Goal: Information Seeking & Learning: Find specific fact

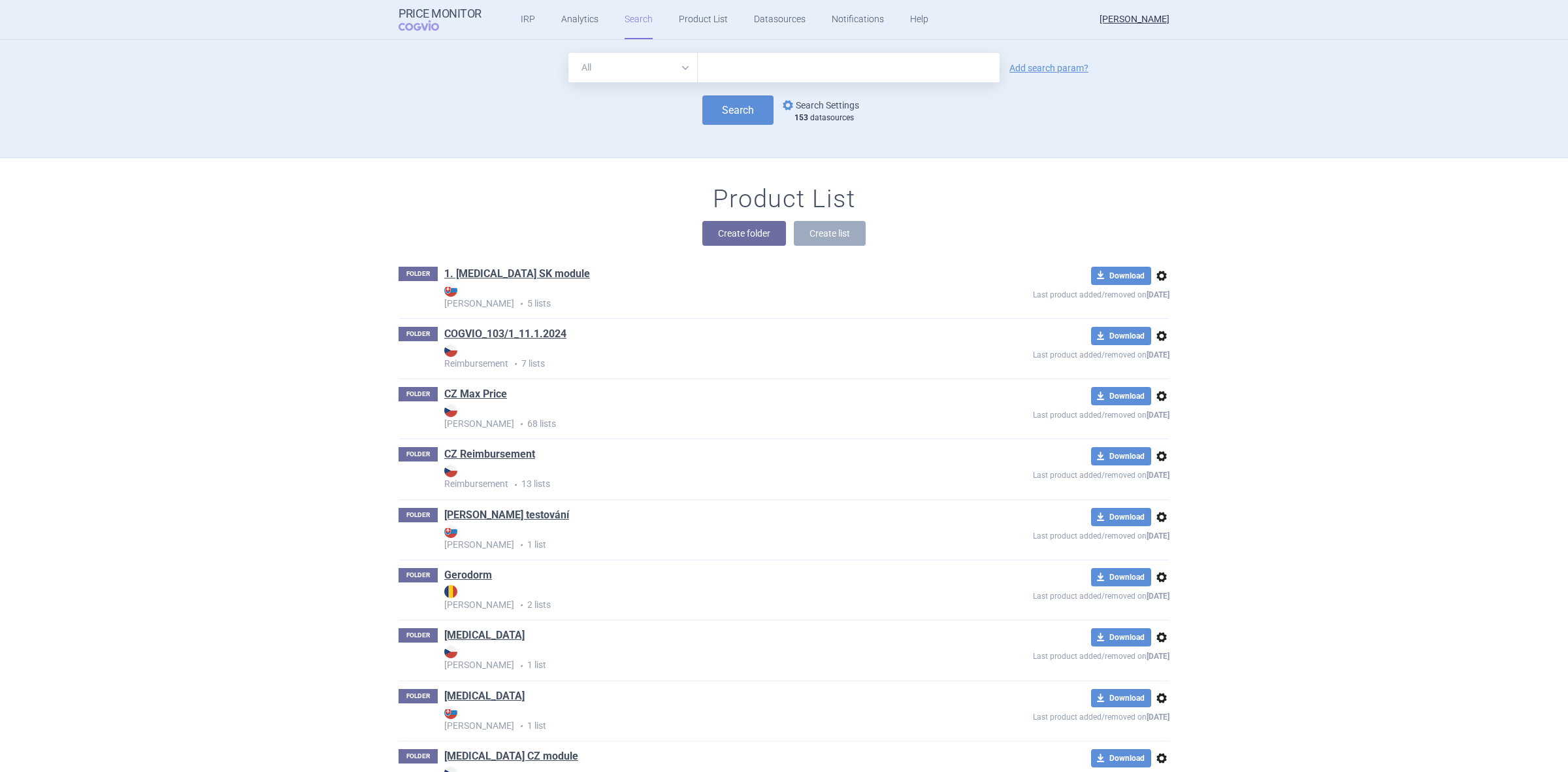
click at [837, 106] on link "options Search Settings" at bounding box center [820, 106] width 79 height 16
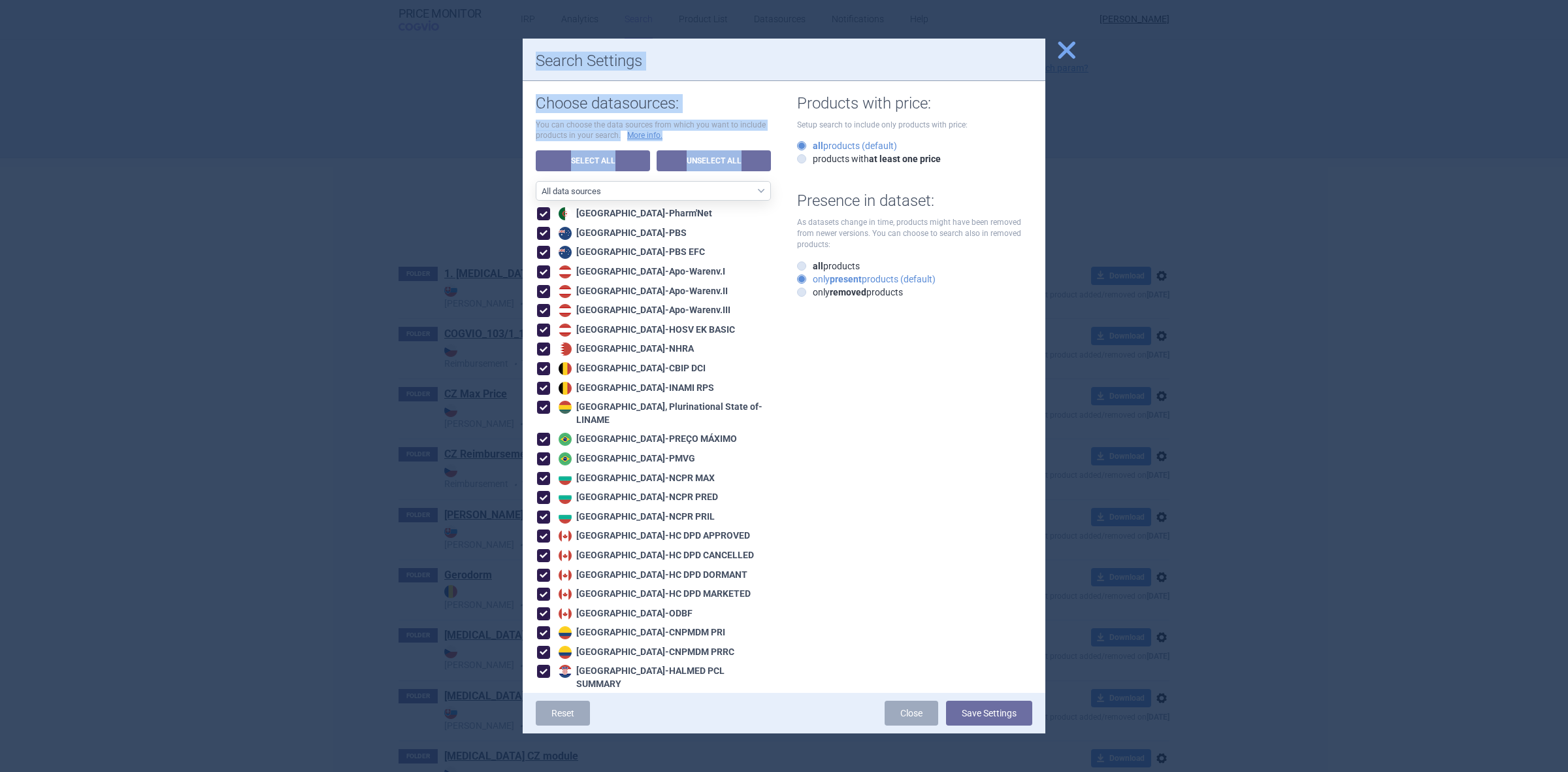
drag, startPoint x: 449, startPoint y: 173, endPoint x: 652, endPoint y: 181, distance: 203.2
click at [638, 771] on div "close Search Settings Choose datasources: You can choose the data sources from …" at bounding box center [784, 772] width 1568 height 0
click at [691, 157] on link "Unselect All" at bounding box center [714, 160] width 114 height 21
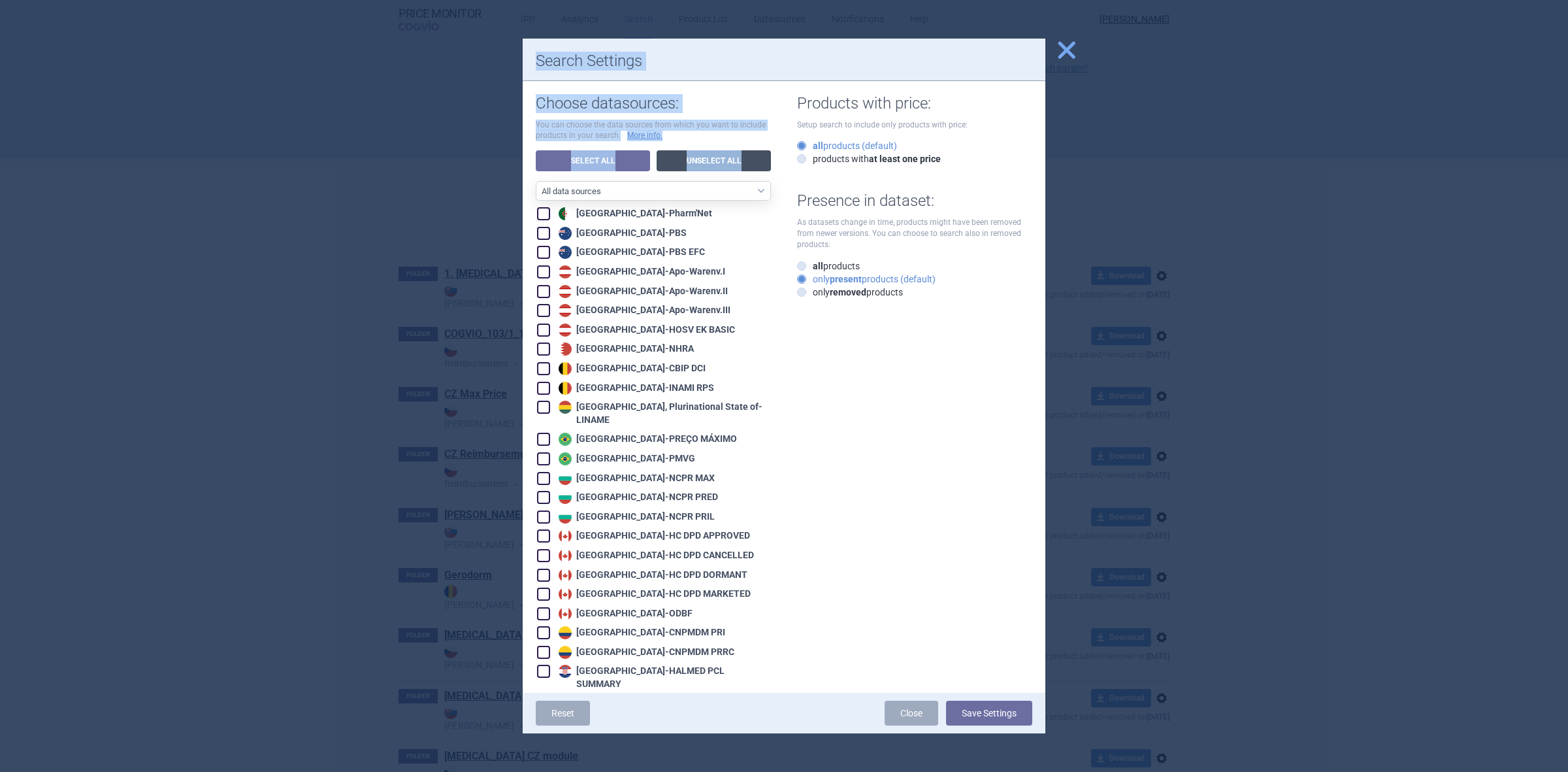
checkbox input "false"
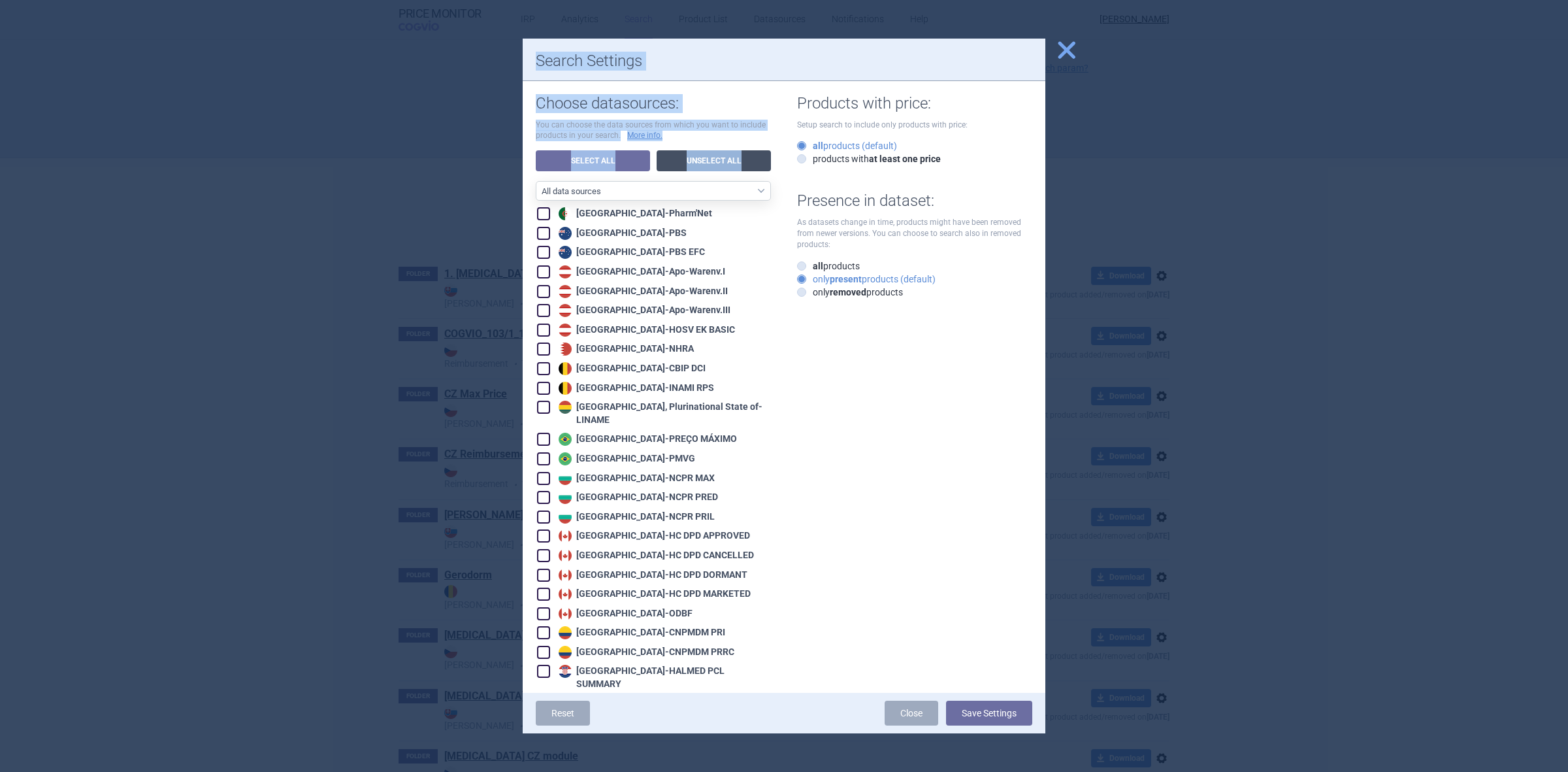
checkbox input "false"
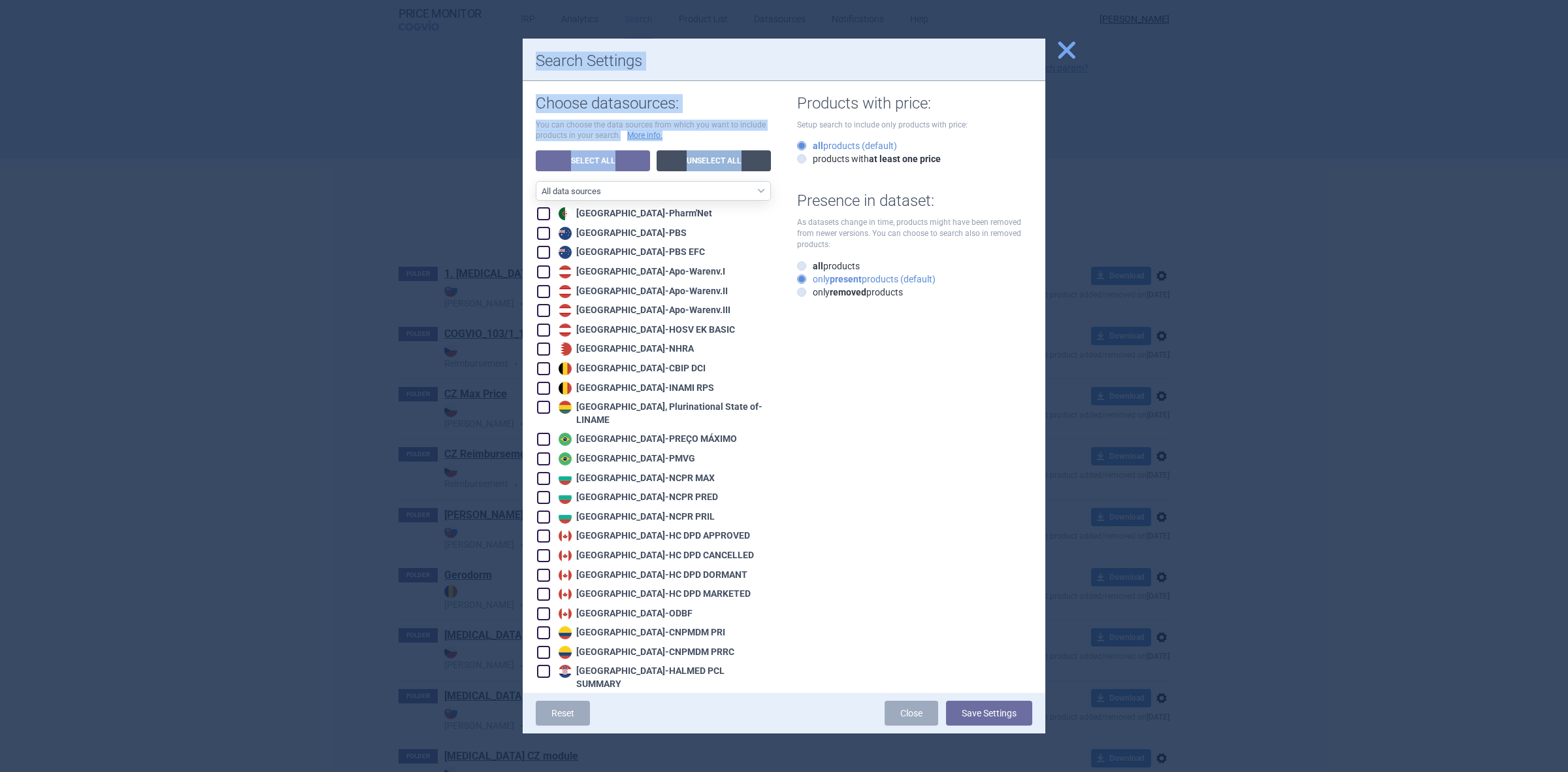
checkbox input "false"
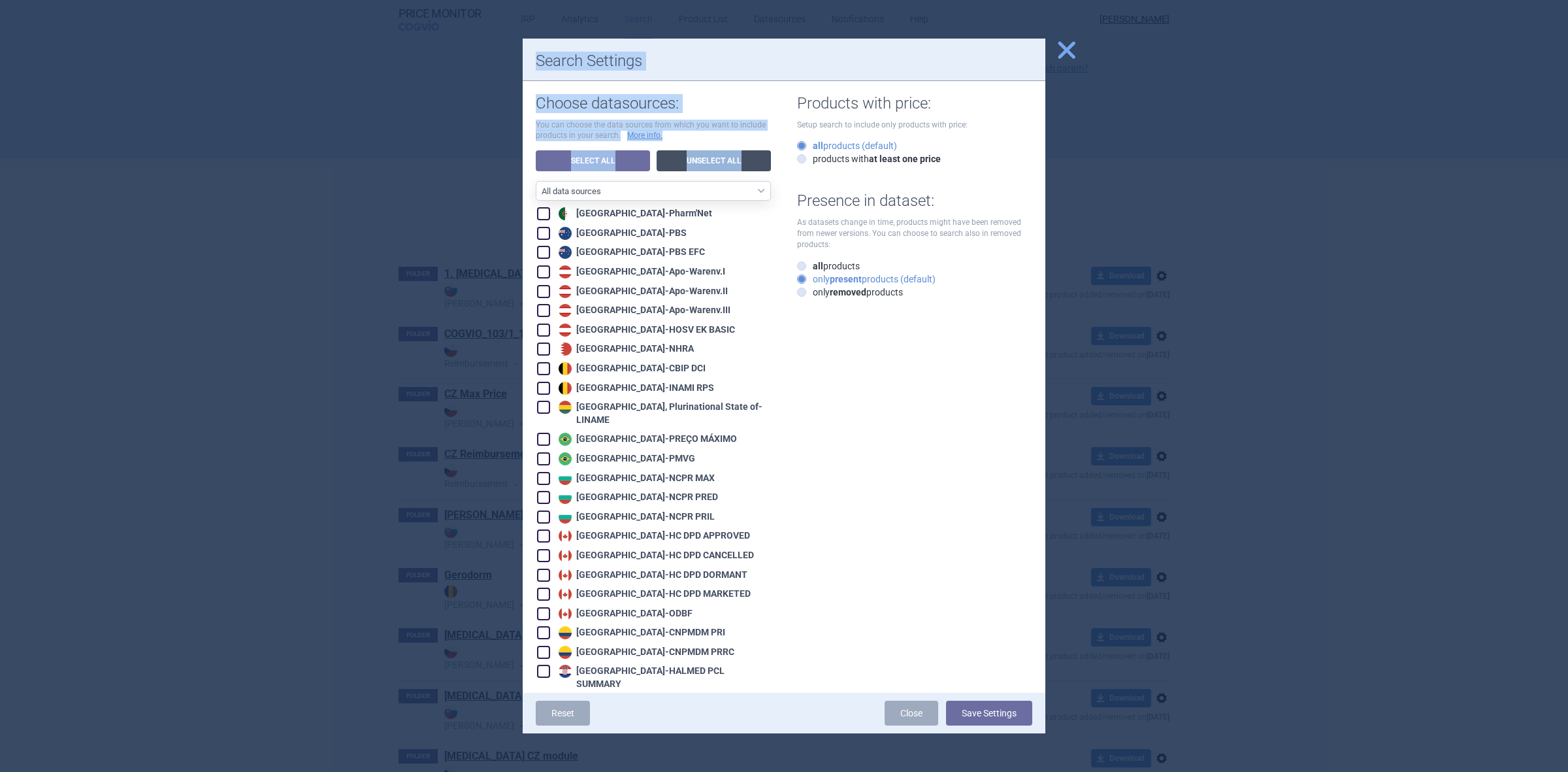
checkbox input "false"
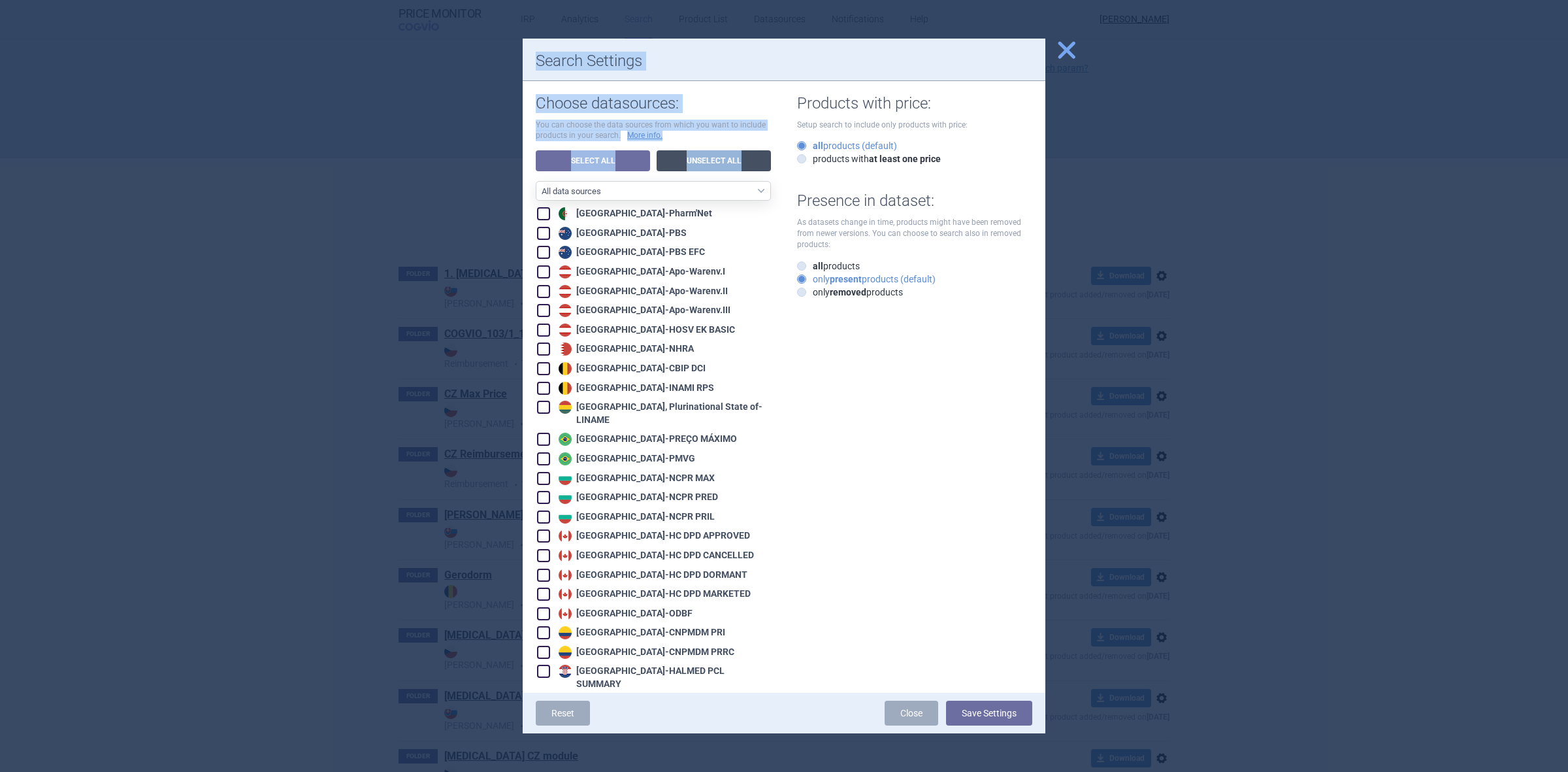
checkbox input "false"
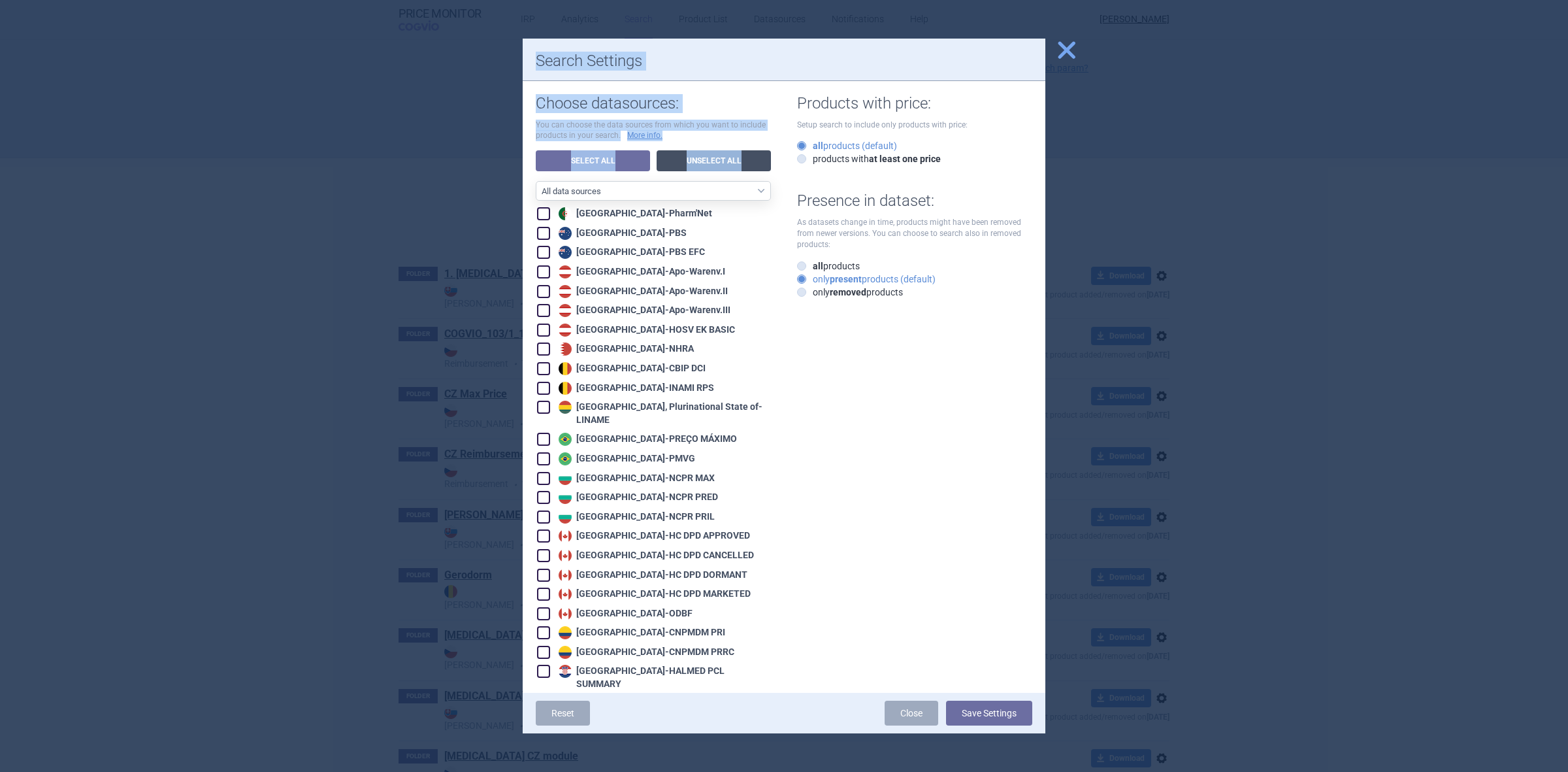
checkbox input "false"
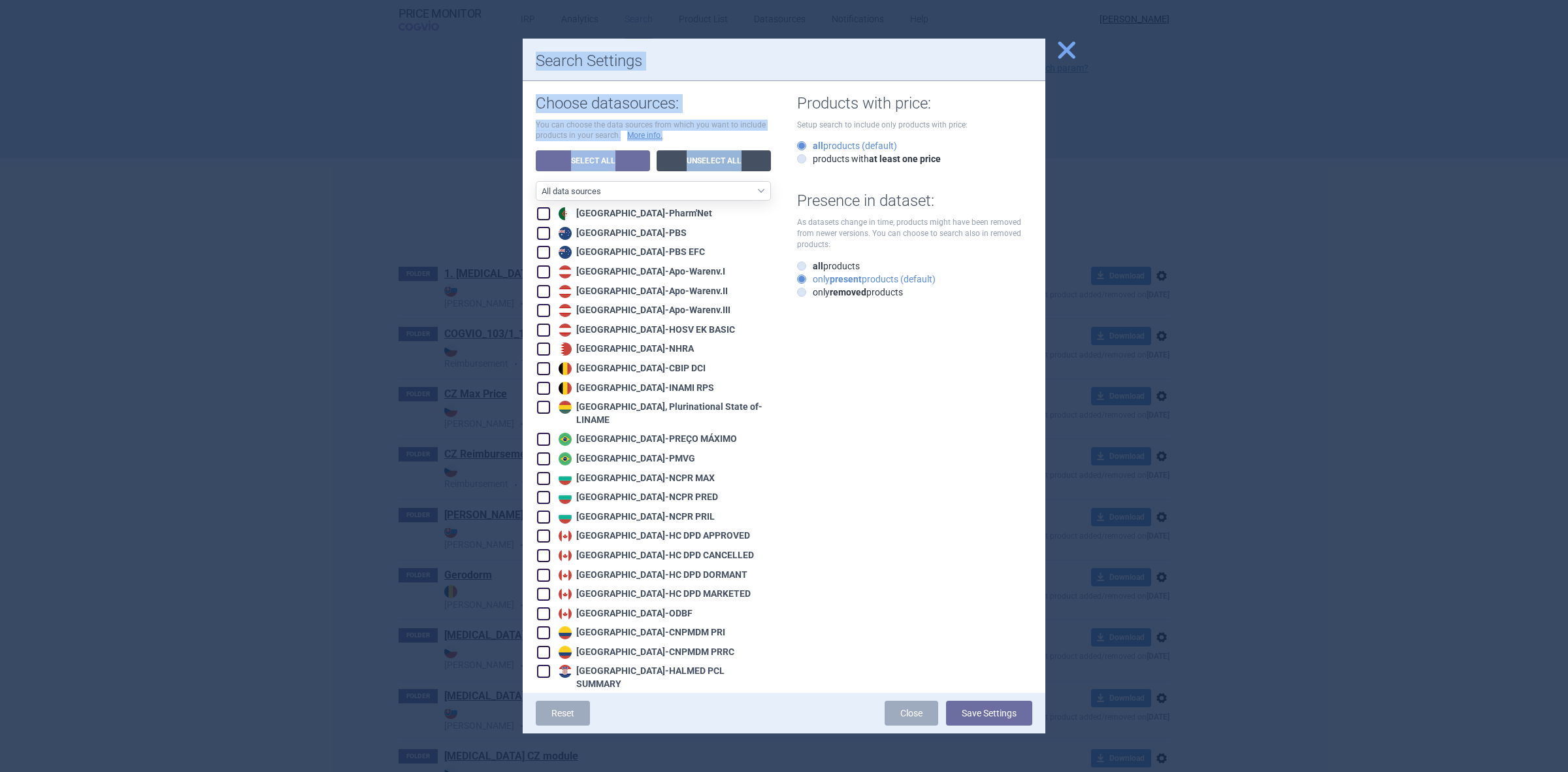
checkbox input "false"
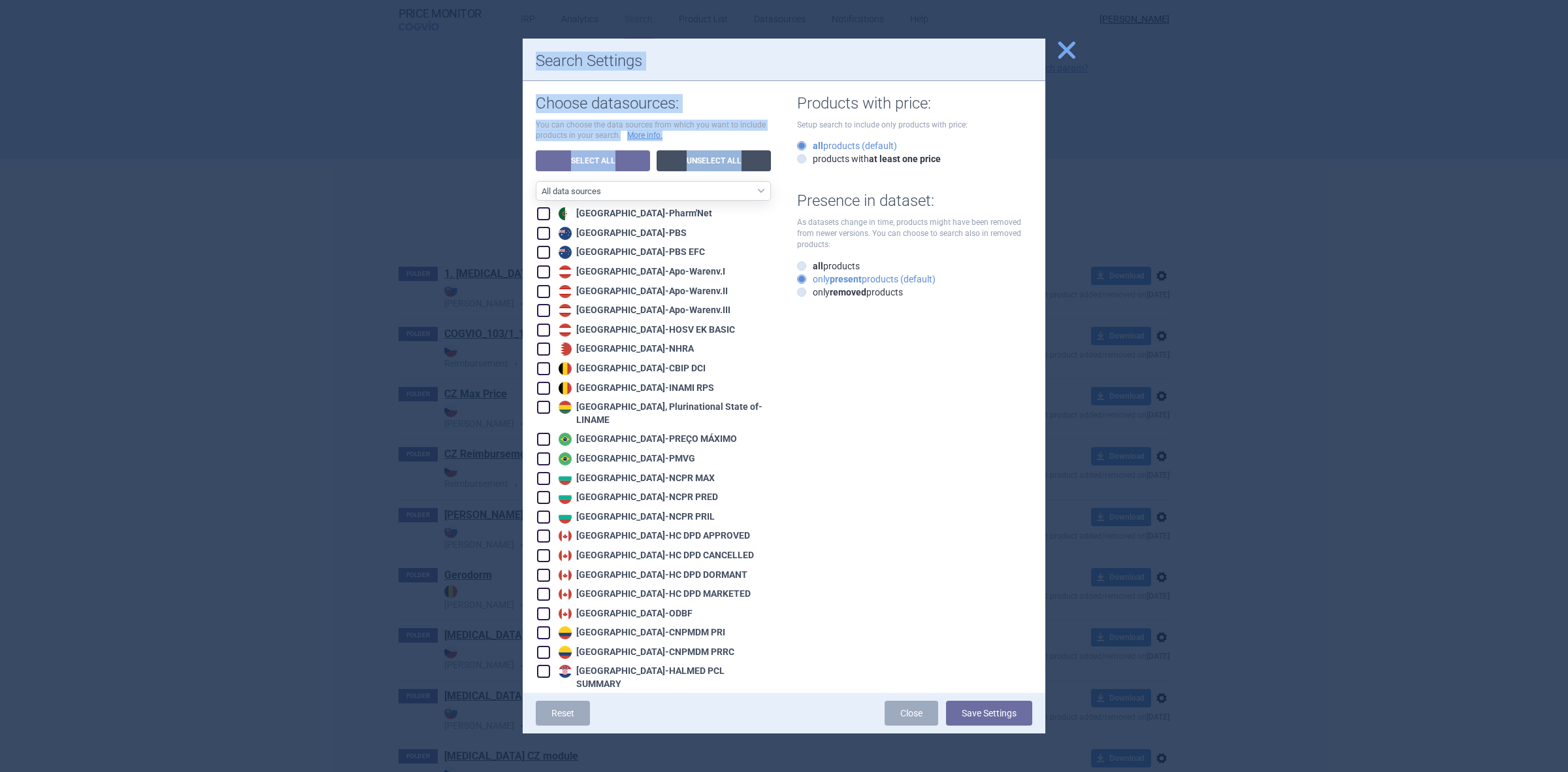
checkbox input "false"
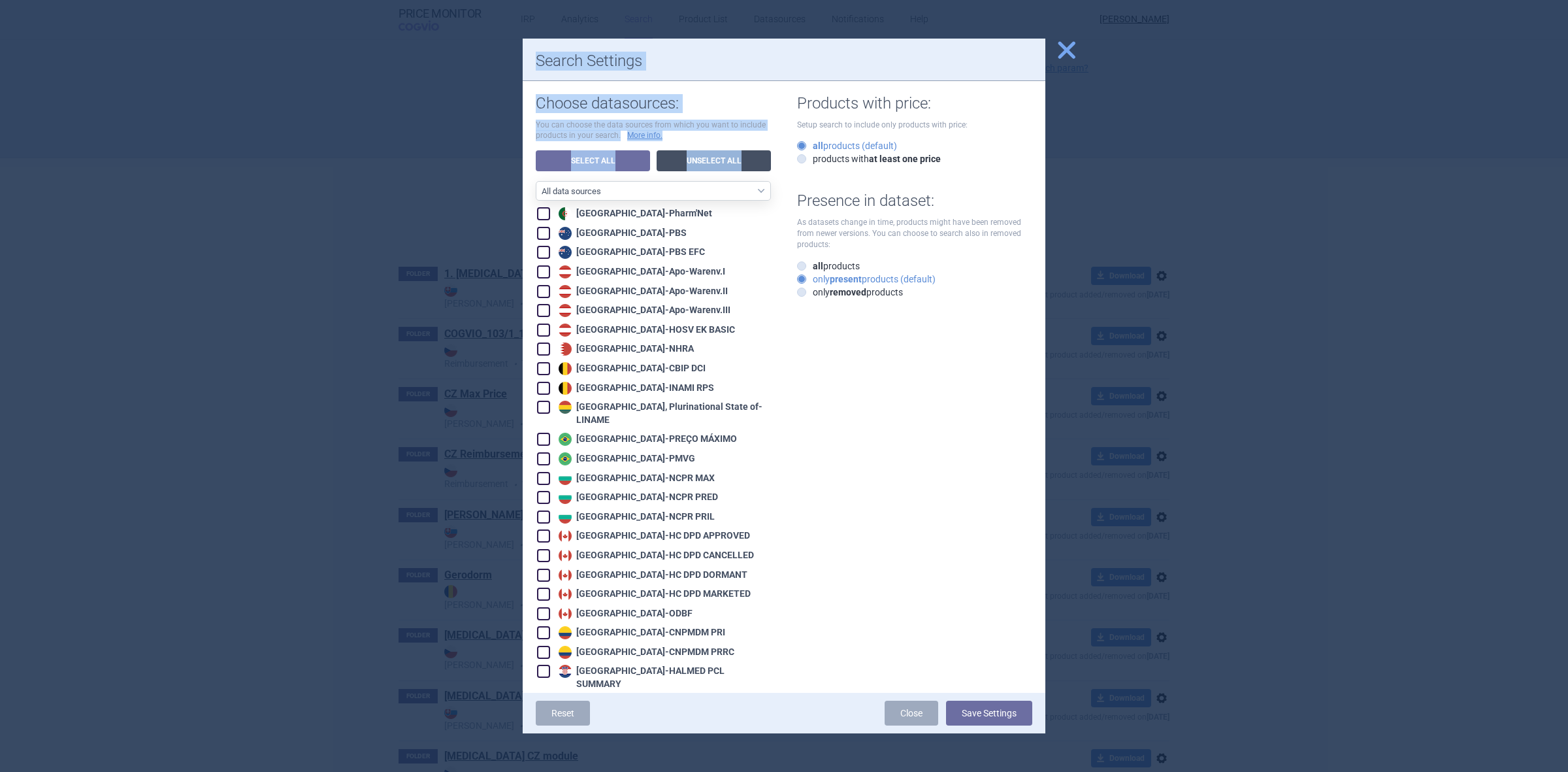
checkbox input "false"
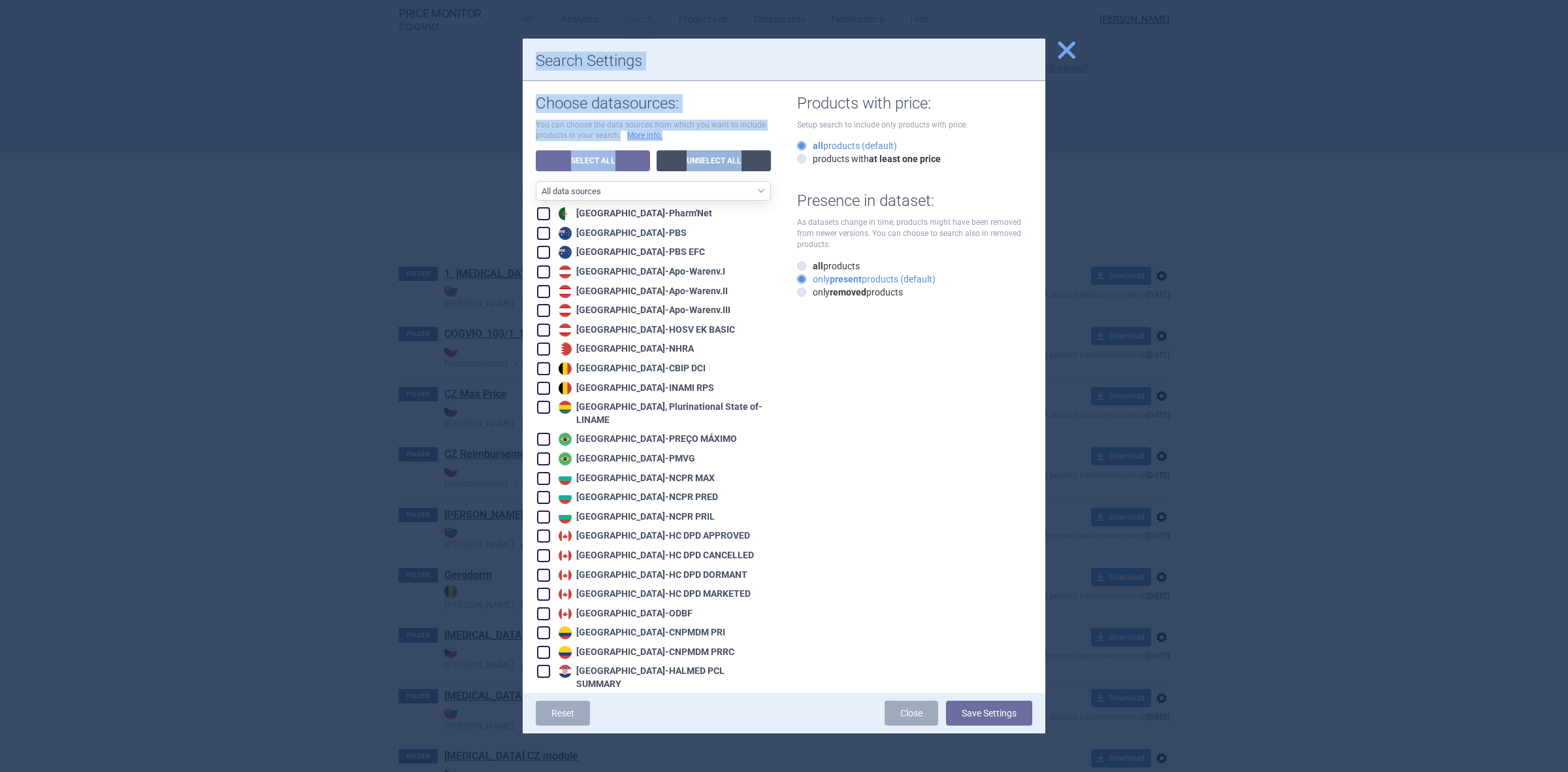
checkbox input "false"
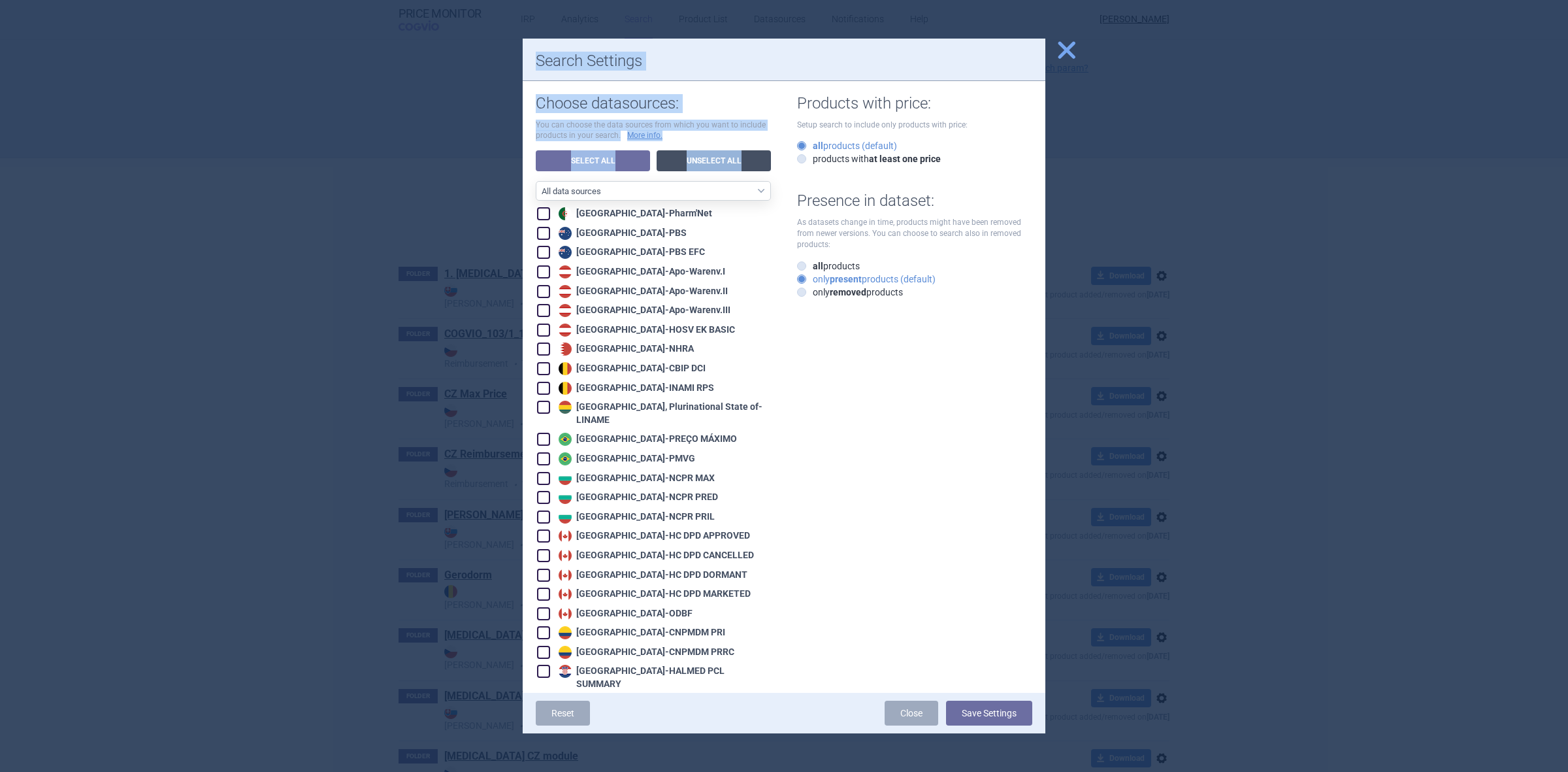
checkbox input "false"
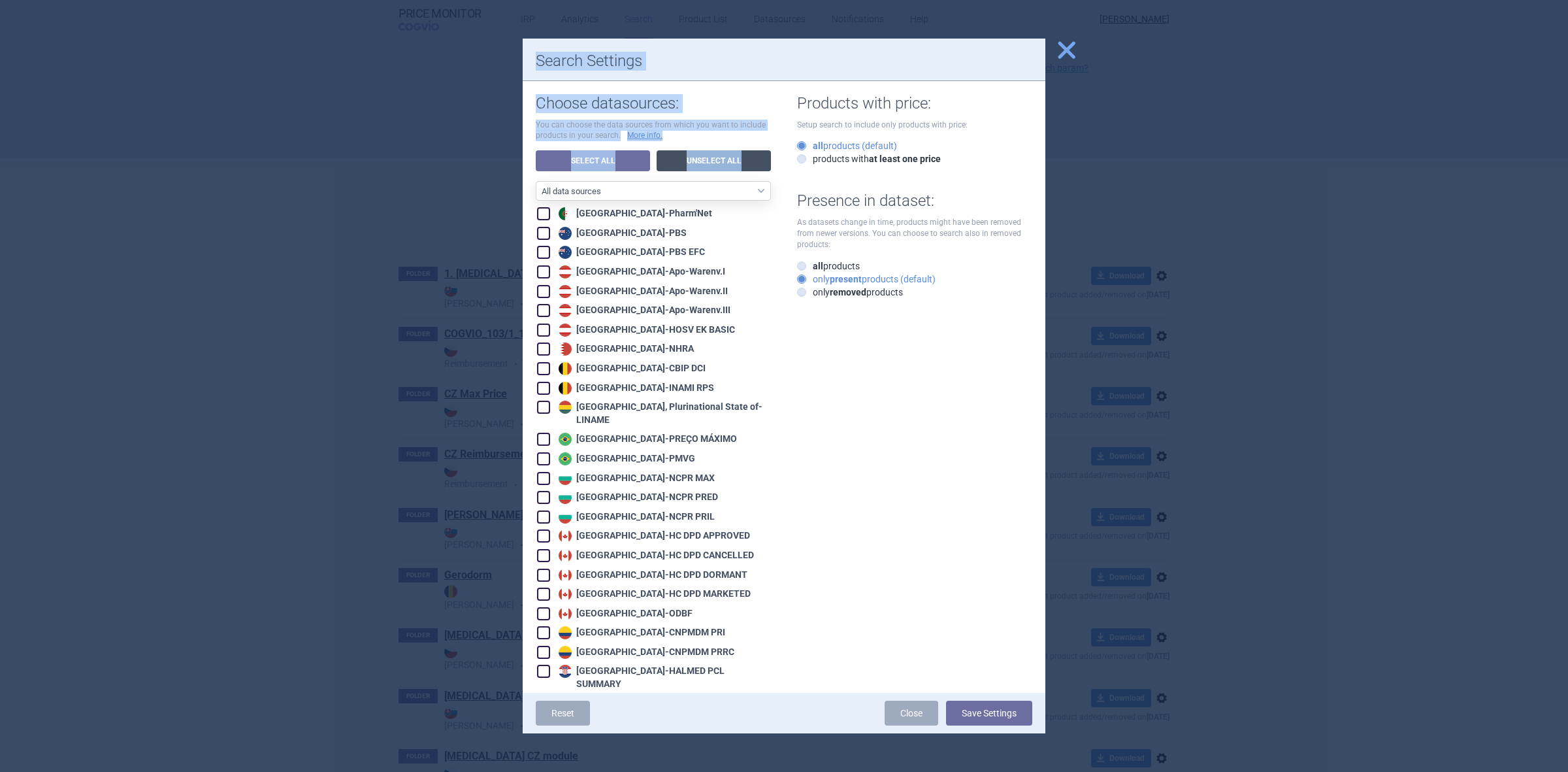
checkbox input "false"
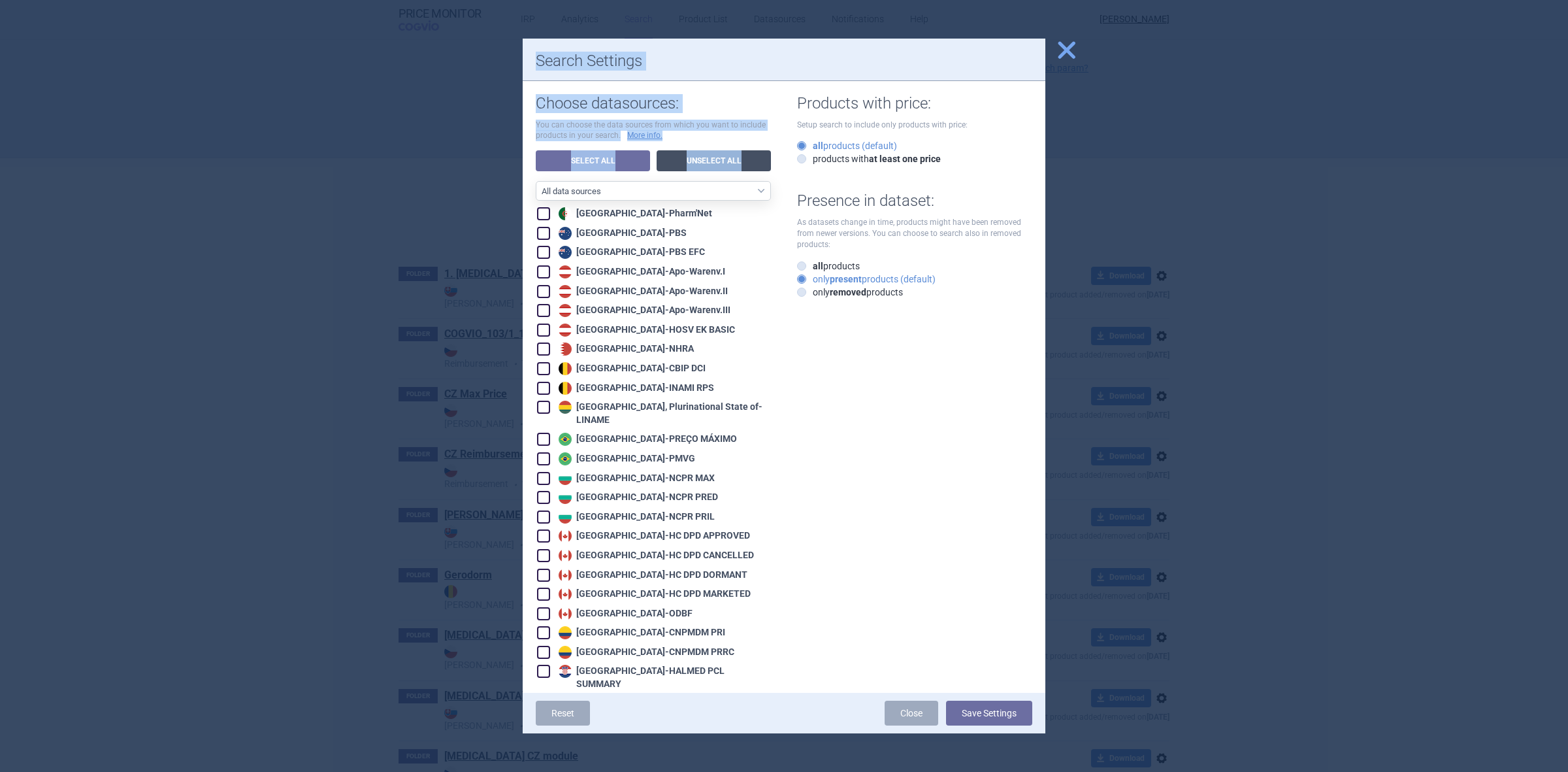
checkbox input "false"
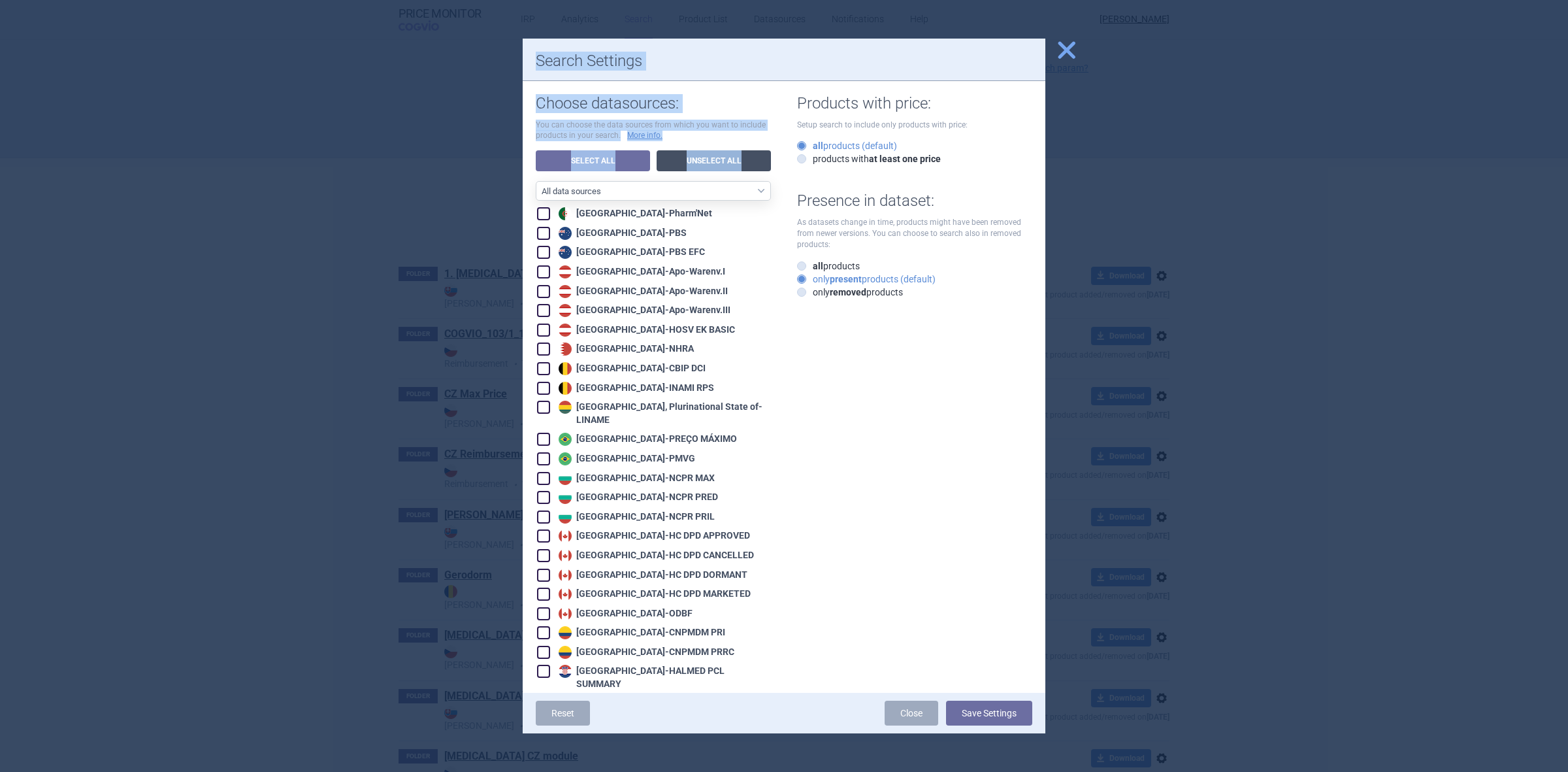
checkbox input "false"
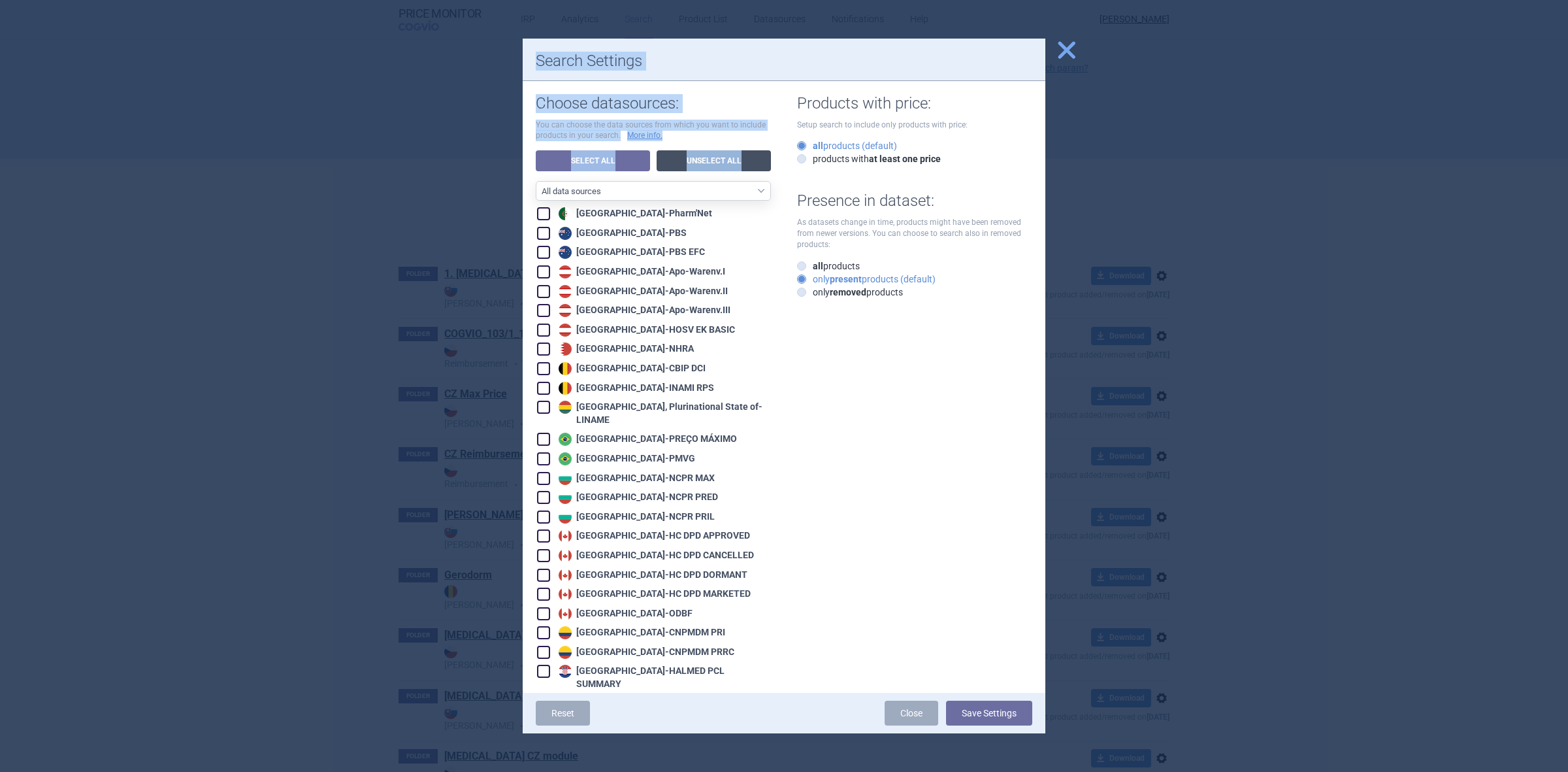
checkbox input "false"
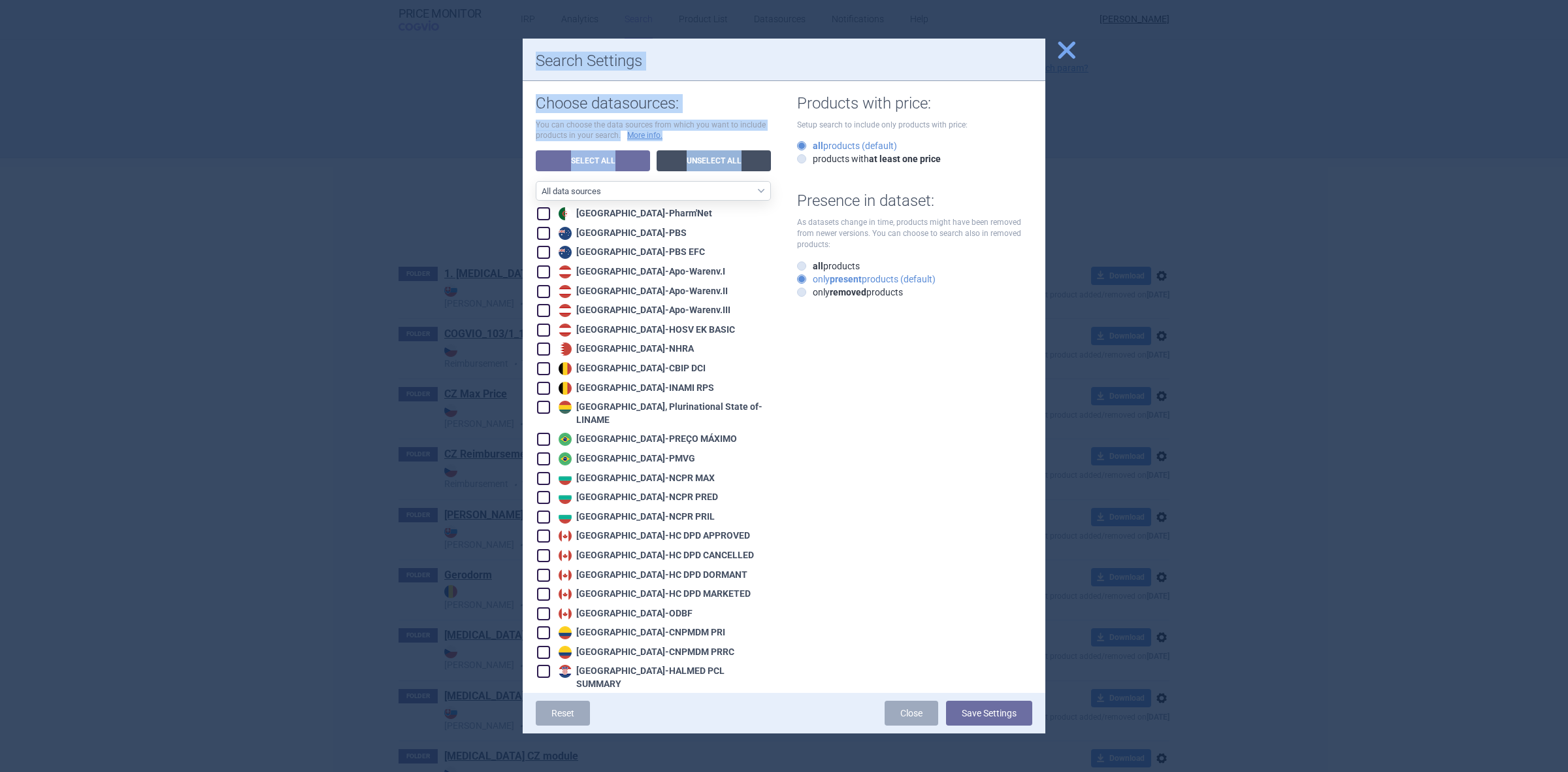
checkbox input "false"
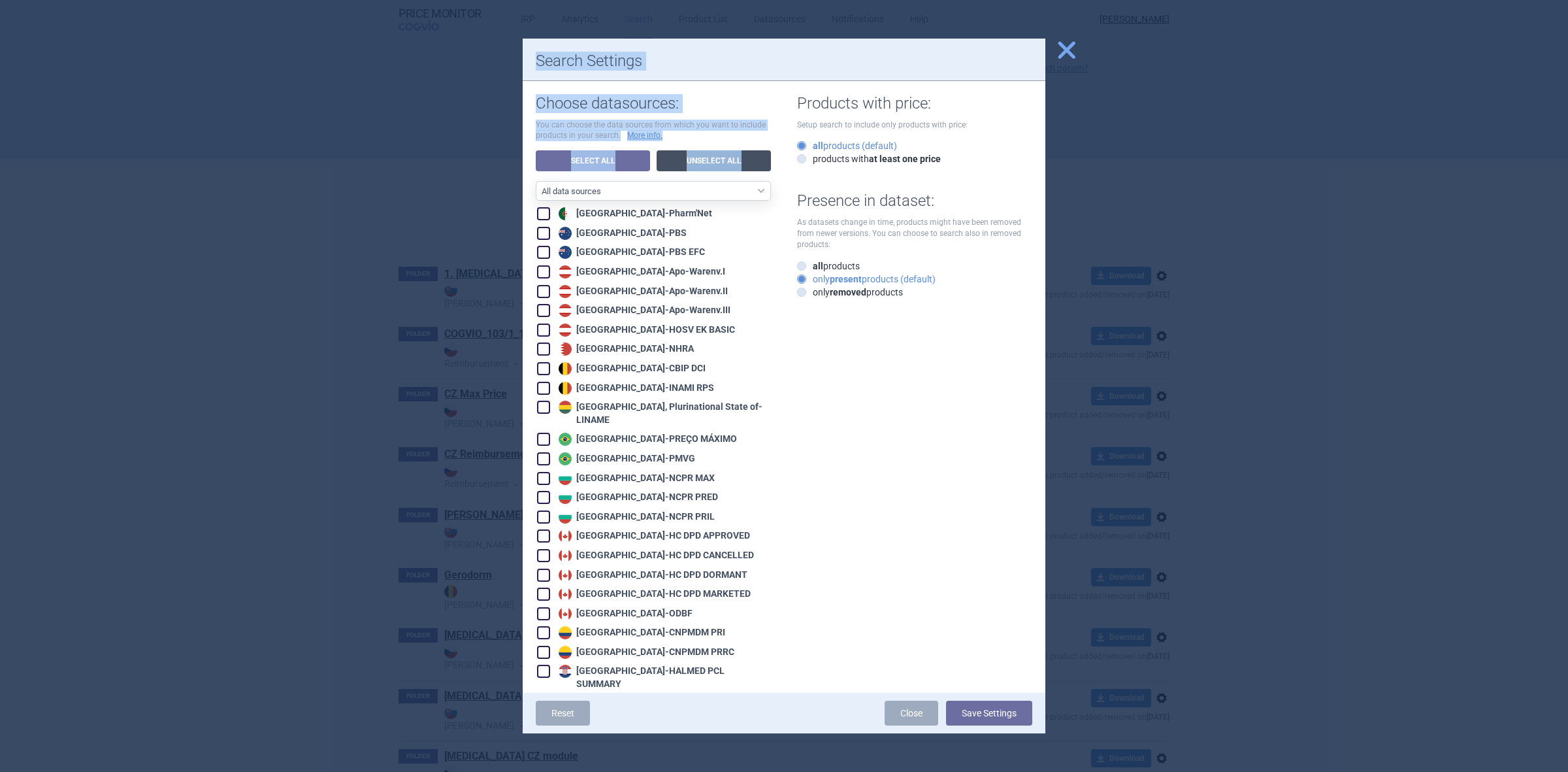
checkbox input "false"
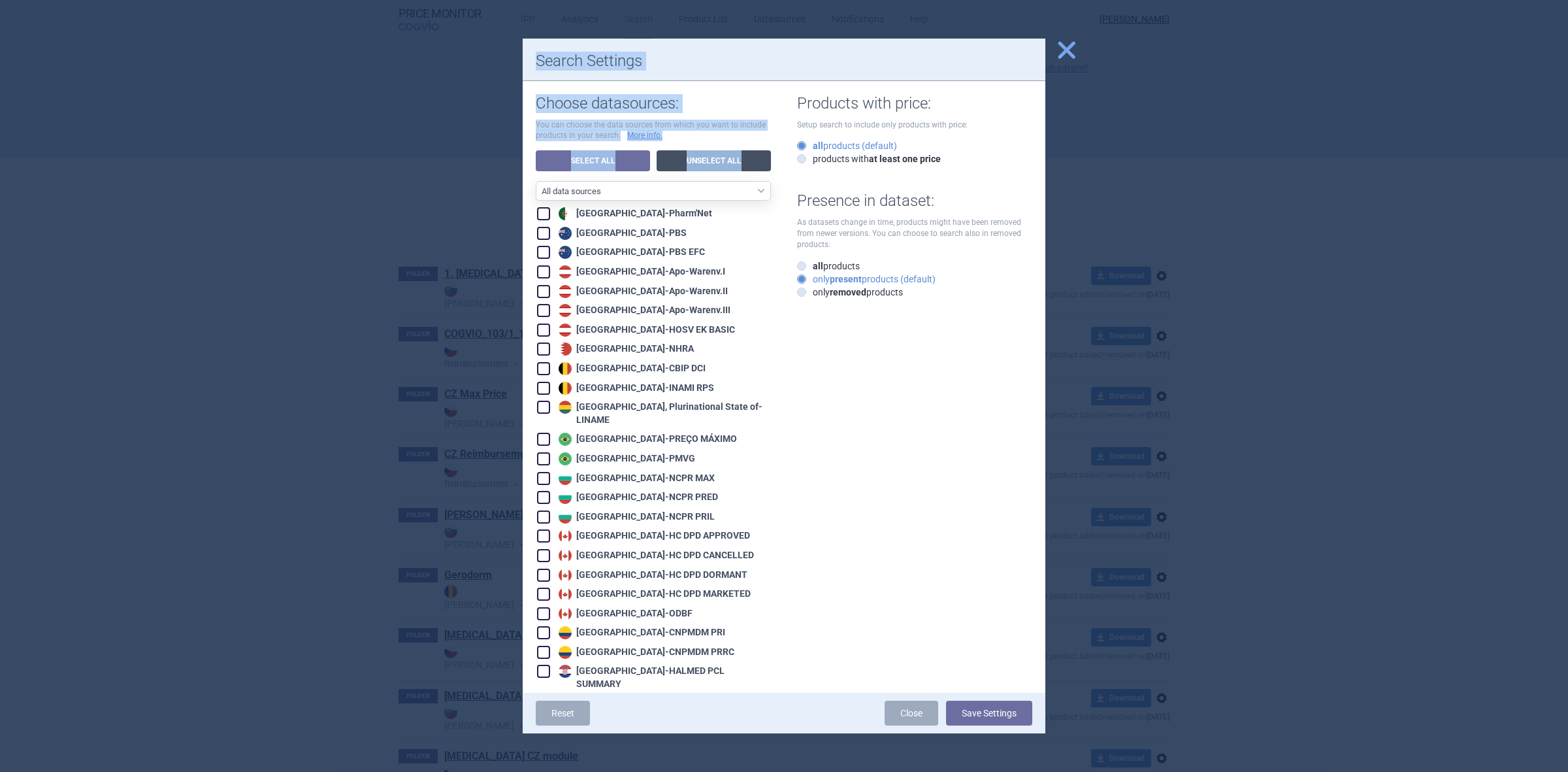
checkbox input "false"
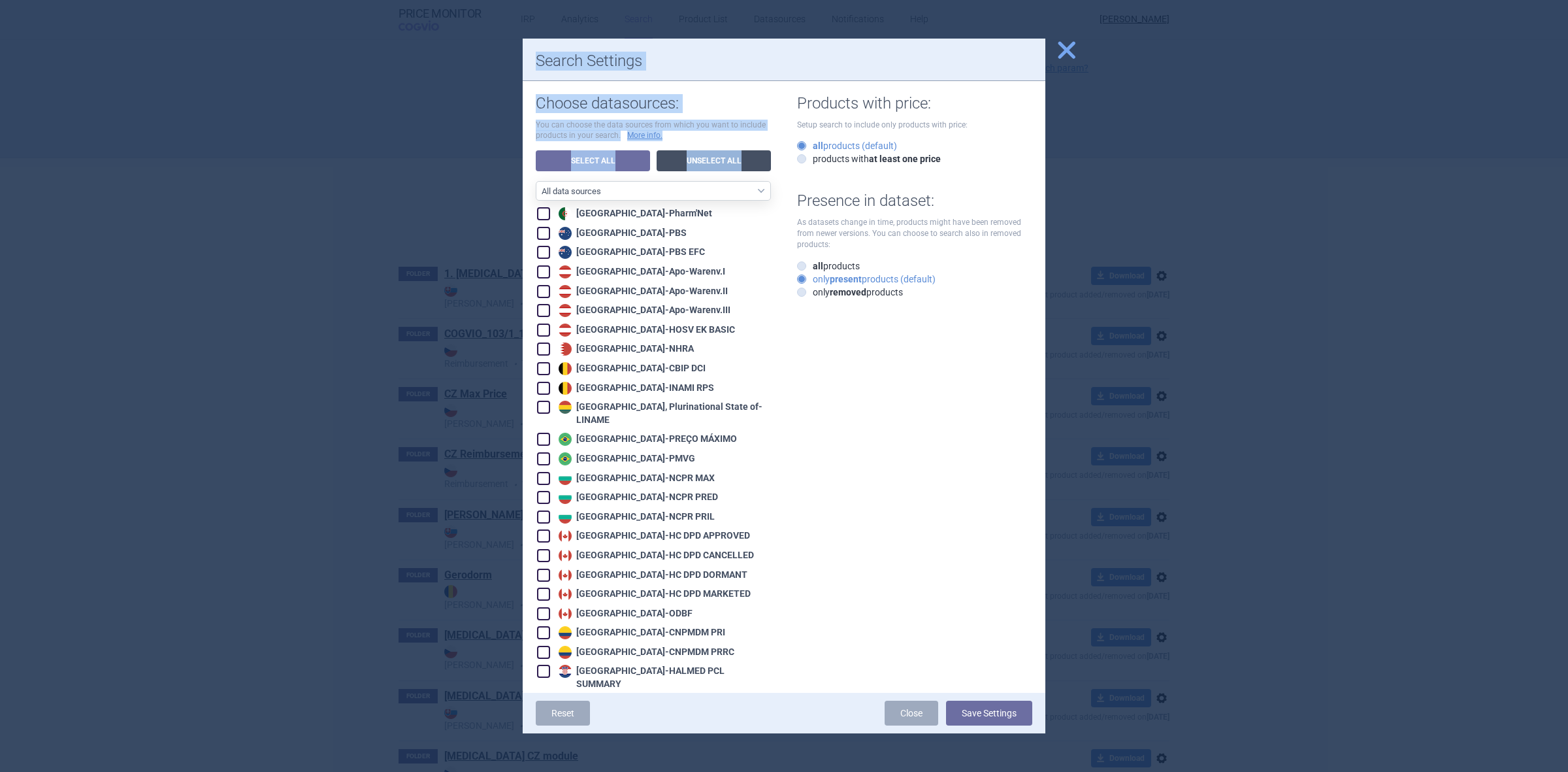
checkbox input "false"
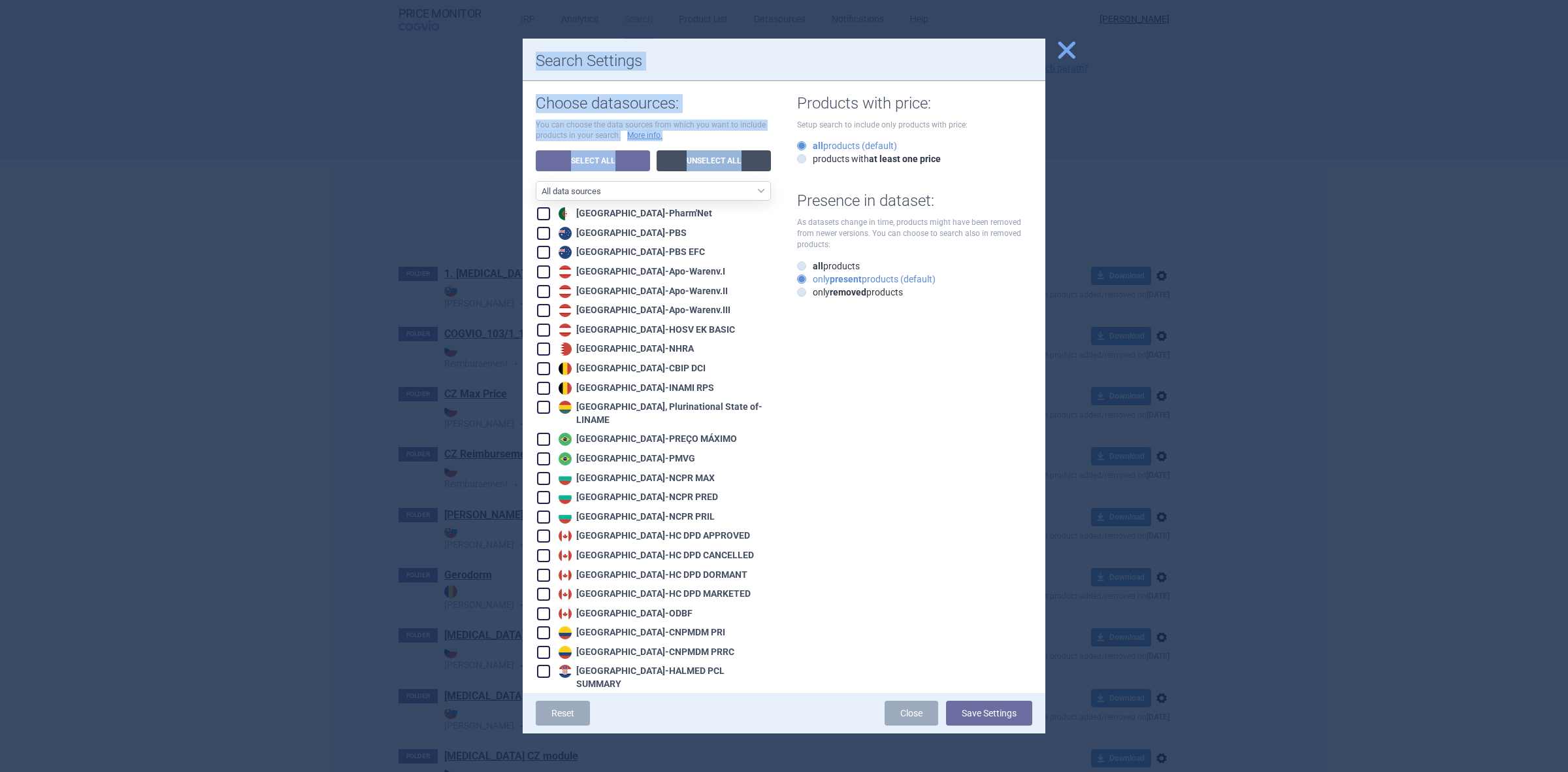
checkbox input "false"
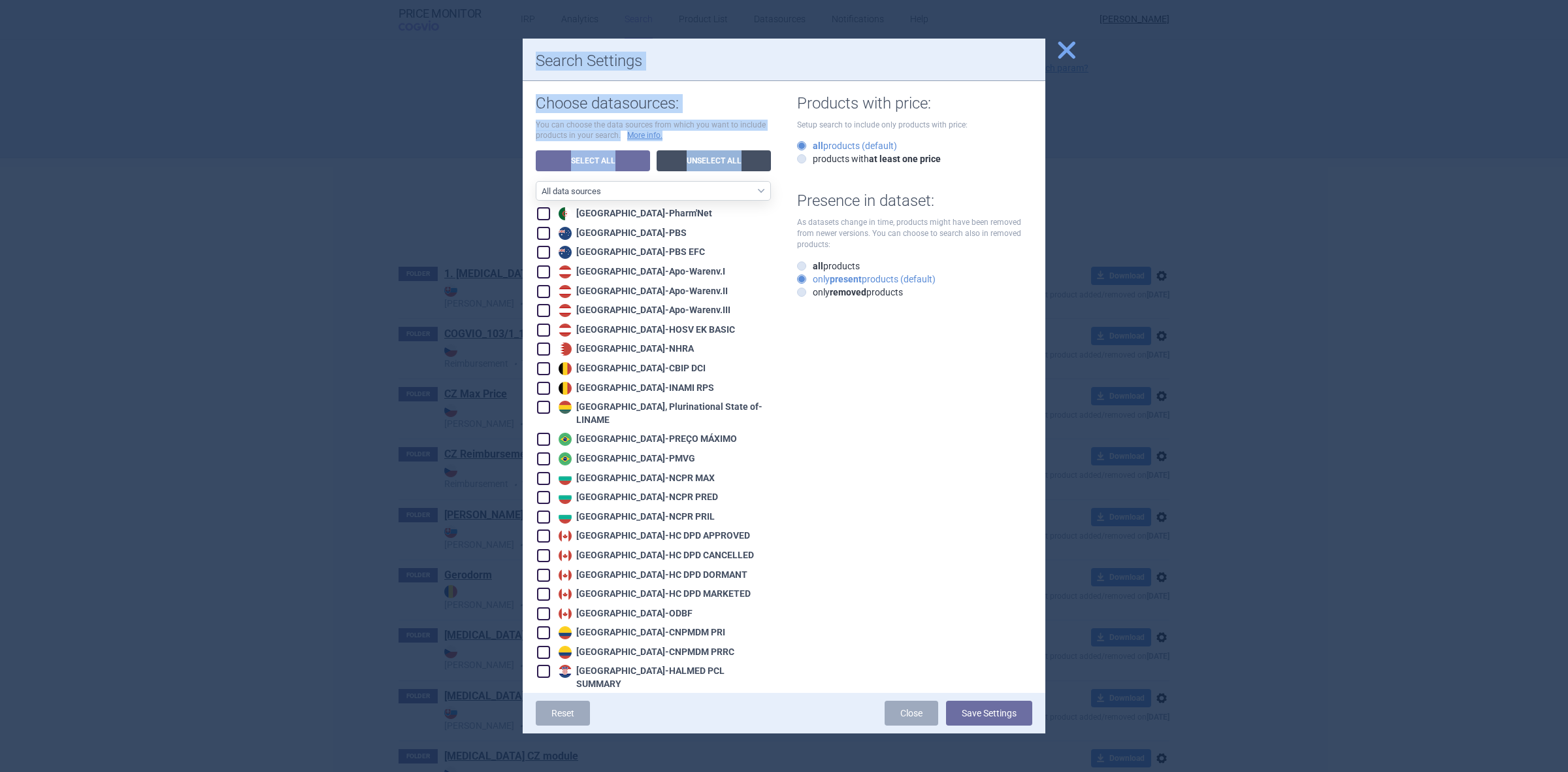
checkbox input "false"
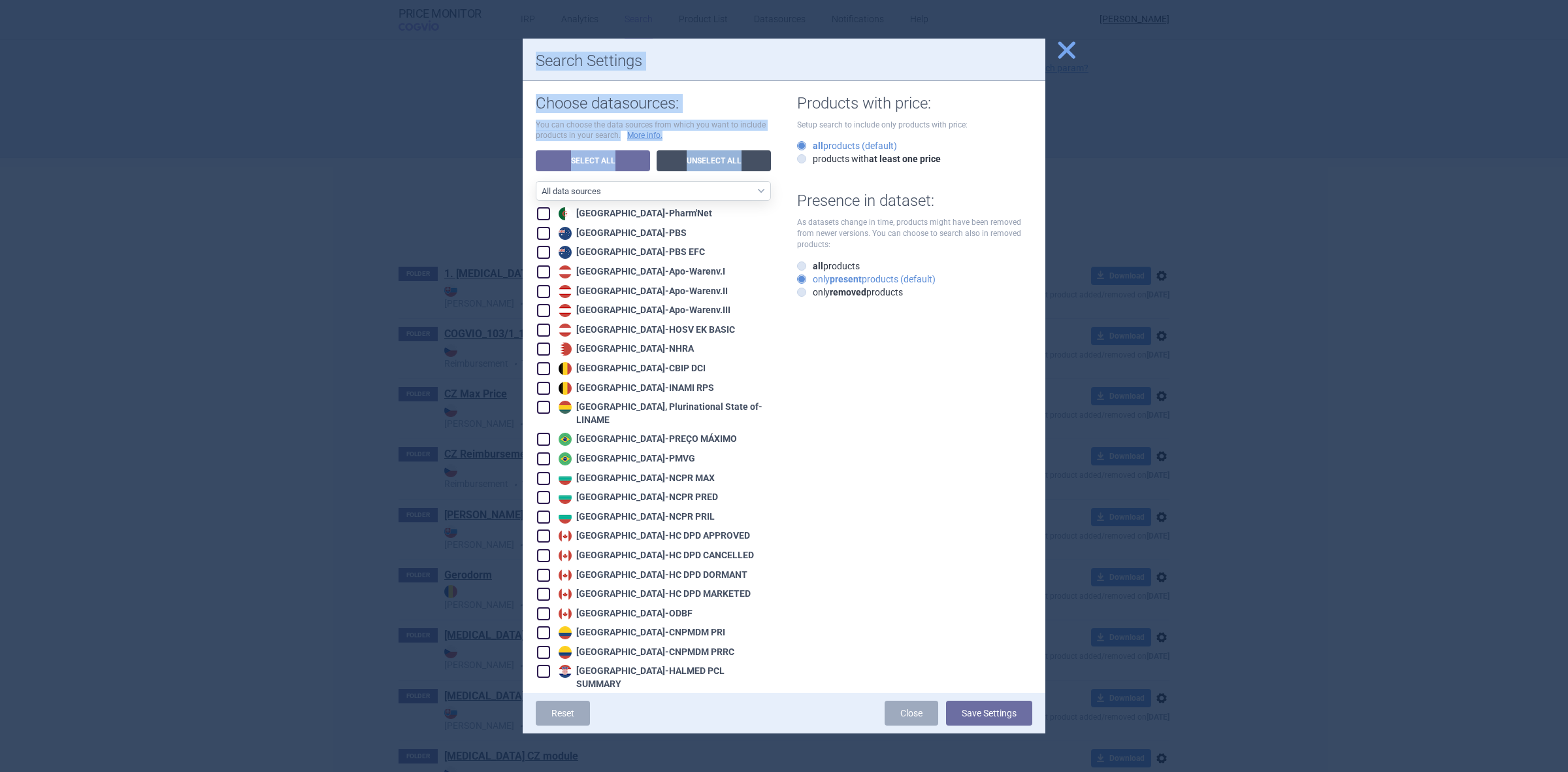
checkbox input "false"
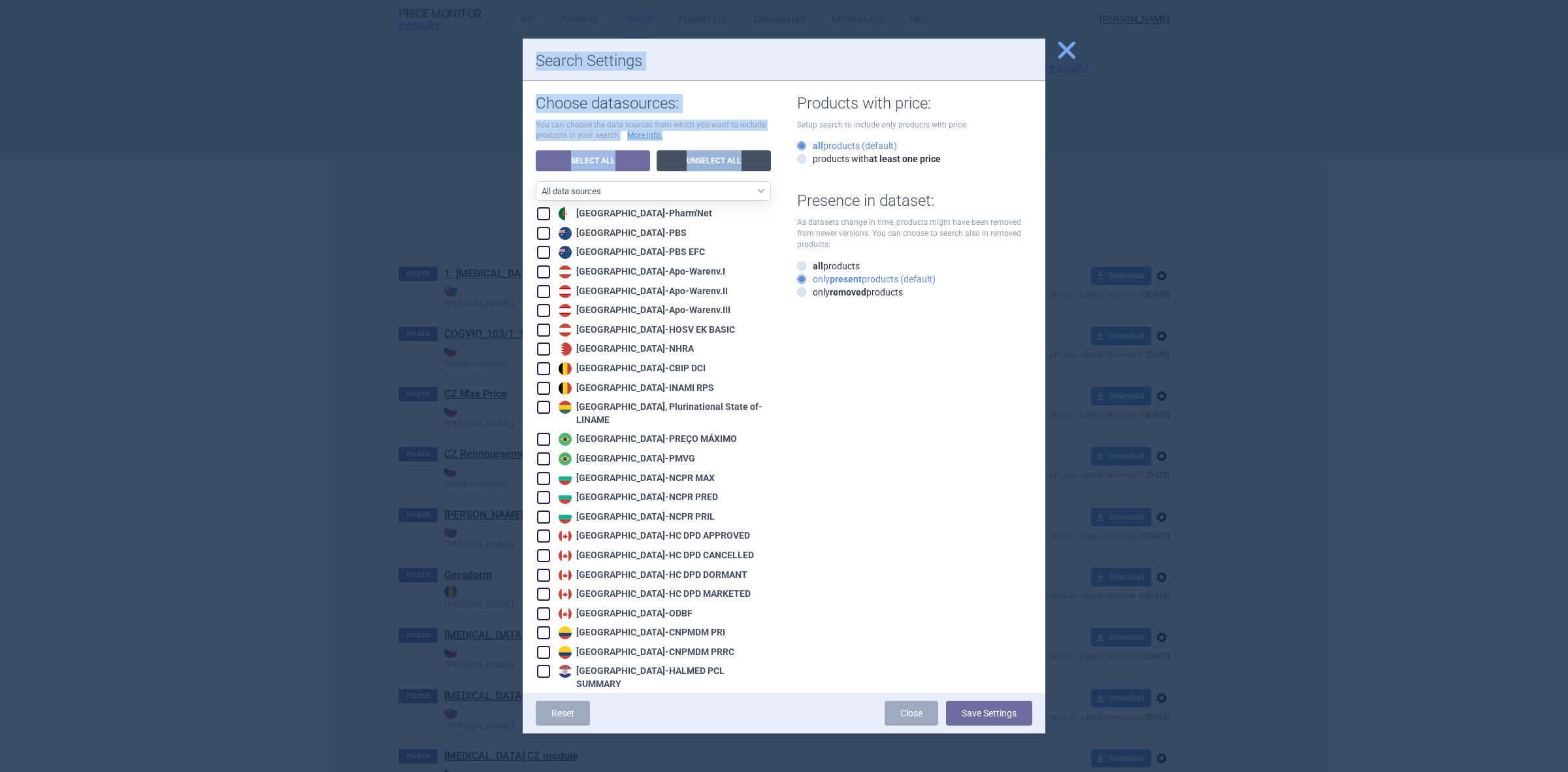
checkbox input "false"
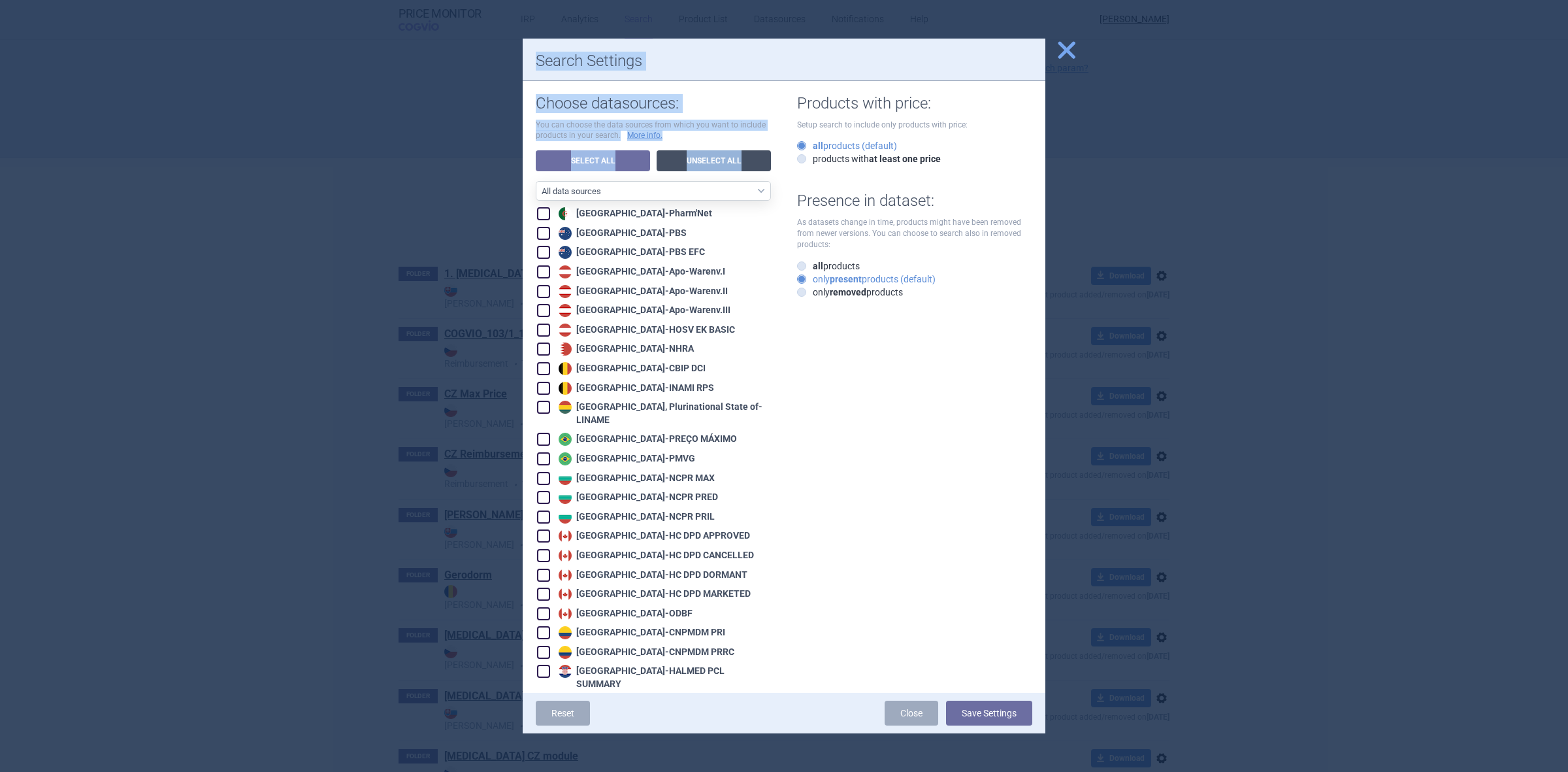
checkbox input "false"
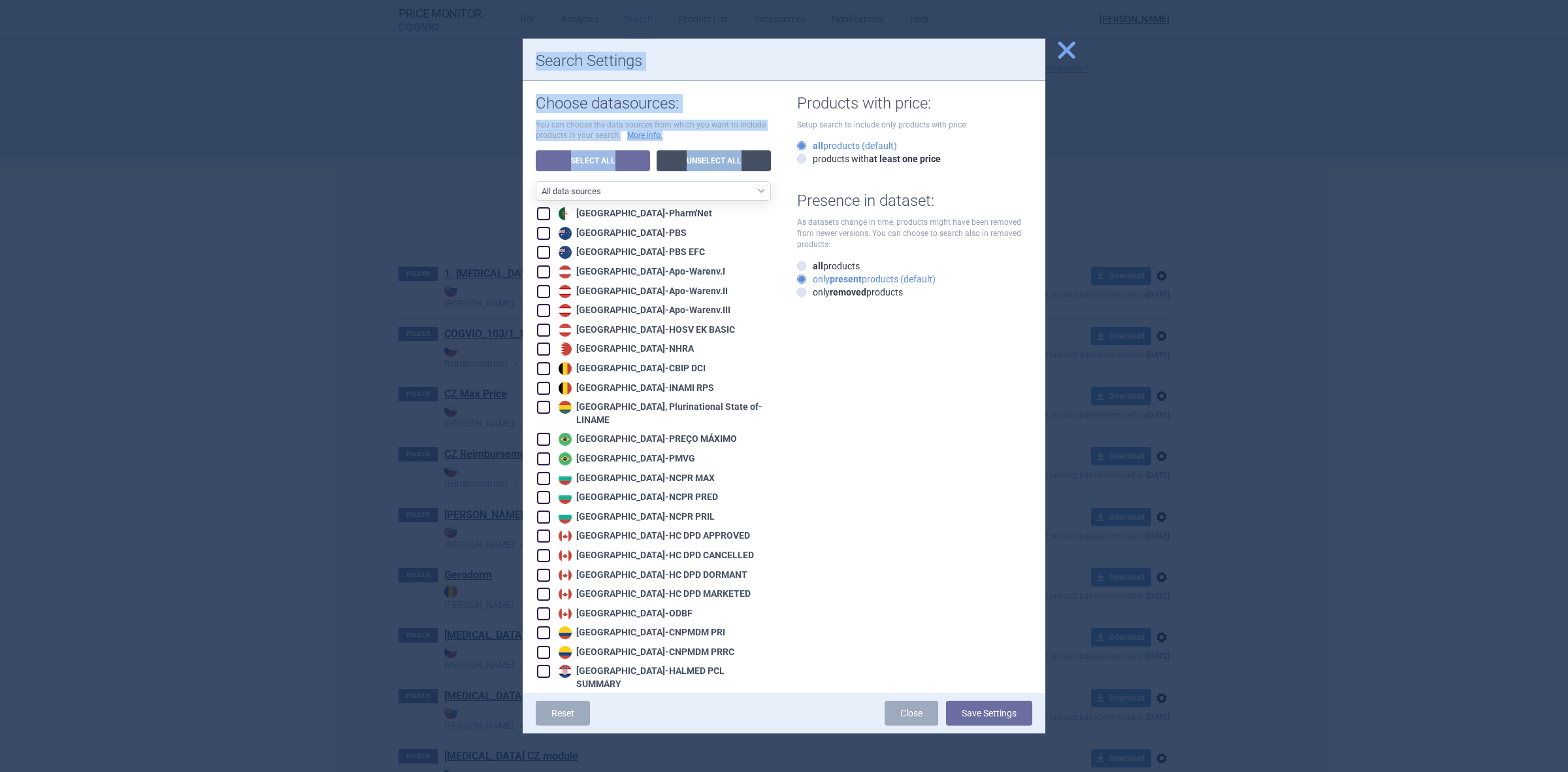
checkbox input "false"
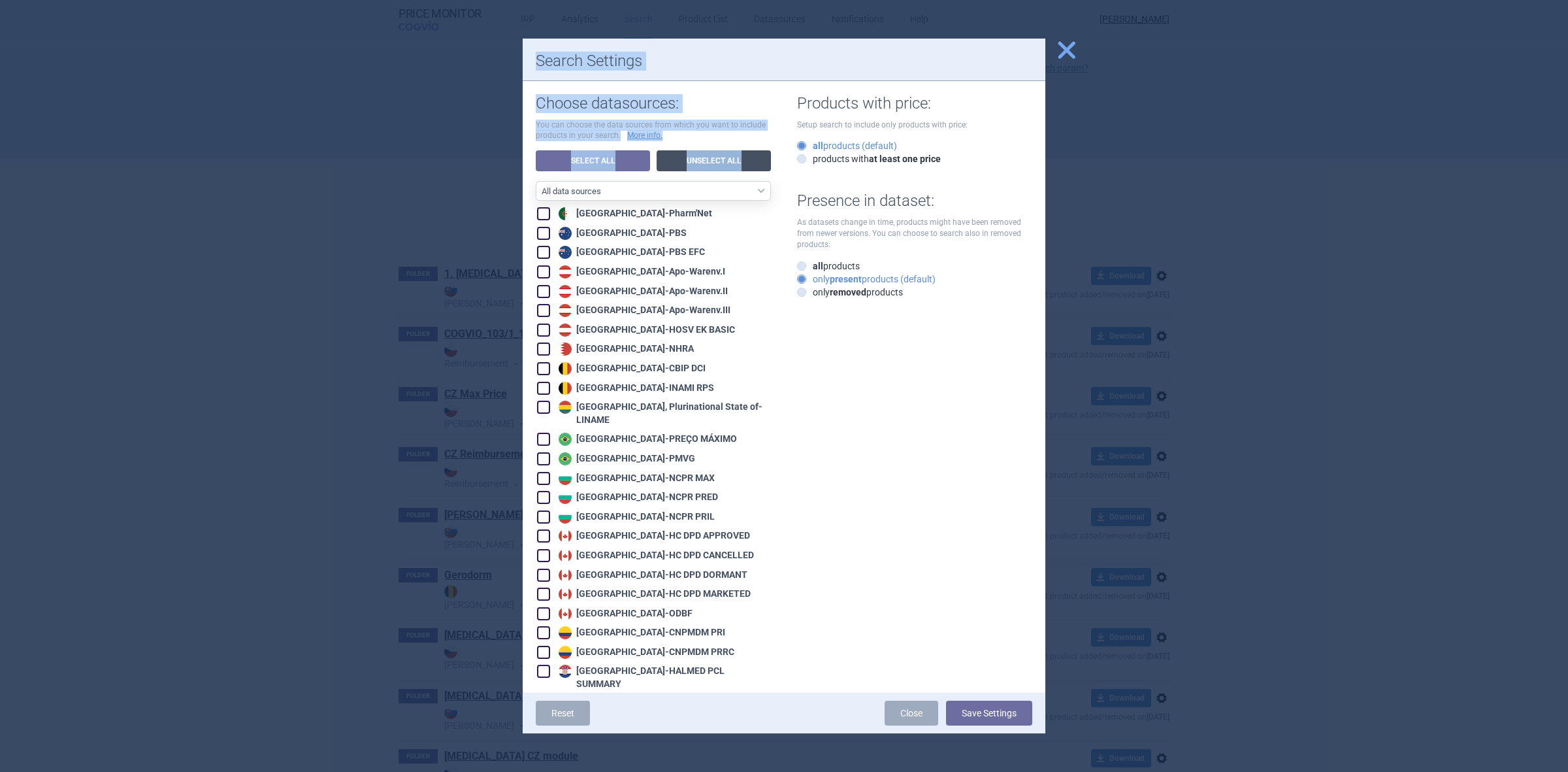
checkbox input "false"
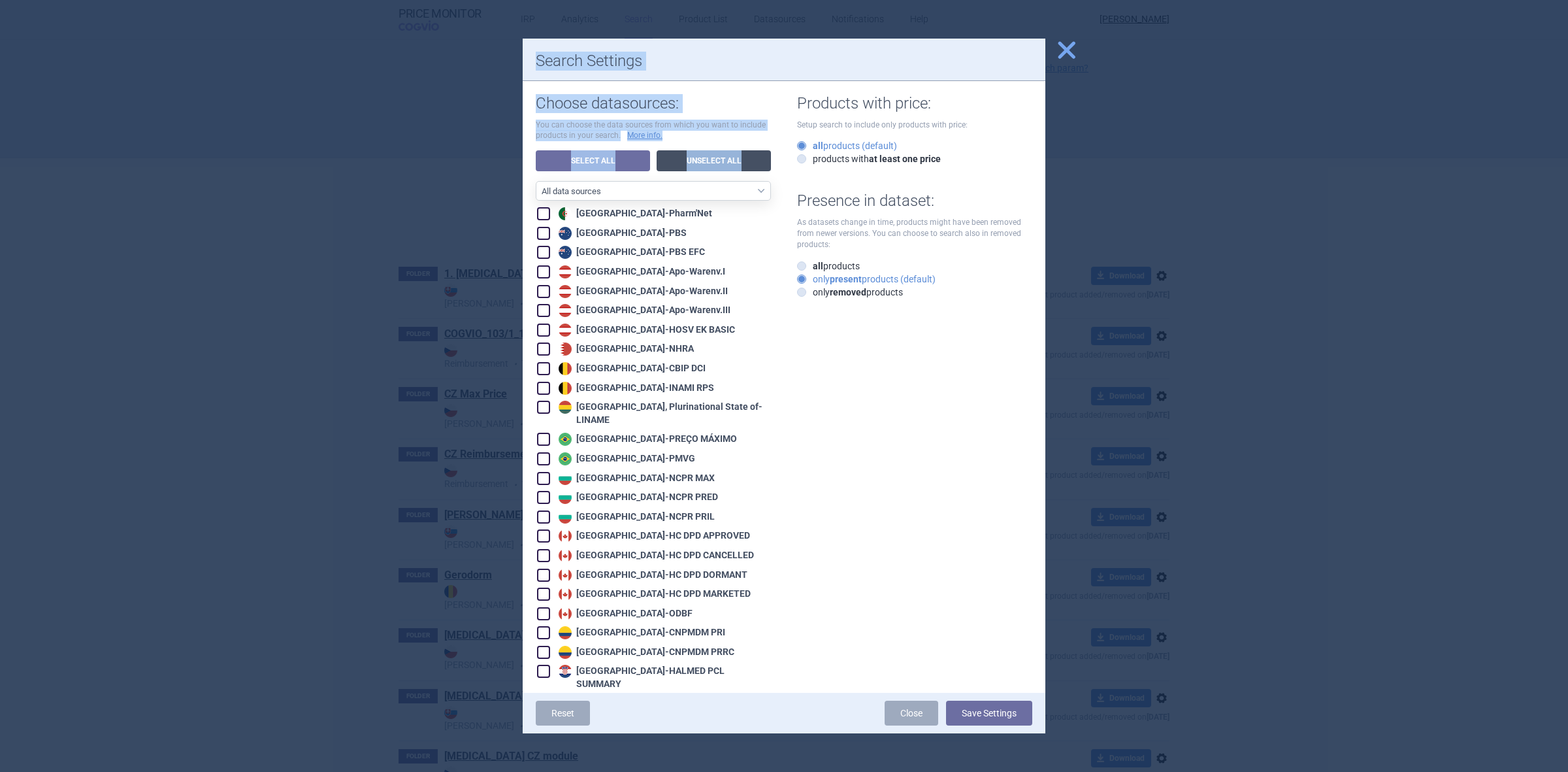
checkbox input "false"
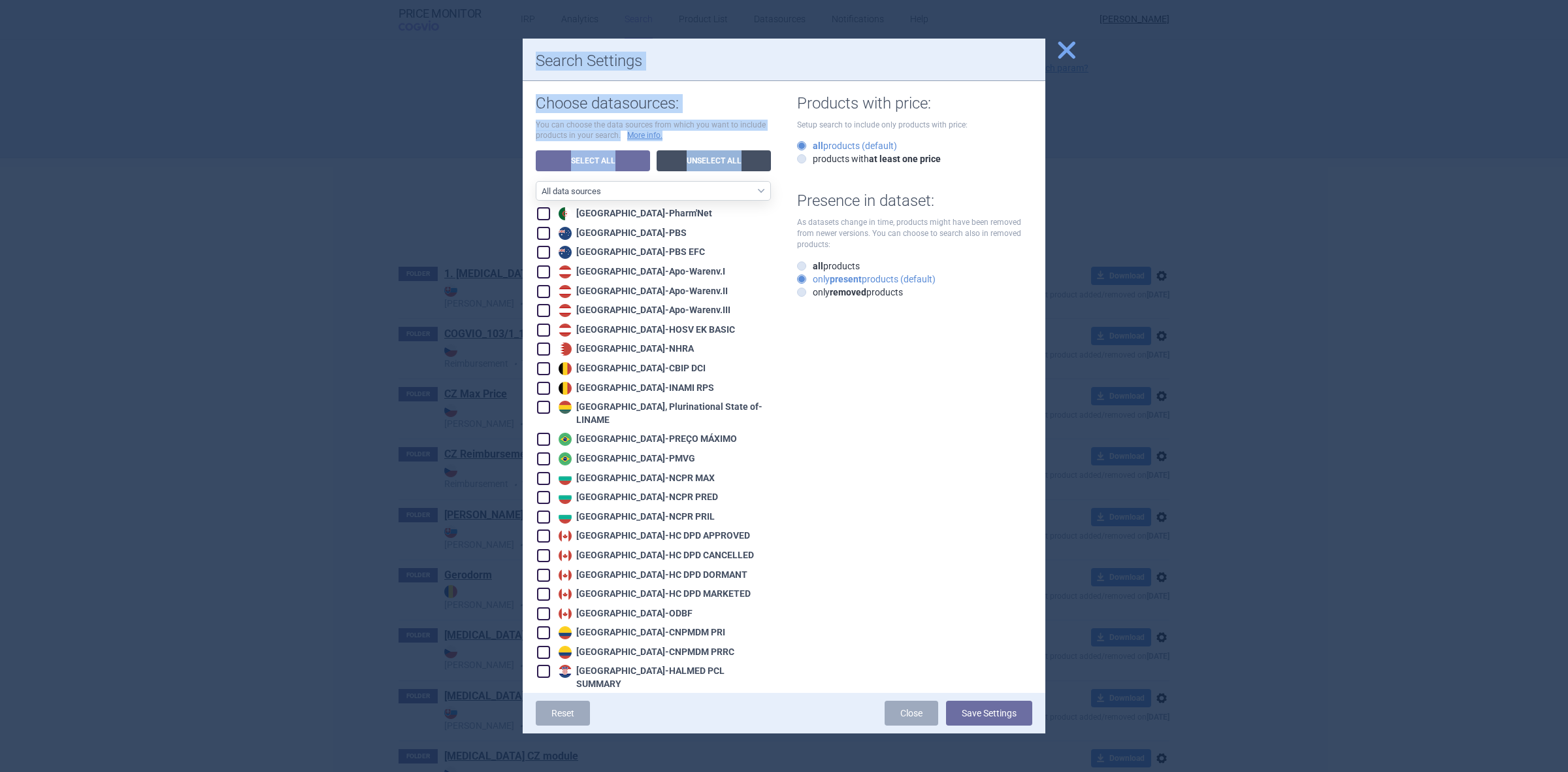
checkbox input "false"
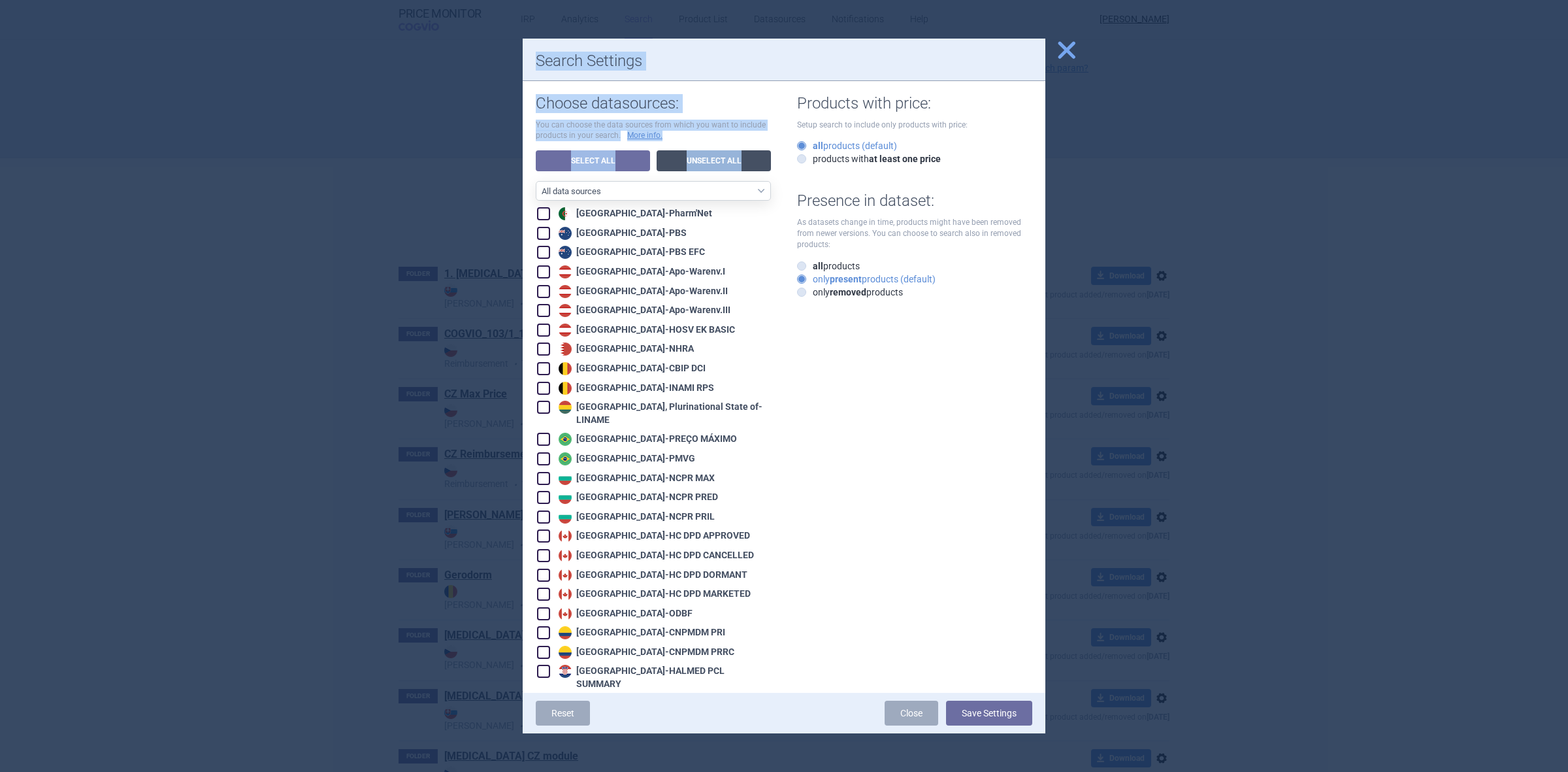
checkbox input "false"
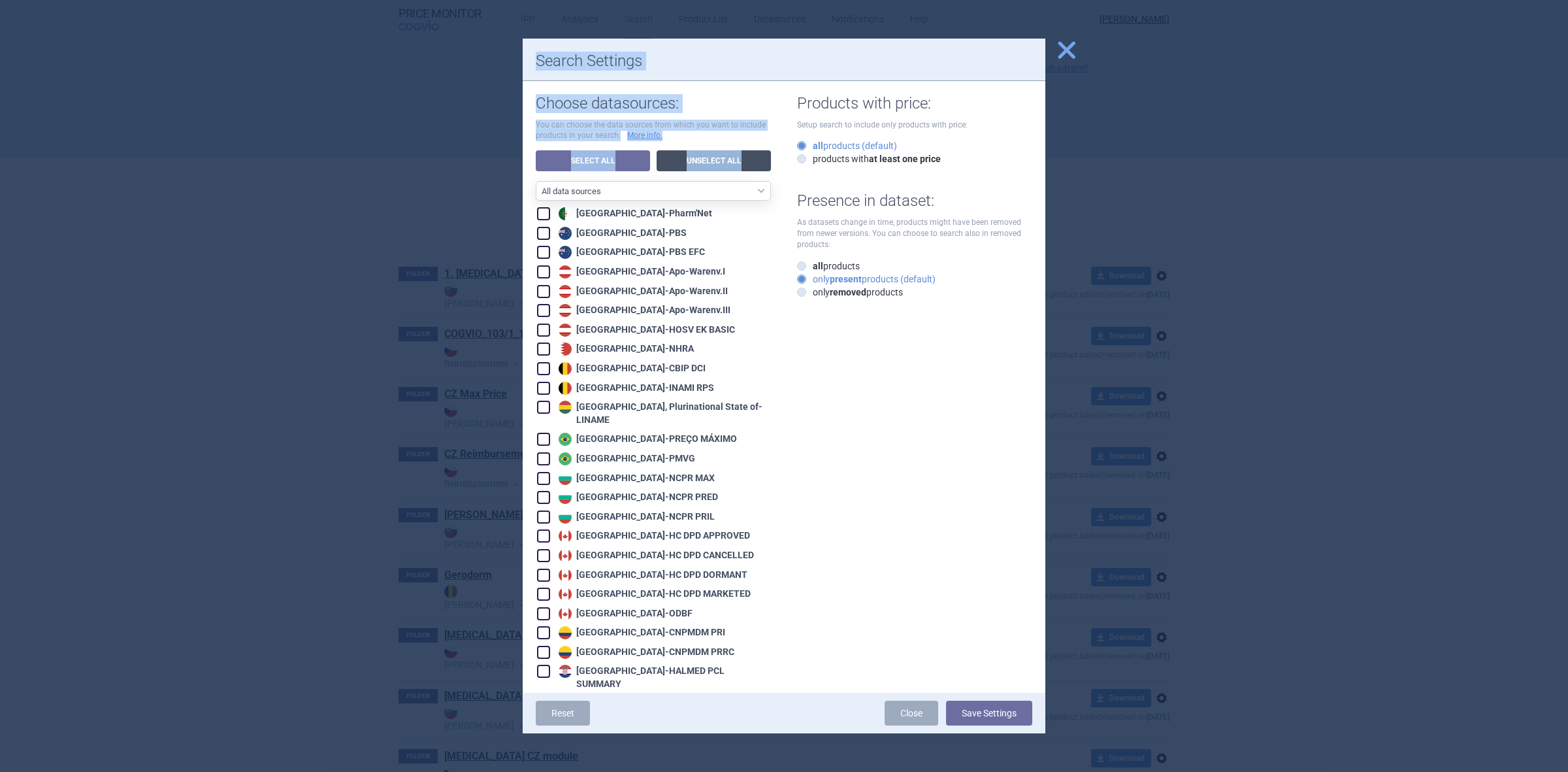
checkbox input "false"
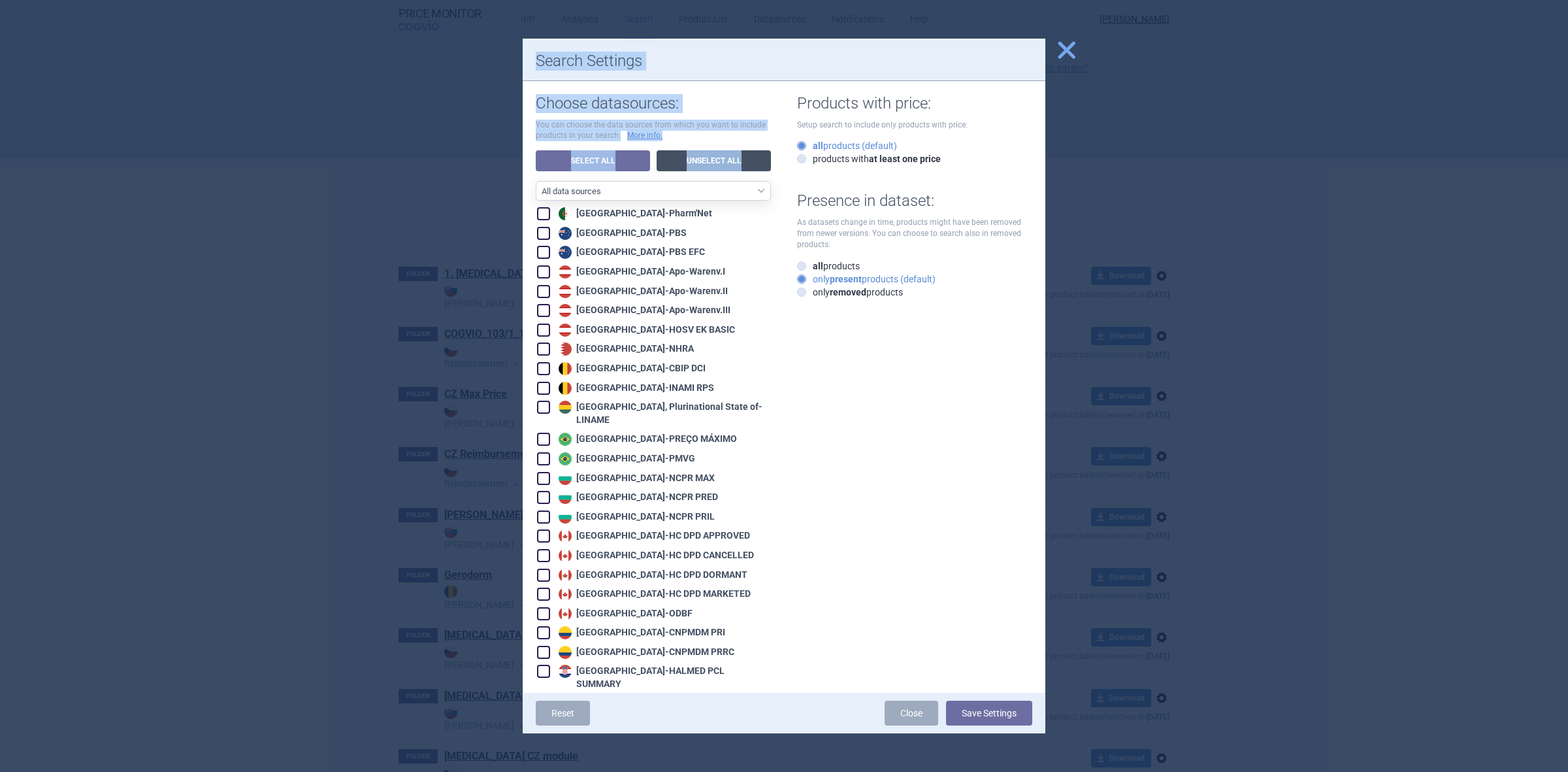
checkbox input "false"
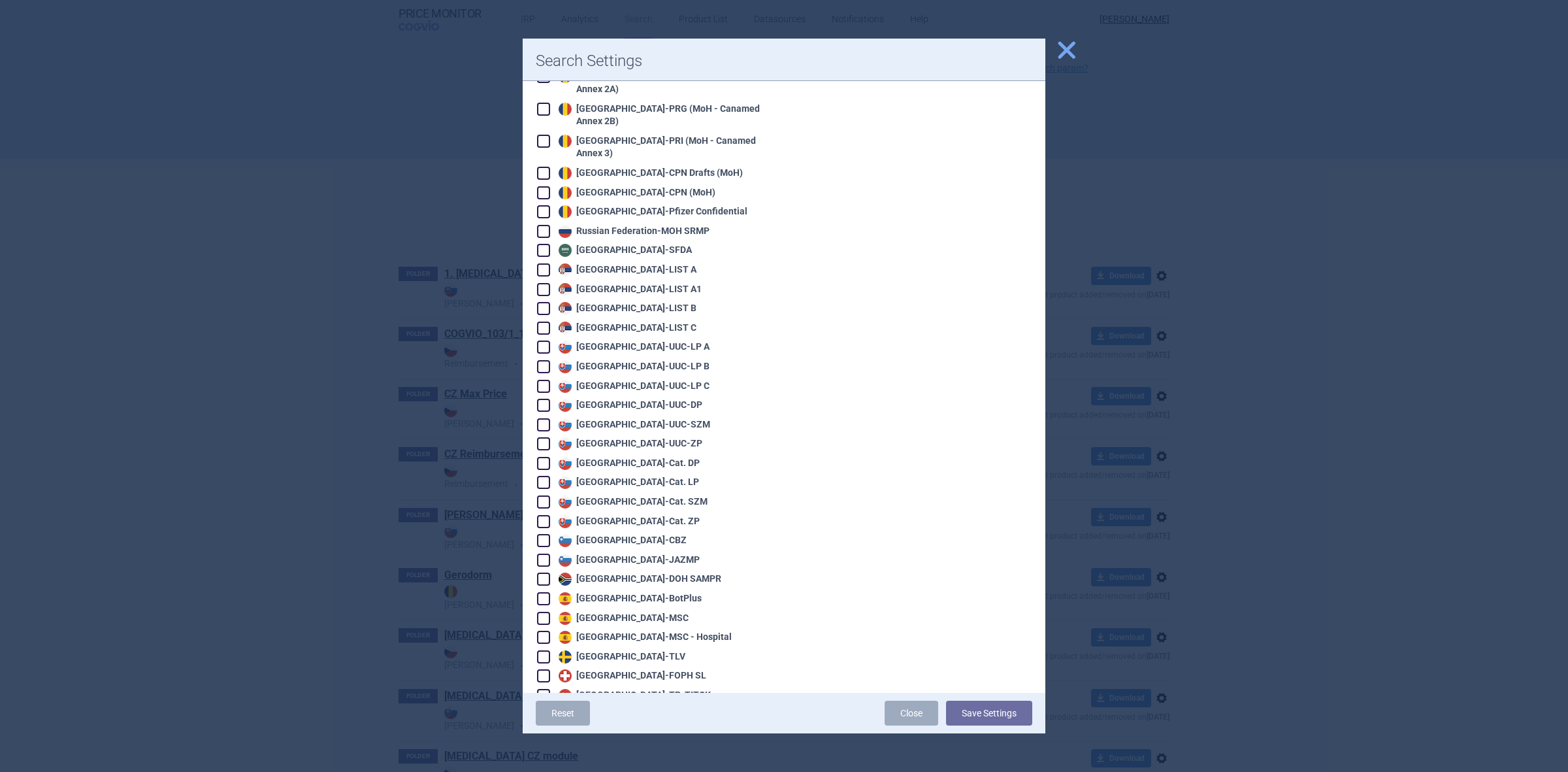
scroll to position [2533, 0]
click at [645, 432] on div "Slovakia - UUC-ZP" at bounding box center [629, 439] width 147 height 13
checkbox input "true"
click at [958, 720] on button "Save Settings" at bounding box center [989, 713] width 86 height 25
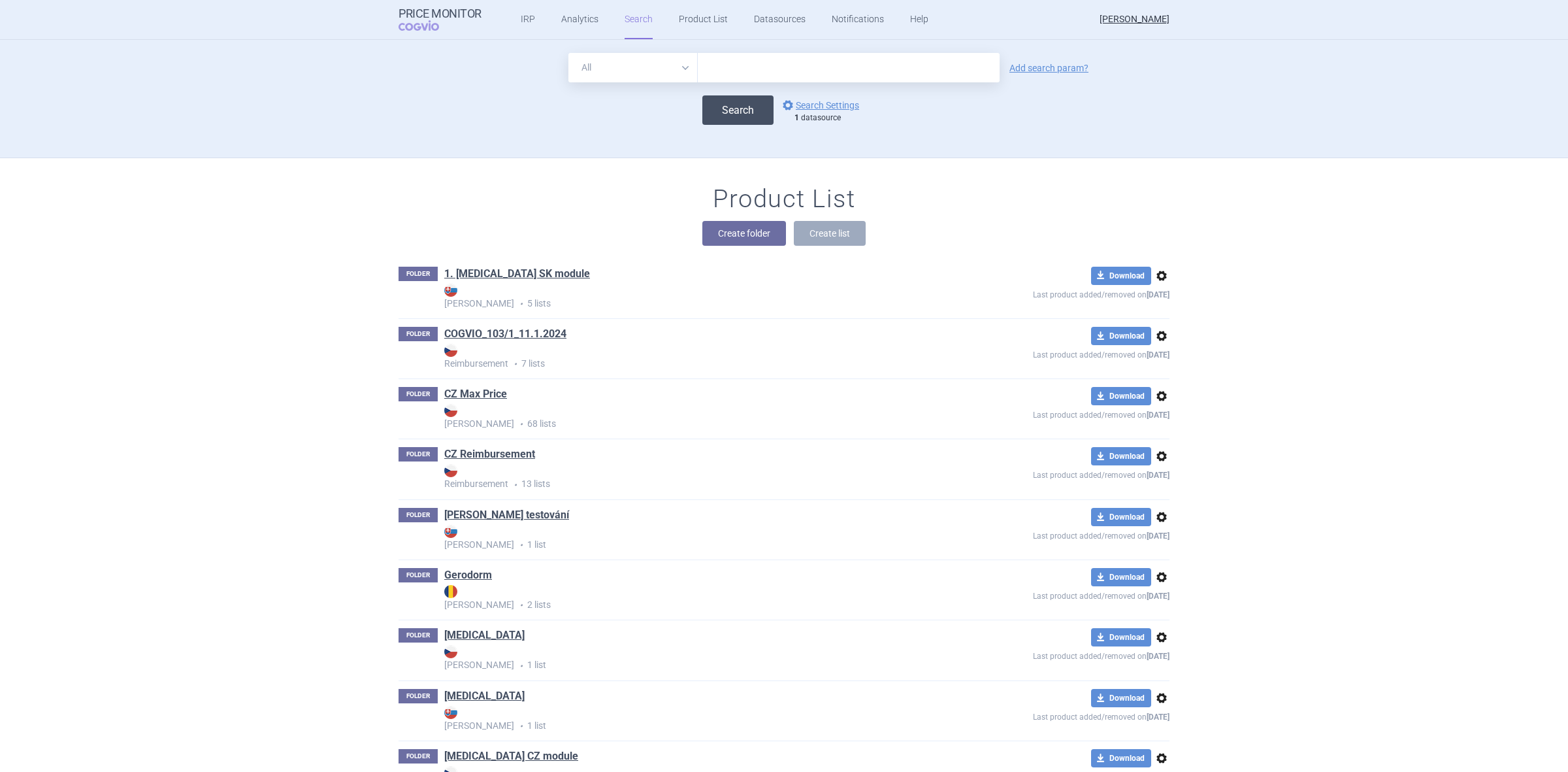
click at [732, 106] on button "Search" at bounding box center [737, 110] width 71 height 29
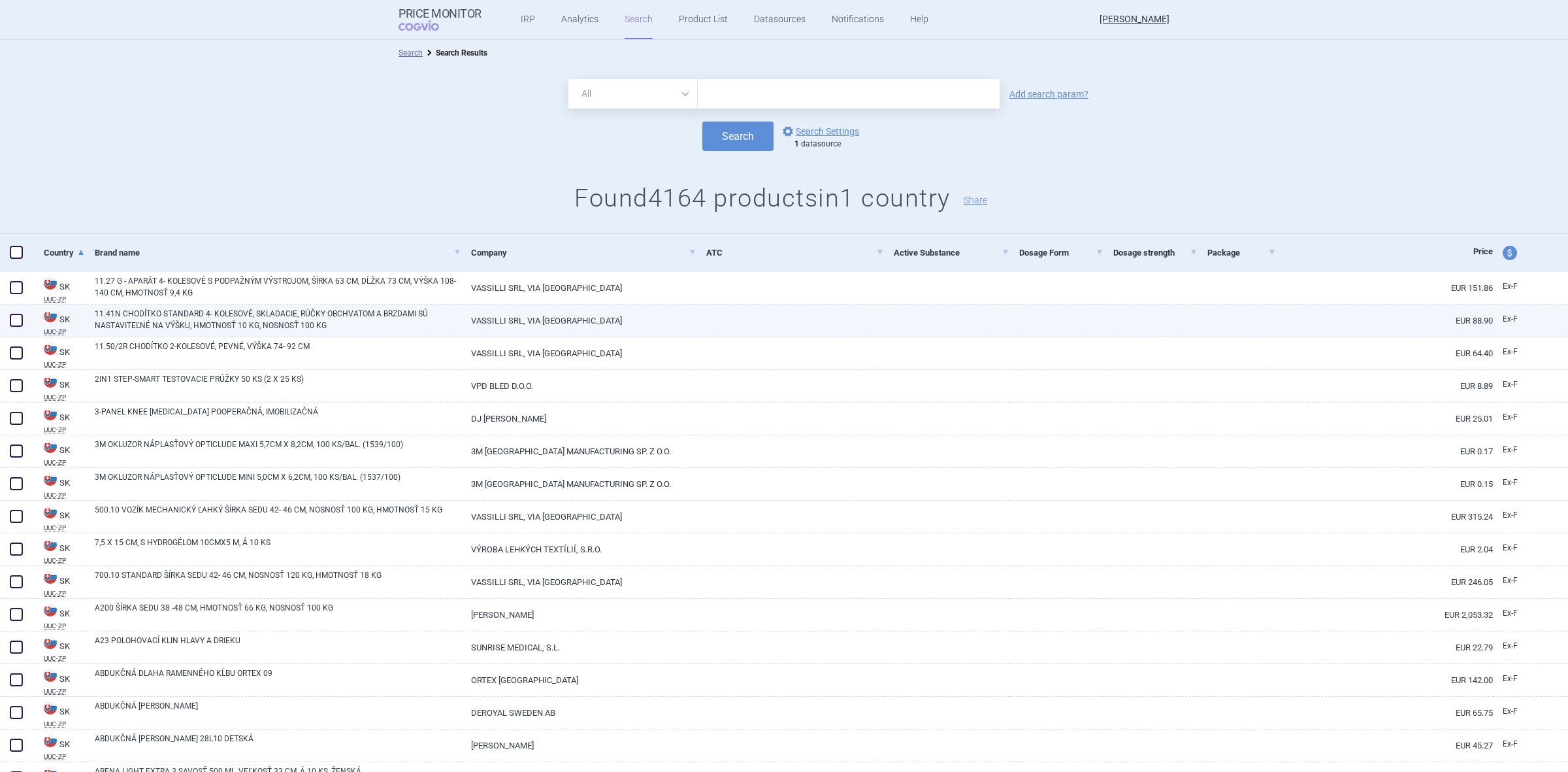
click at [660, 321] on link "VASSILLI SRL, VIA [GEOGRAPHIC_DATA]" at bounding box center [579, 320] width 235 height 32
select select "EUR"
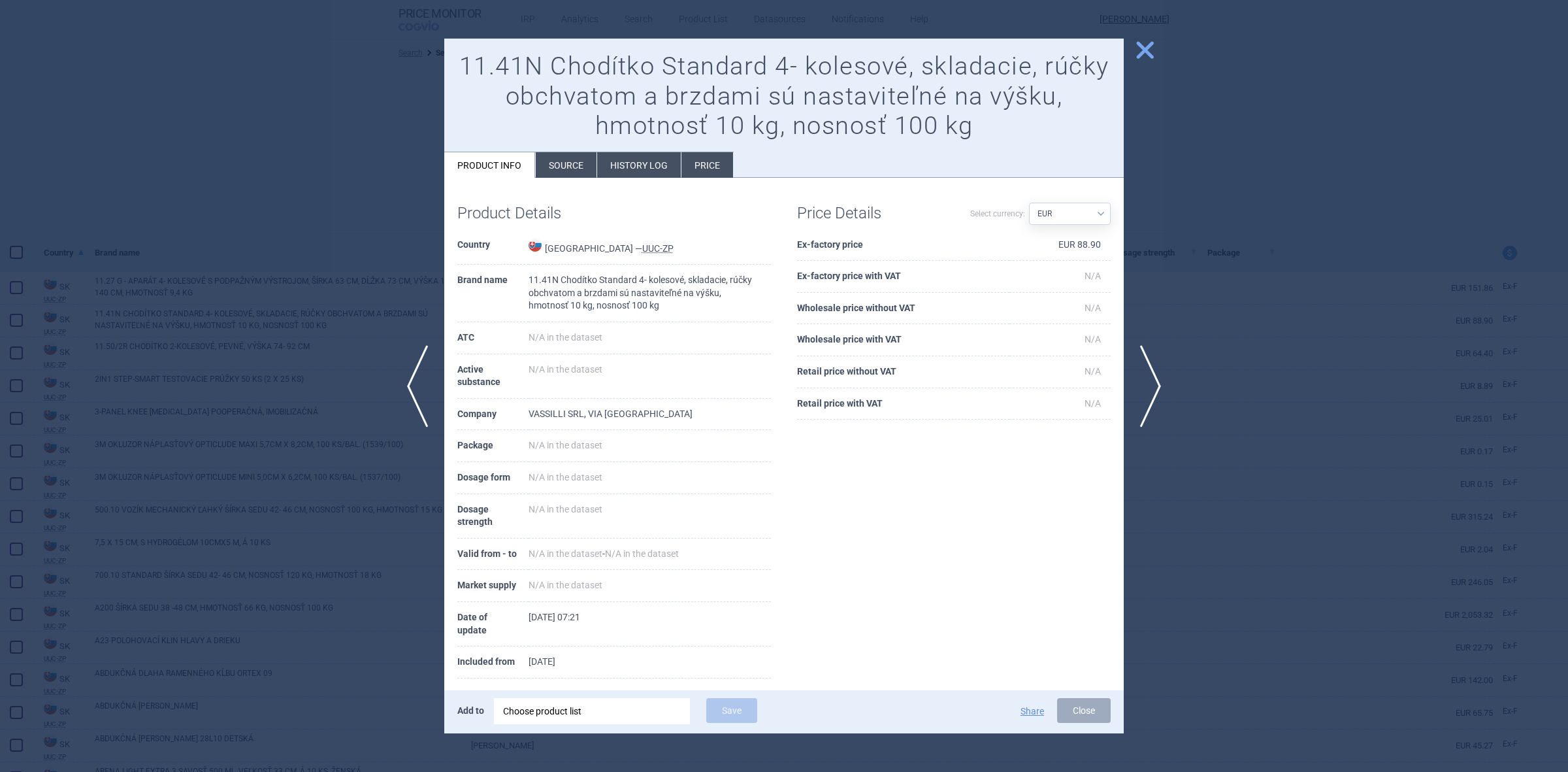
click at [579, 173] on li "Source" at bounding box center [566, 164] width 61 height 25
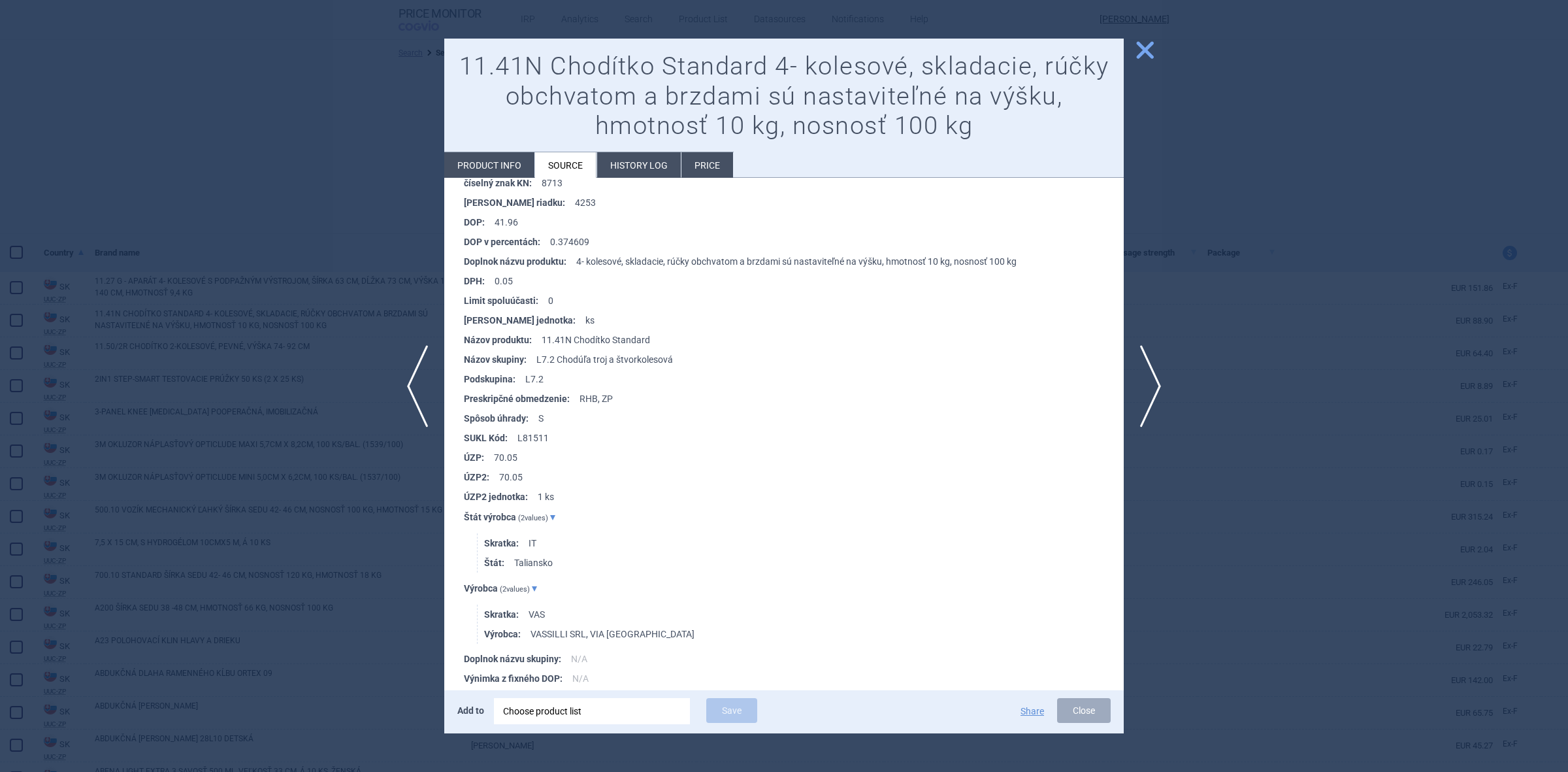
scroll to position [735, 0]
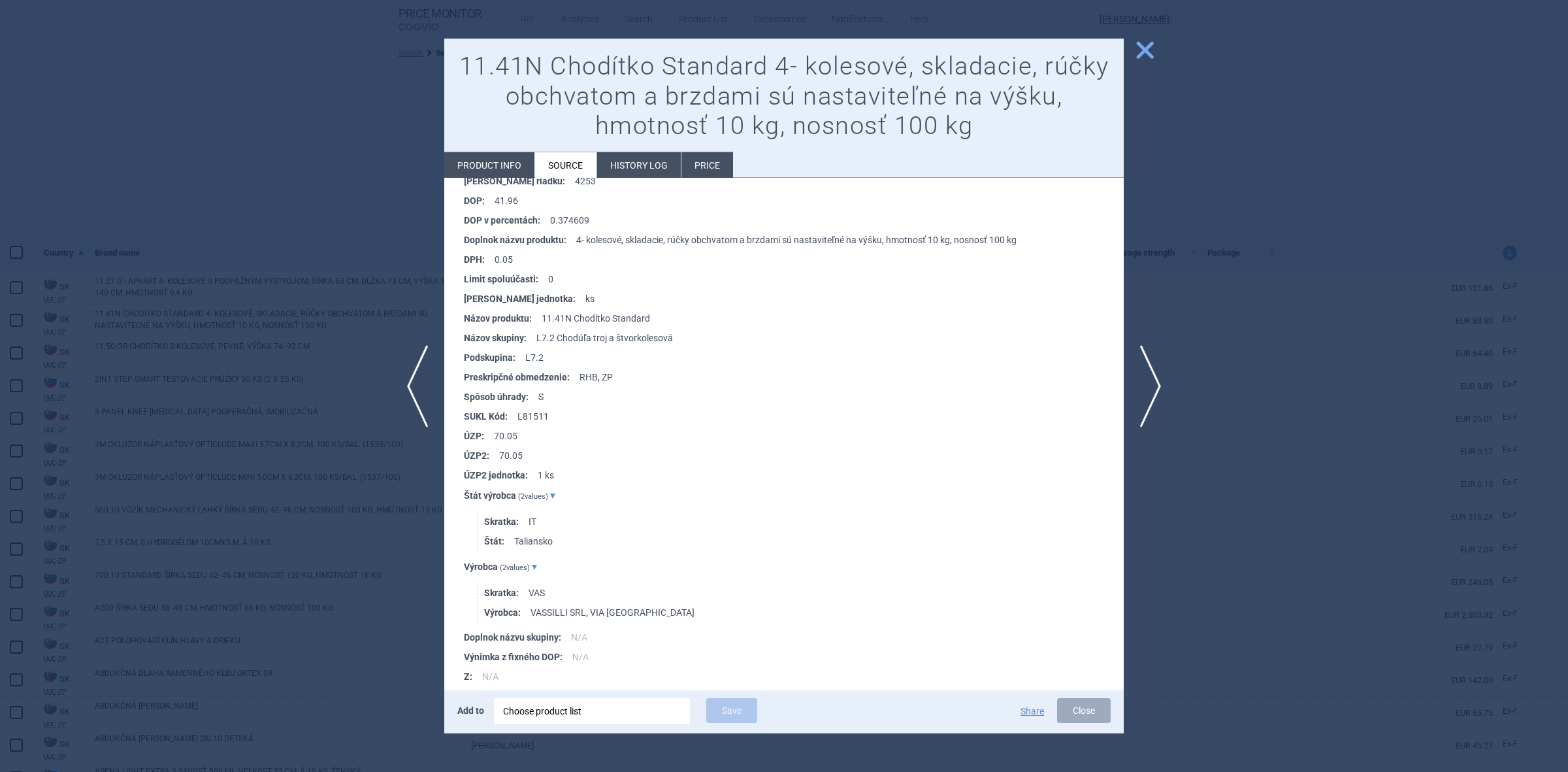
click at [528, 419] on li "SUKL Kód : L81511" at bounding box center [793, 416] width 660 height 19
copy li "L81511"
click at [834, 440] on ul "AKC : 112.01 číselný znak KN : 8713 [PERSON_NAME] riadku : 4253 DOP : 41.96 DOP…" at bounding box center [790, 419] width 666 height 575
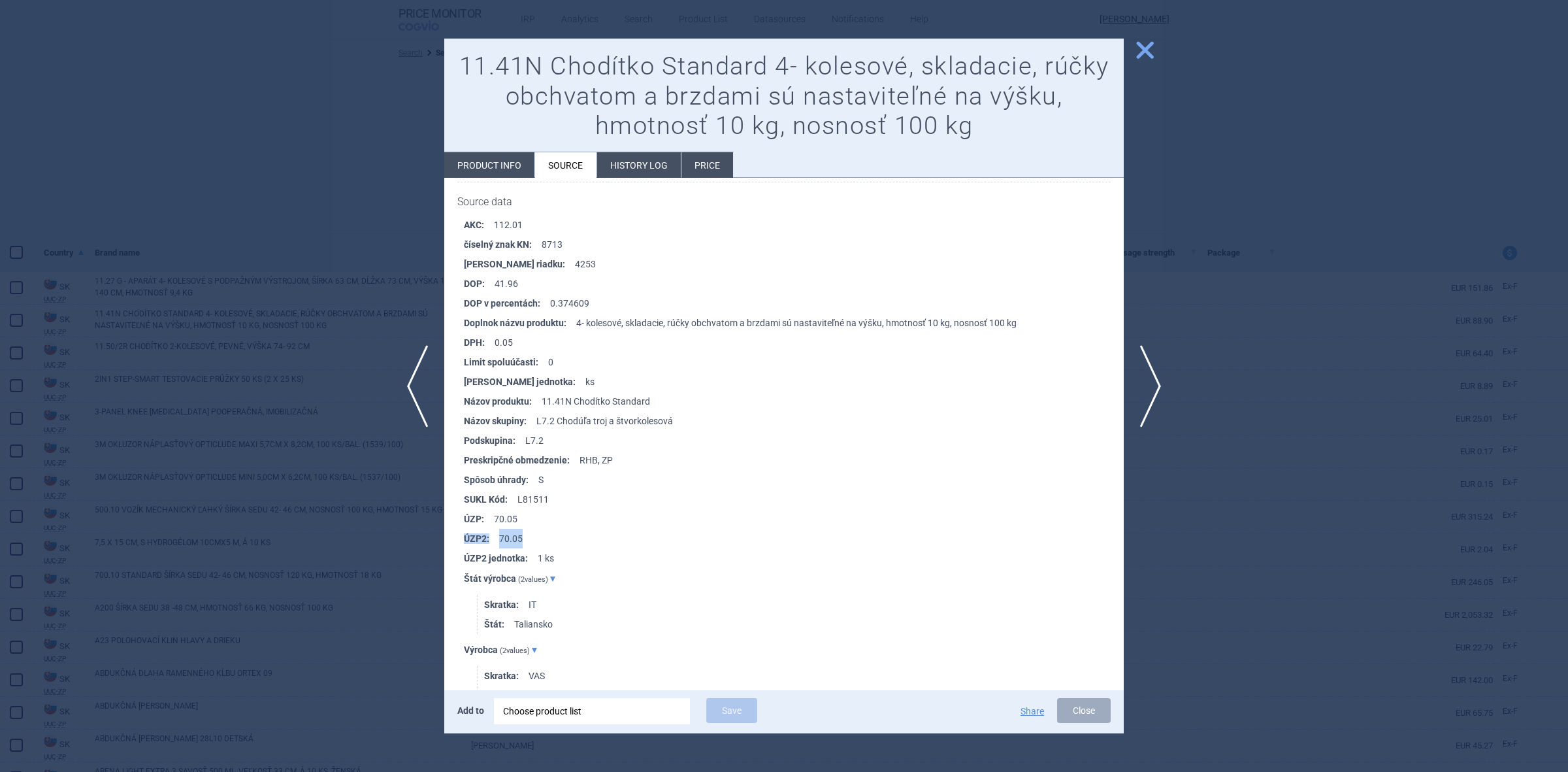
scroll to position [572, 0]
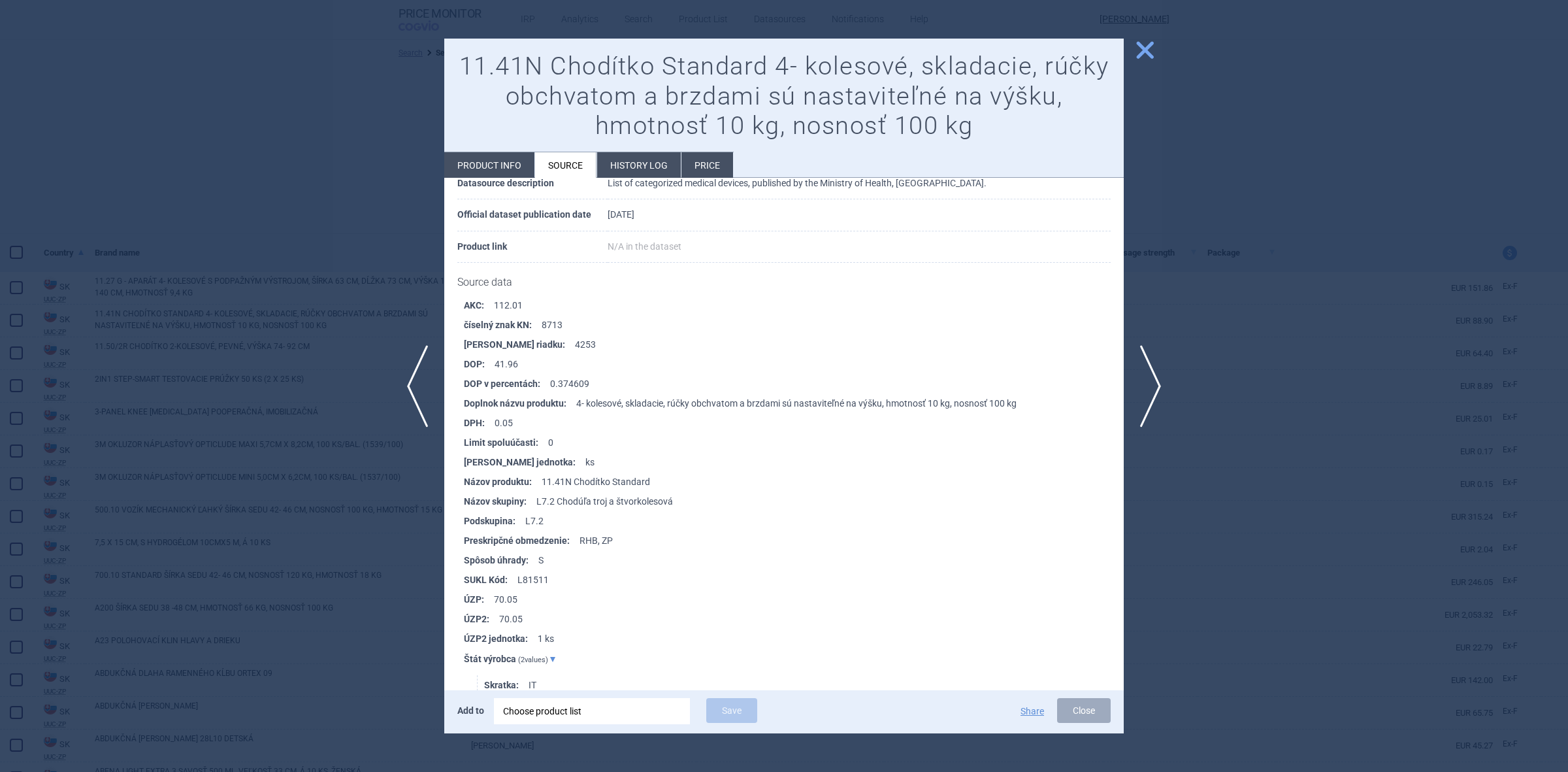
click at [714, 445] on li "Limit spoluúčasti : 0" at bounding box center [793, 442] width 660 height 19
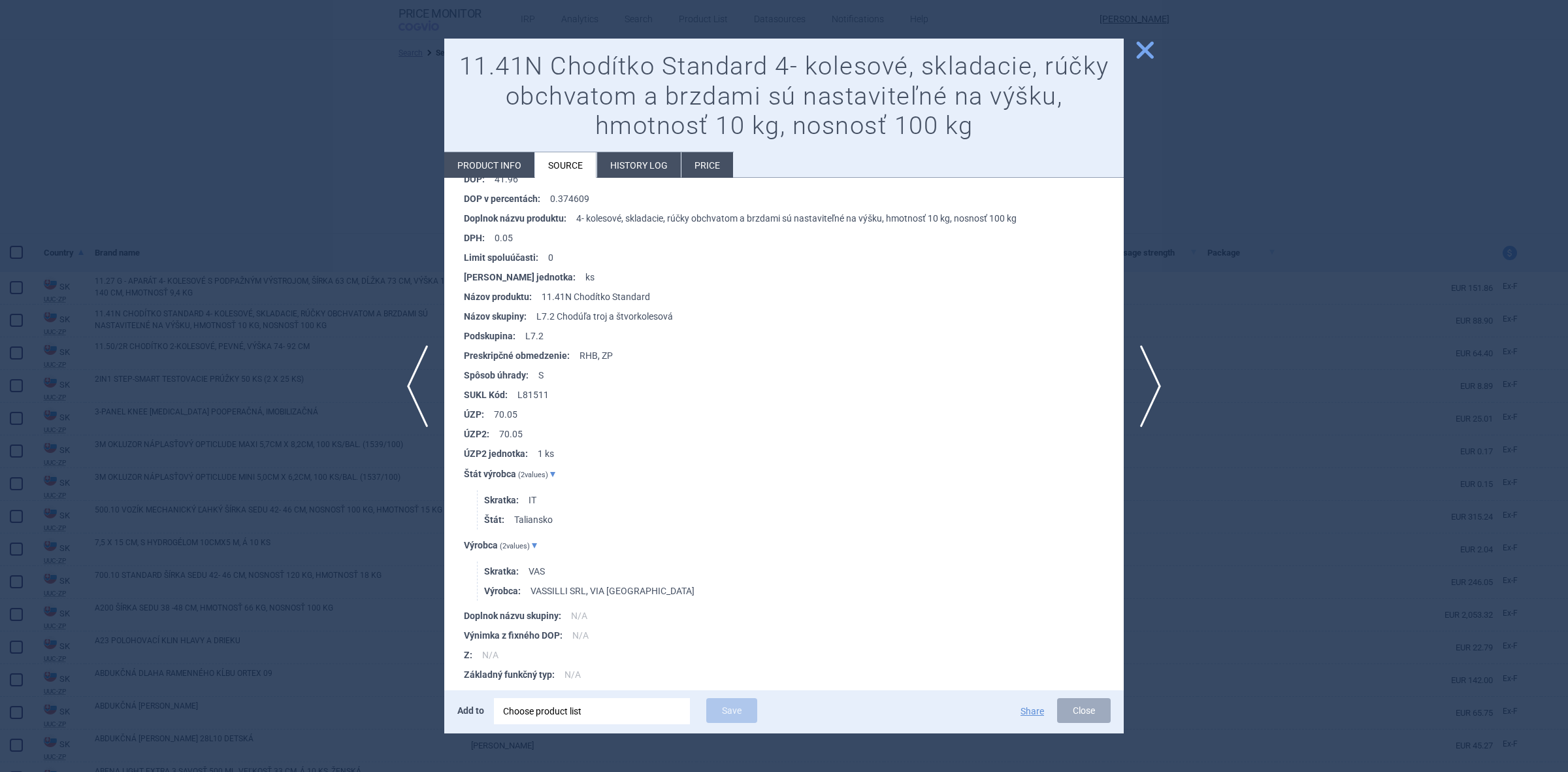
scroll to position [769, 0]
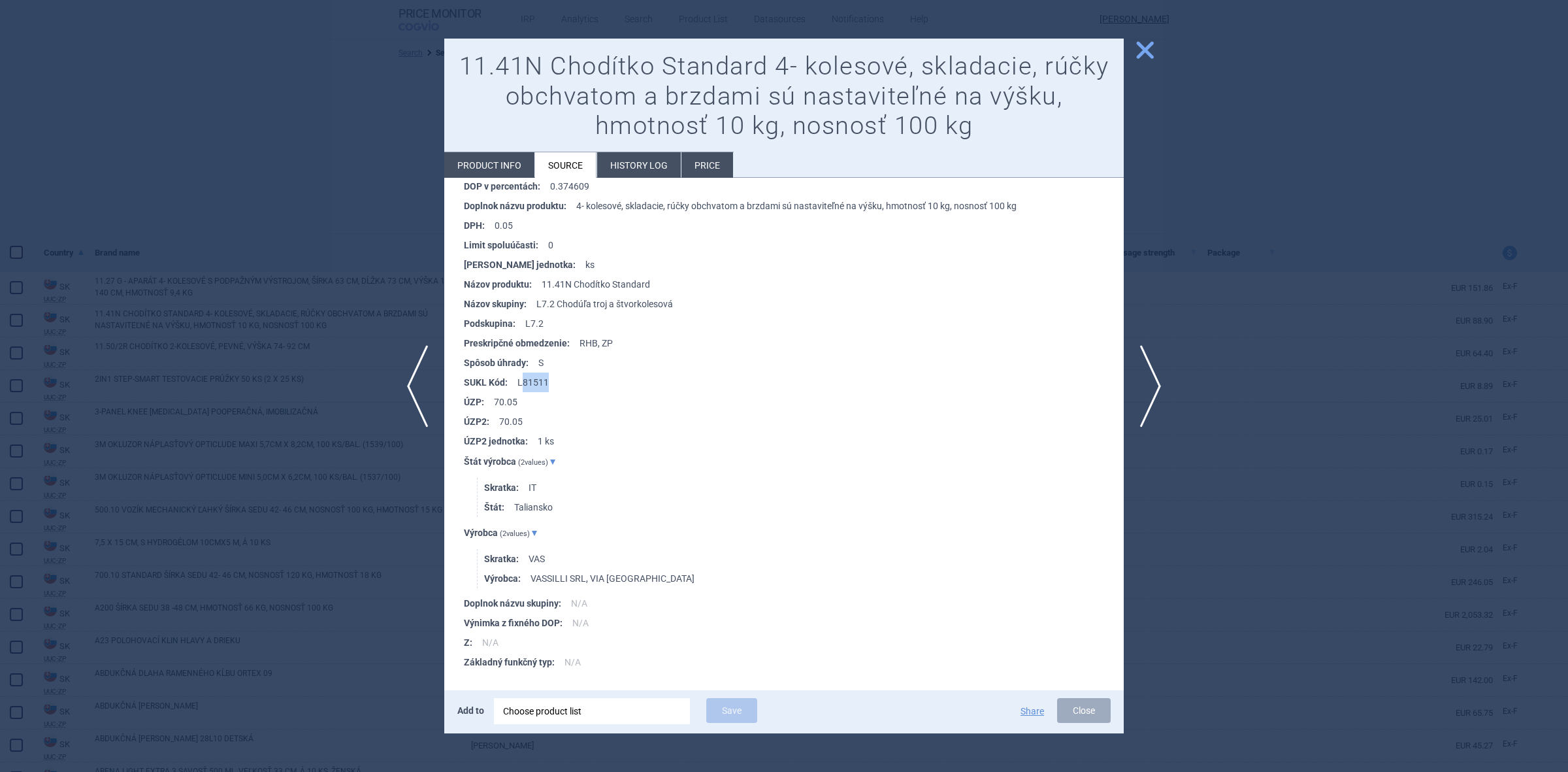
drag, startPoint x: 564, startPoint y: 377, endPoint x: 523, endPoint y: 377, distance: 41.0
click at [523, 377] on li "SUKL Kód : L81511" at bounding box center [793, 382] width 660 height 19
copy li "81511"
click at [491, 164] on li "Product info" at bounding box center [490, 164] width 90 height 25
select select "EUR"
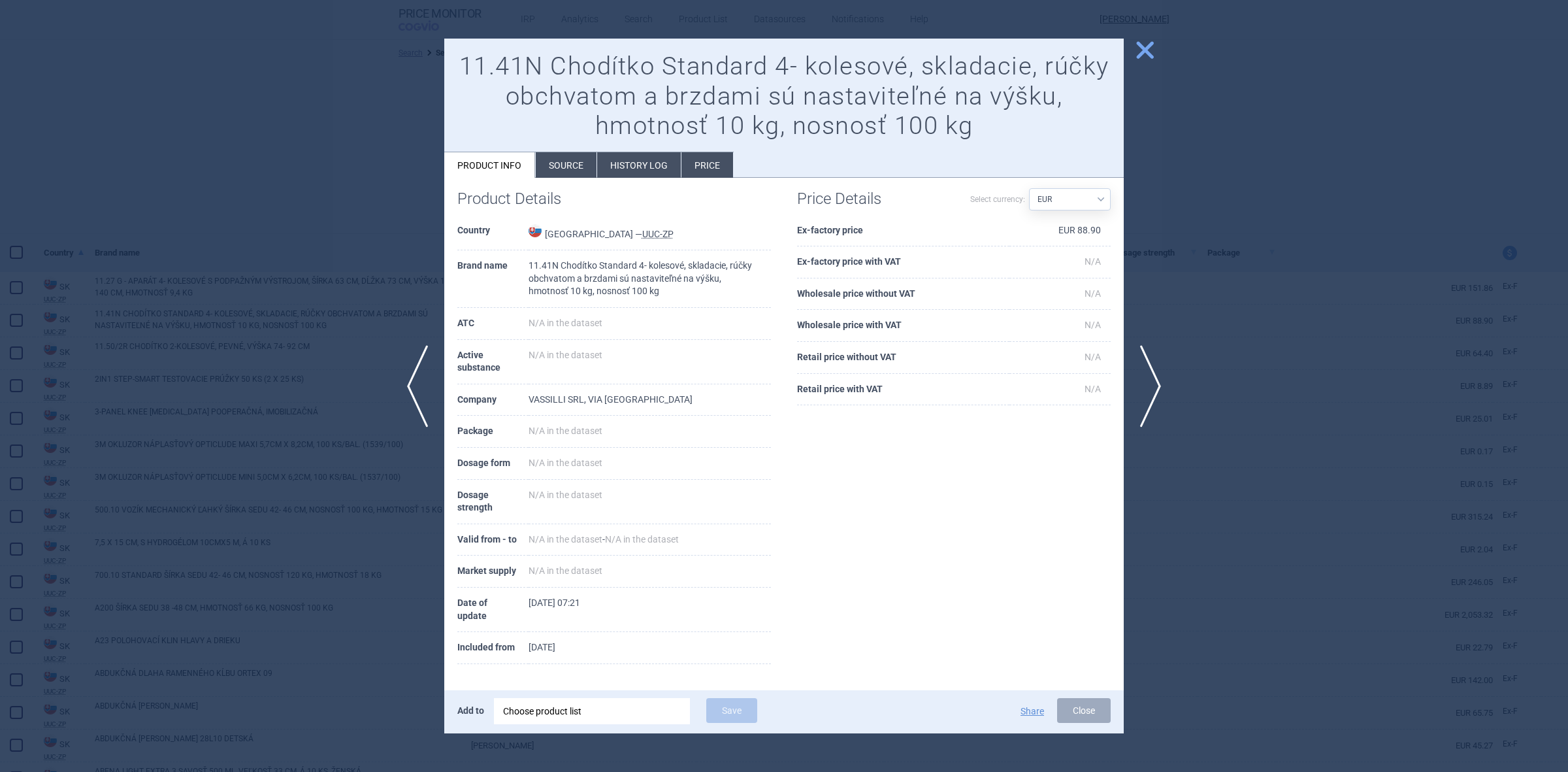
scroll to position [4, 0]
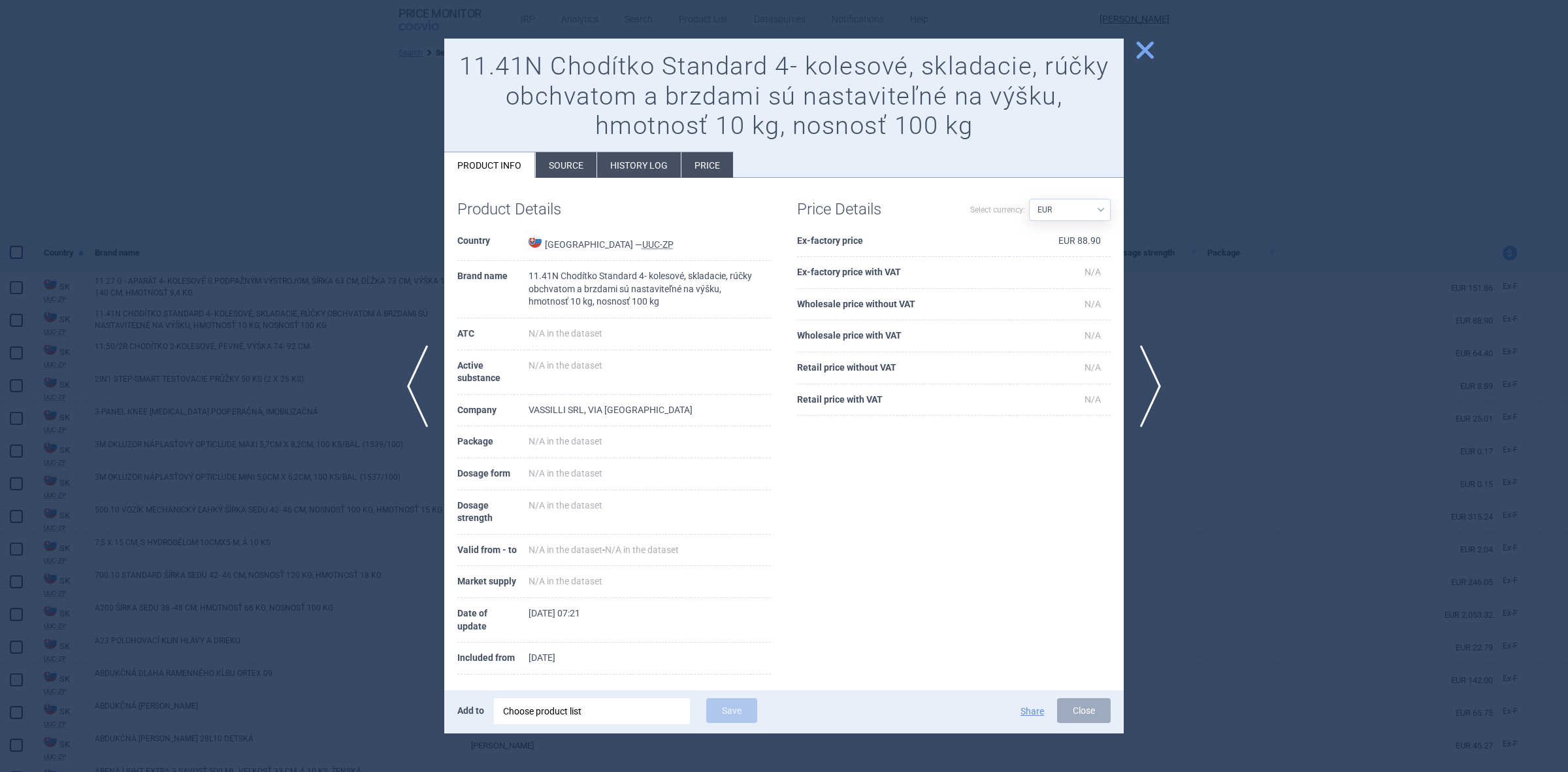
click at [550, 157] on li "Source" at bounding box center [566, 164] width 61 height 25
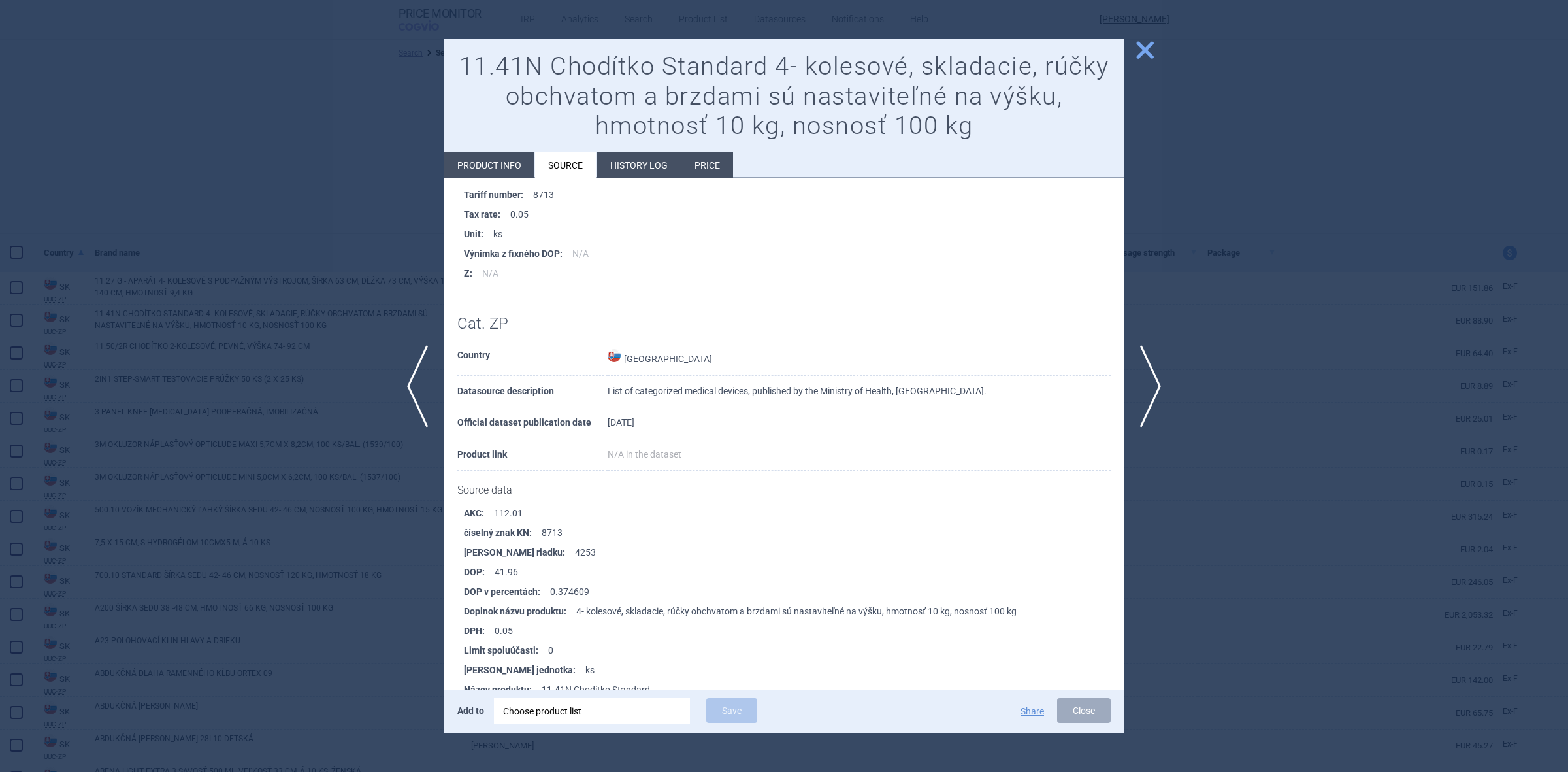
scroll to position [197, 0]
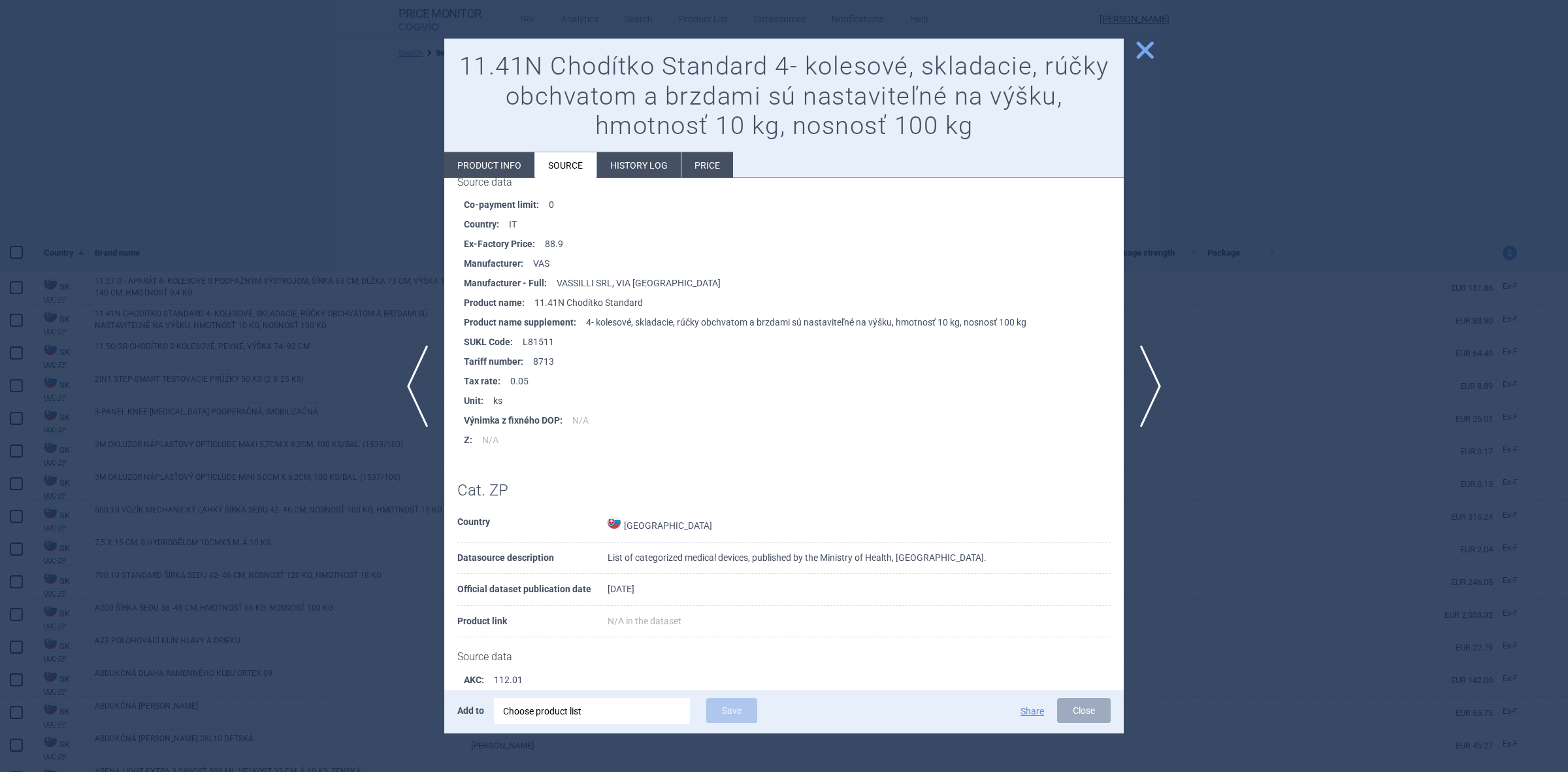
click at [1159, 72] on div at bounding box center [784, 386] width 1568 height 772
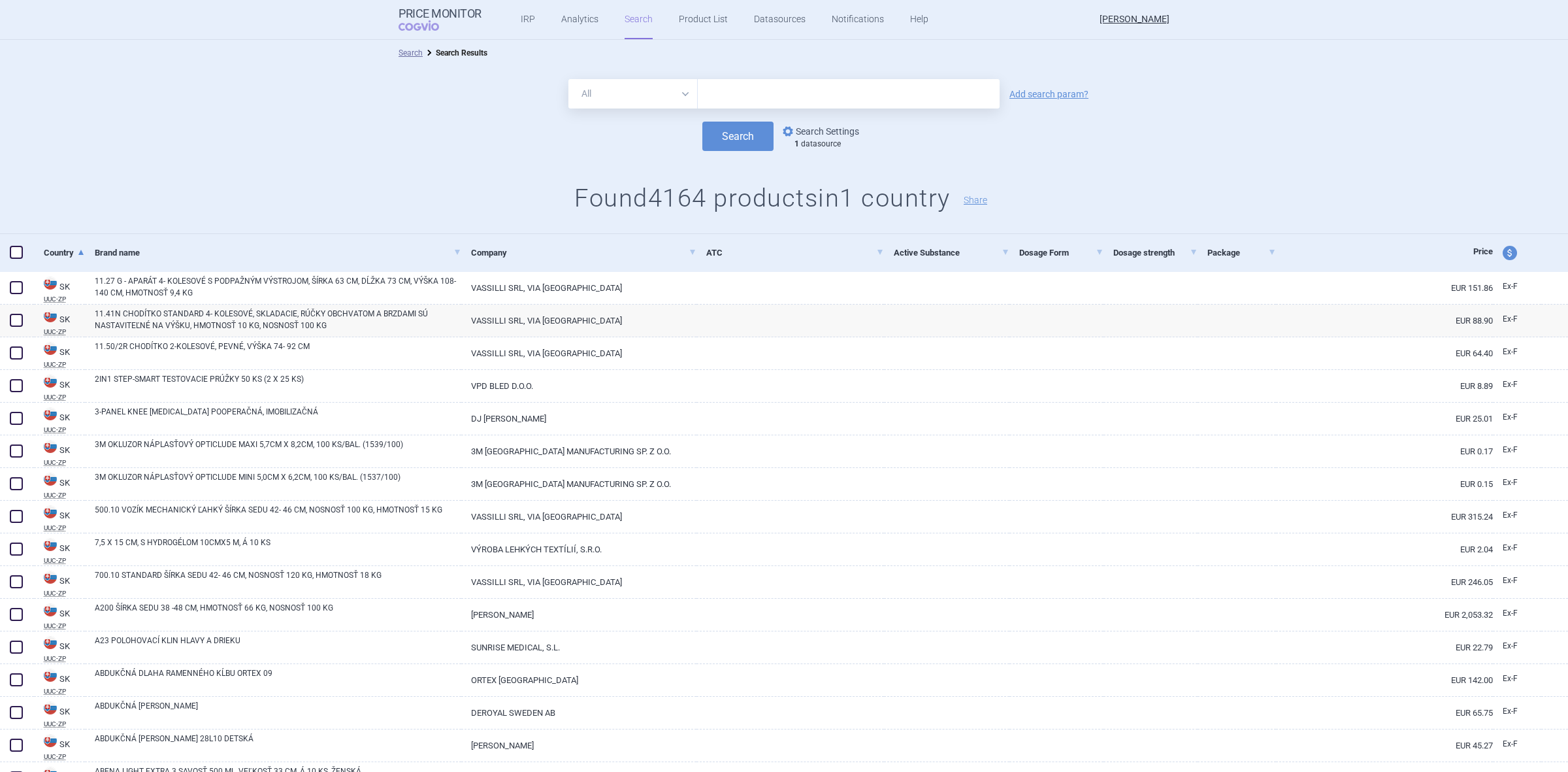
click at [798, 135] on link "options Search Settings" at bounding box center [820, 131] width 79 height 16
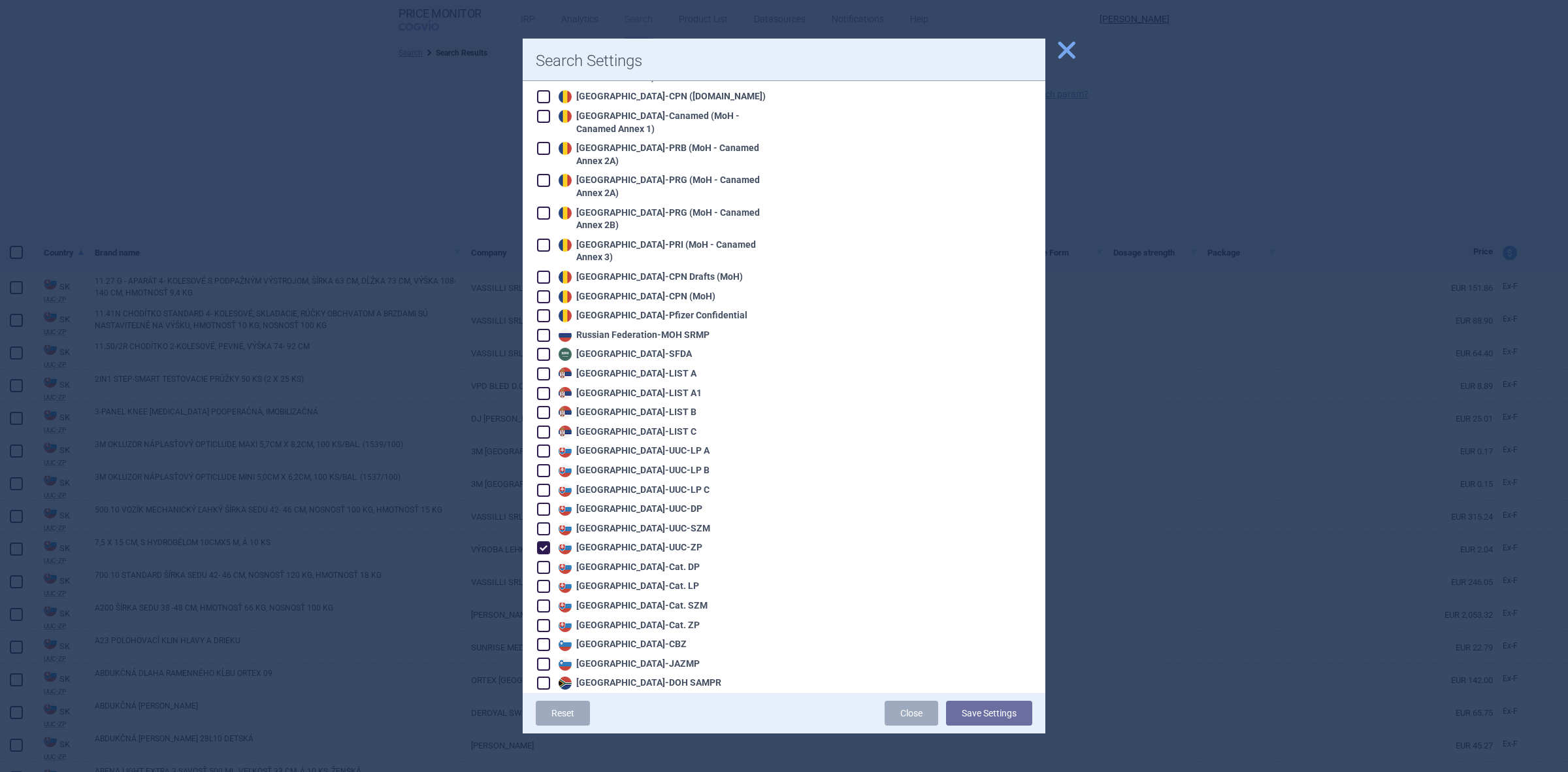
scroll to position [2615, 0]
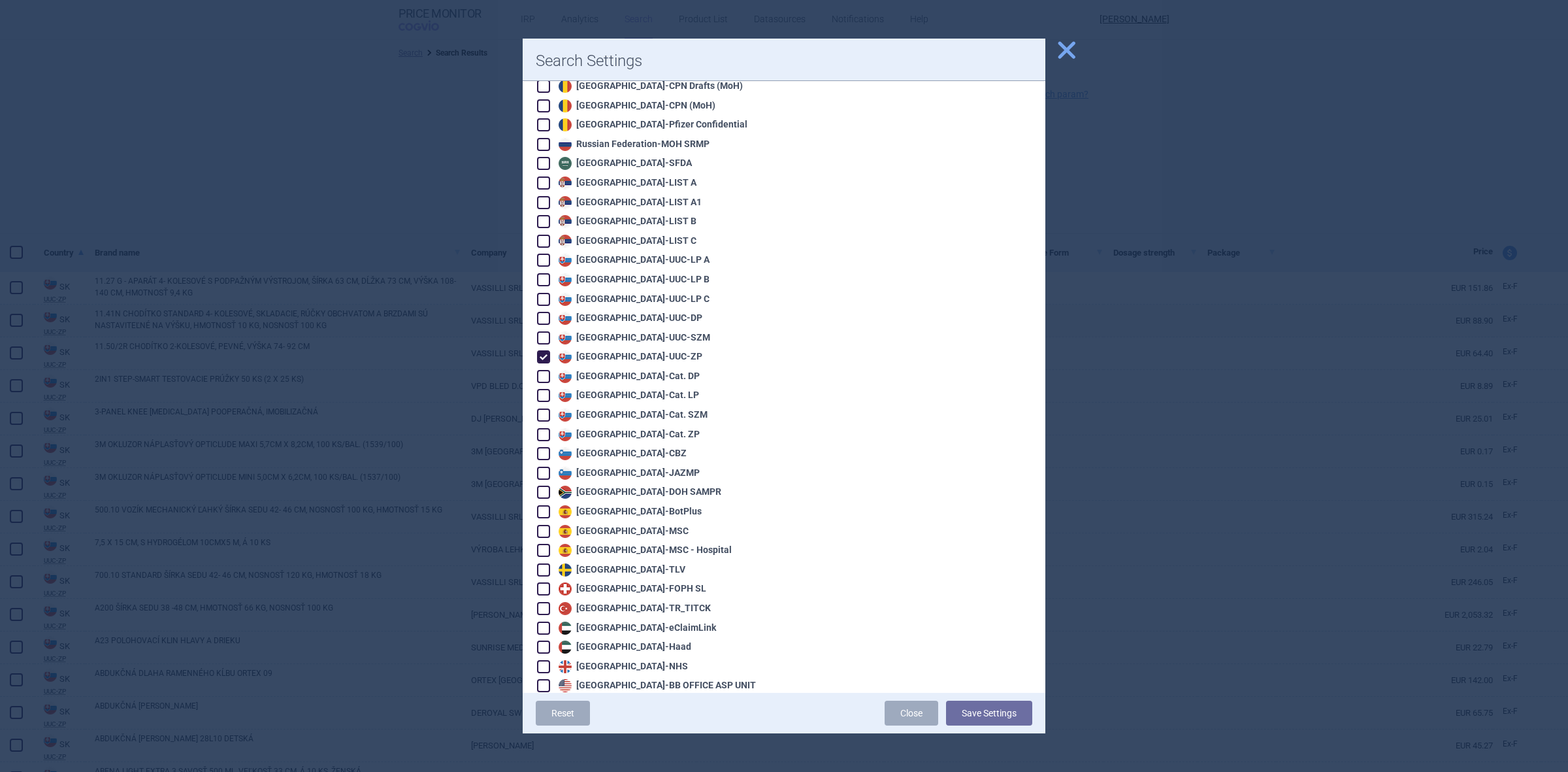
click at [635, 428] on div "Slovakia - Cat. ZP" at bounding box center [627, 434] width 144 height 13
checkbox input "true"
click at [975, 701] on button "Save Settings" at bounding box center [989, 713] width 86 height 25
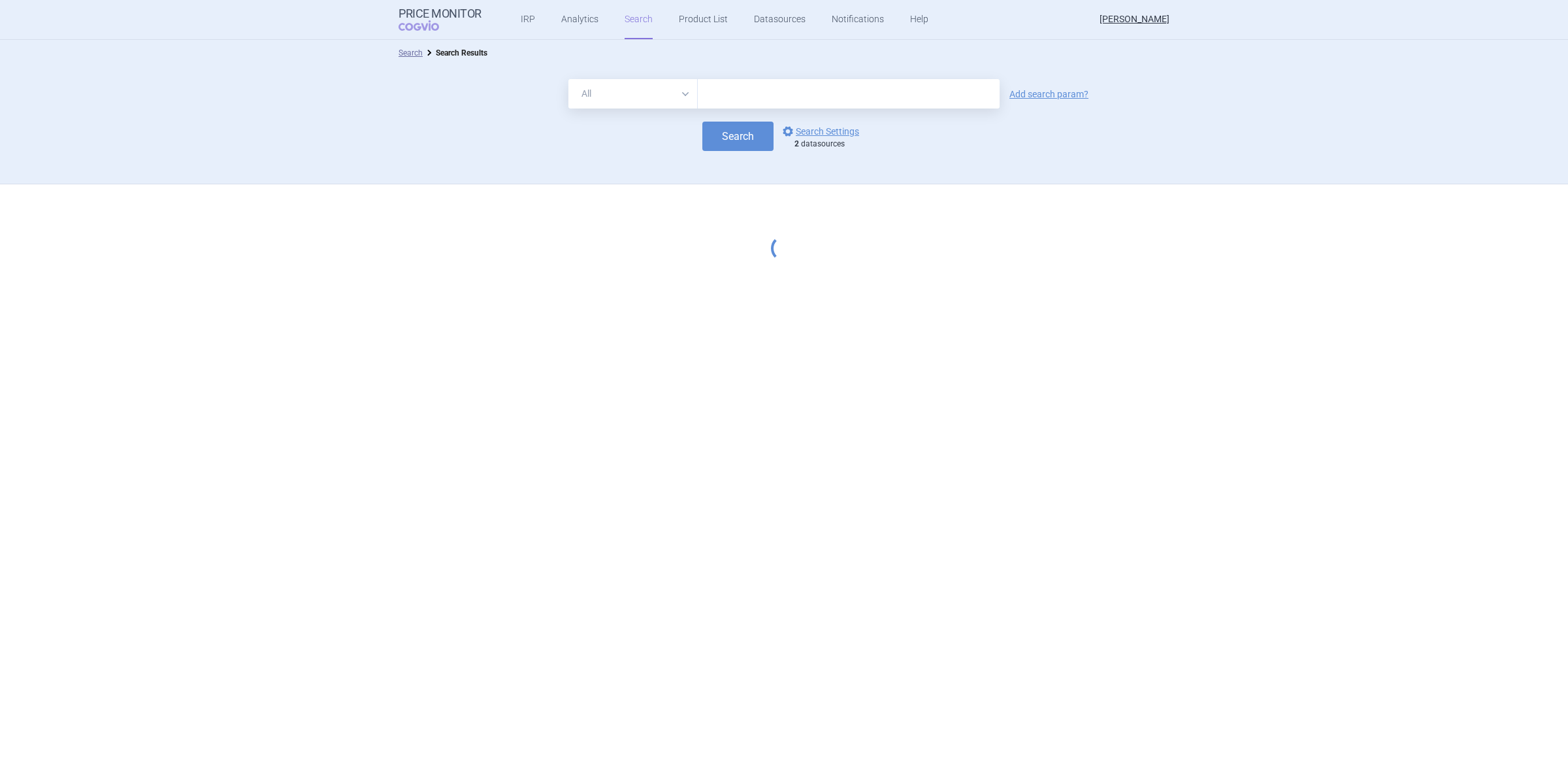
click at [822, 109] on form "All Brand Name ATC Company Active Substance Country Newer than Add search param…" at bounding box center [784, 115] width 1568 height 72
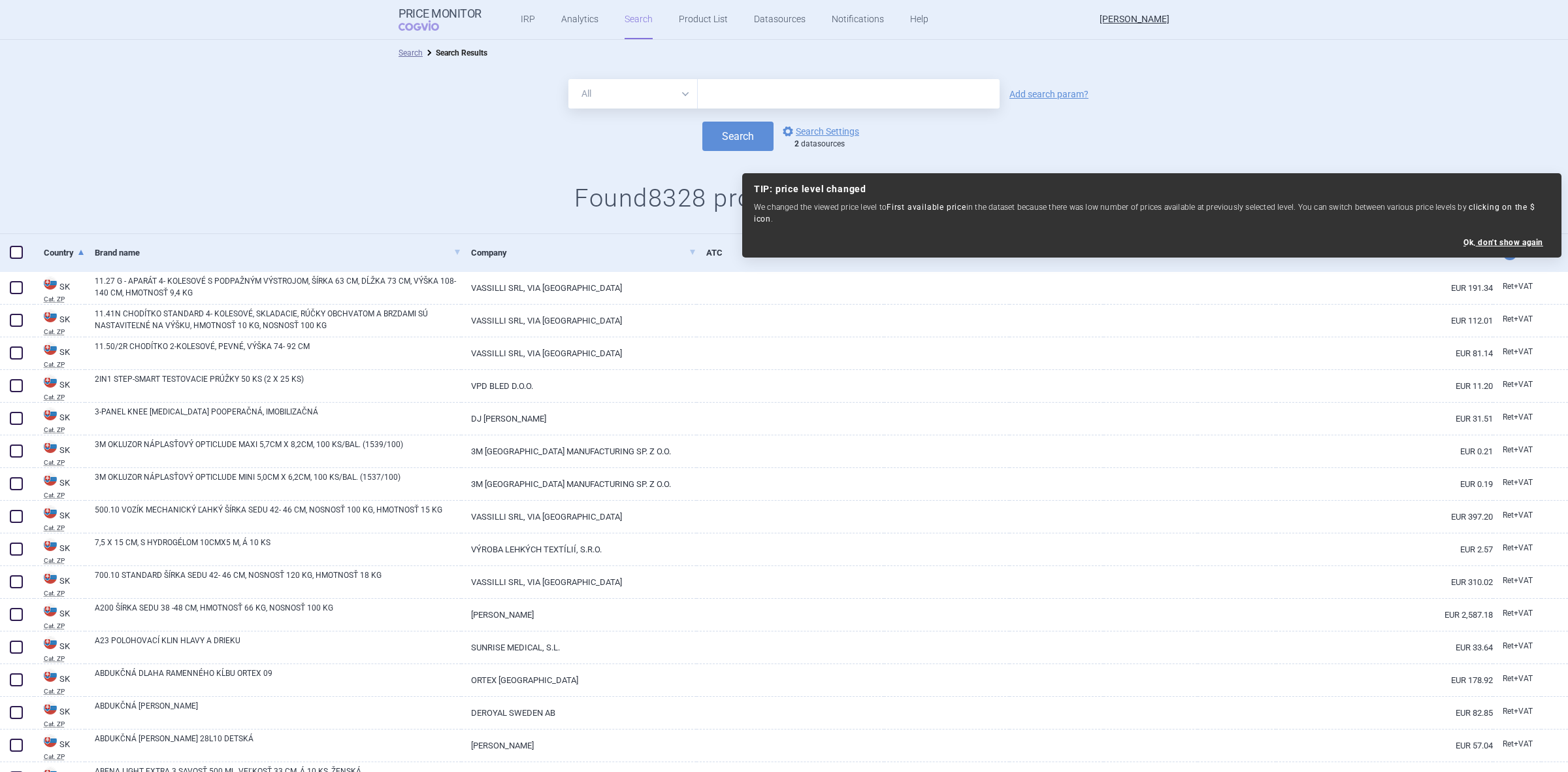
click at [828, 96] on input "text" at bounding box center [849, 93] width 302 height 29
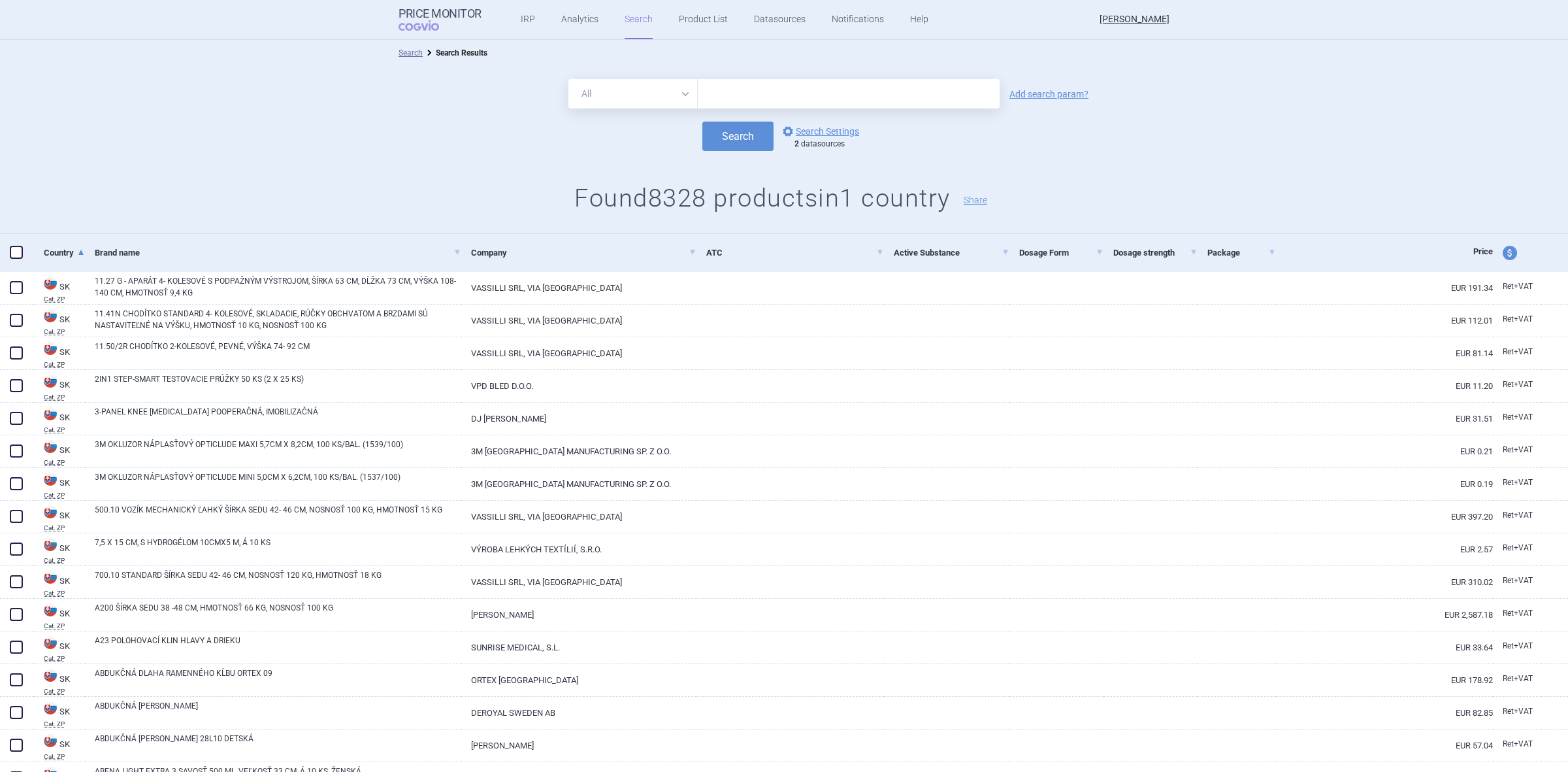
paste input "81511"
click at [740, 136] on button "Search" at bounding box center [737, 136] width 71 height 29
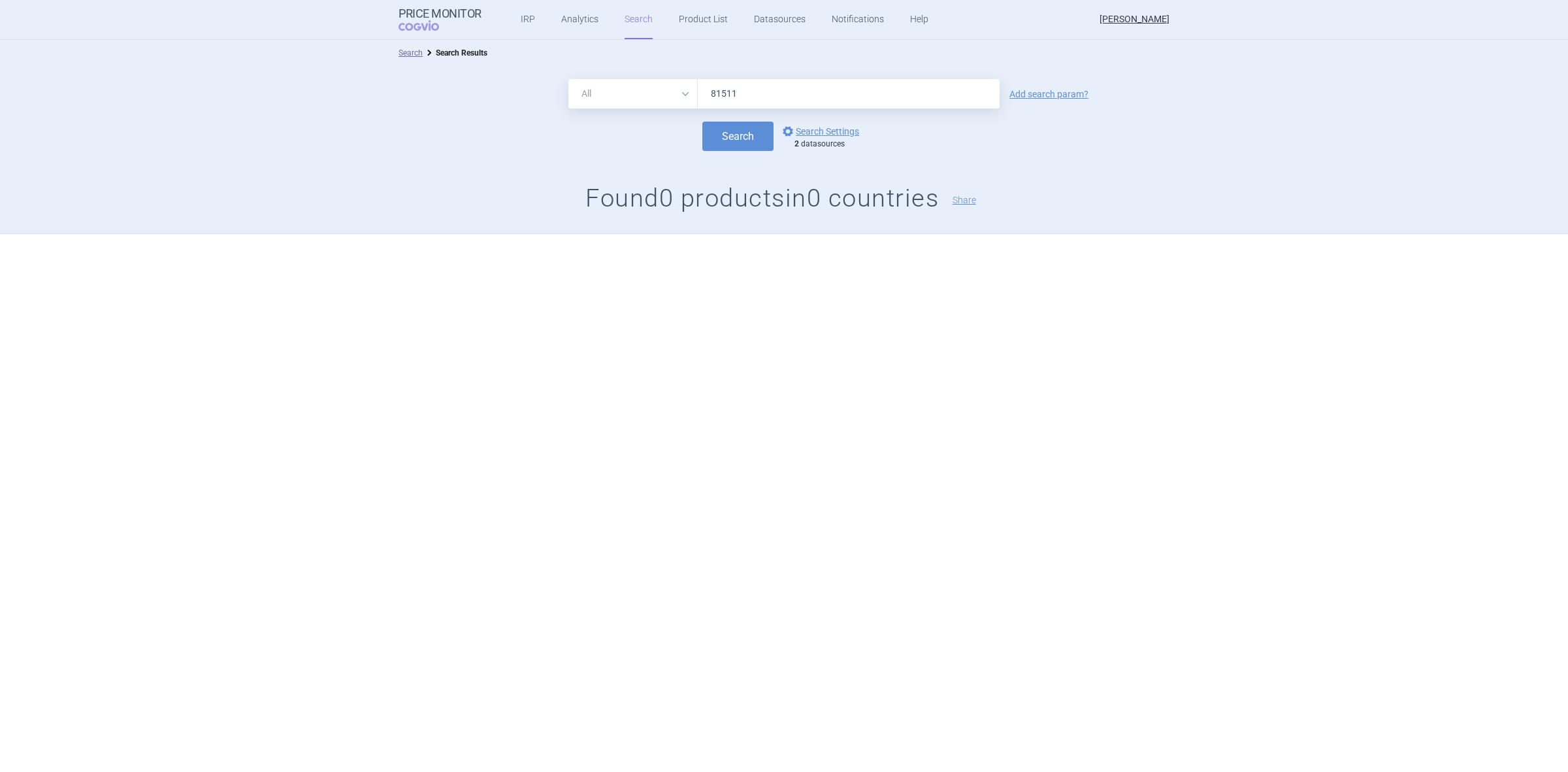
click at [706, 90] on input "81511" at bounding box center [849, 93] width 302 height 29
type input "L81511"
click at [702, 121] on button "Search" at bounding box center [737, 136] width 71 height 29
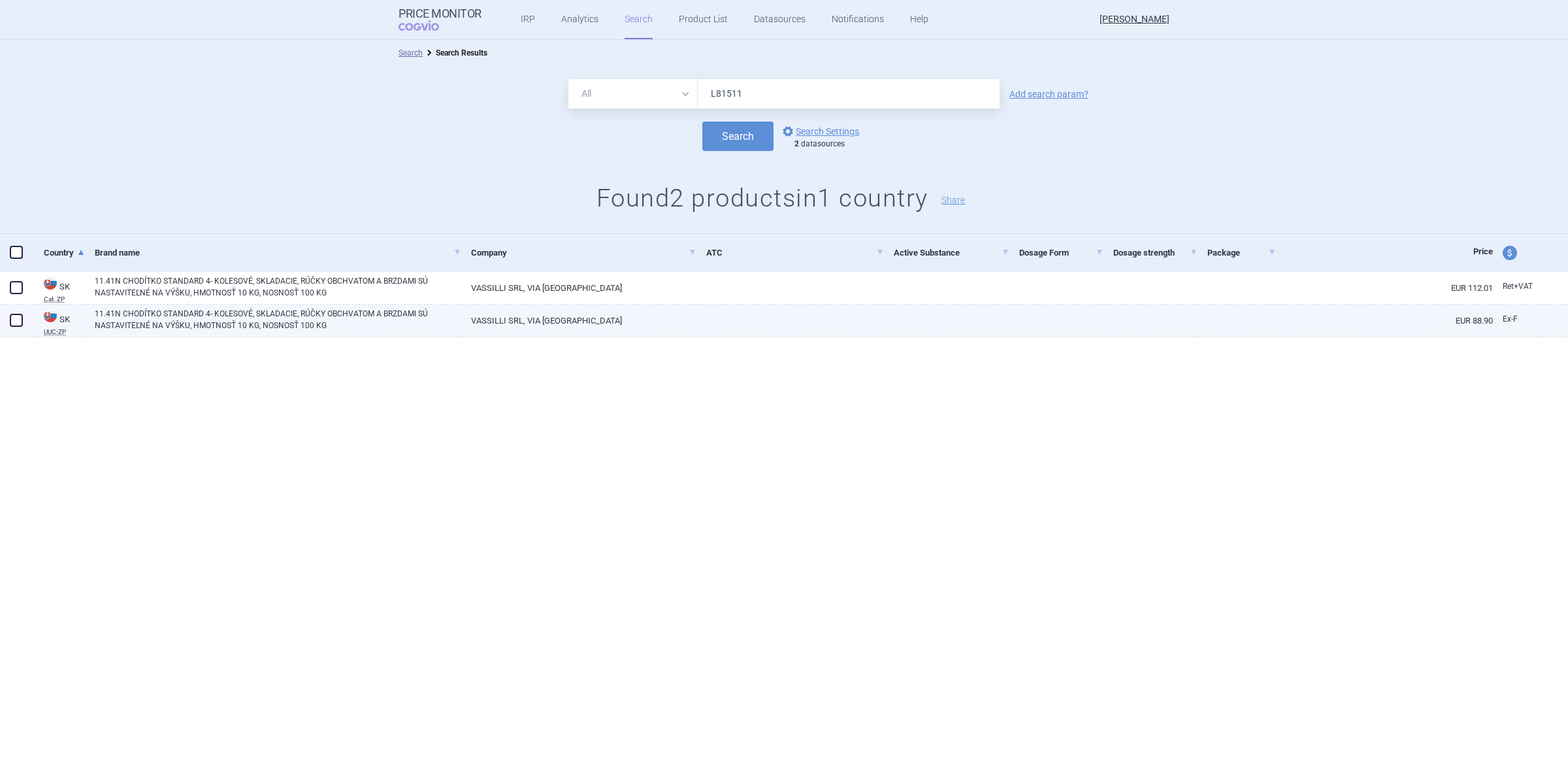
click at [523, 334] on link "VASSILLI SRL, VIA [GEOGRAPHIC_DATA]" at bounding box center [579, 320] width 235 height 32
select select "EUR"
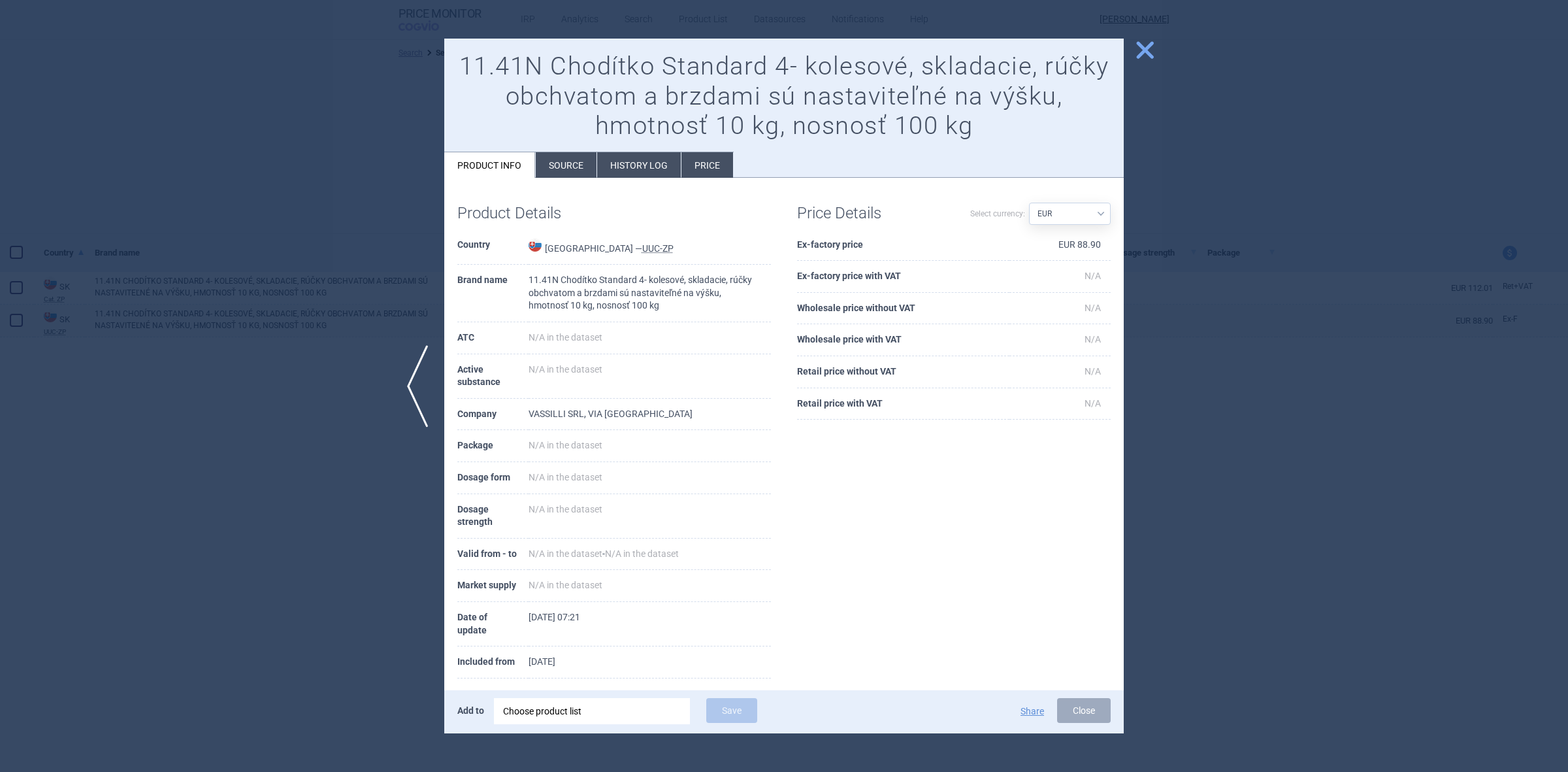
click at [358, 286] on div at bounding box center [784, 386] width 1568 height 772
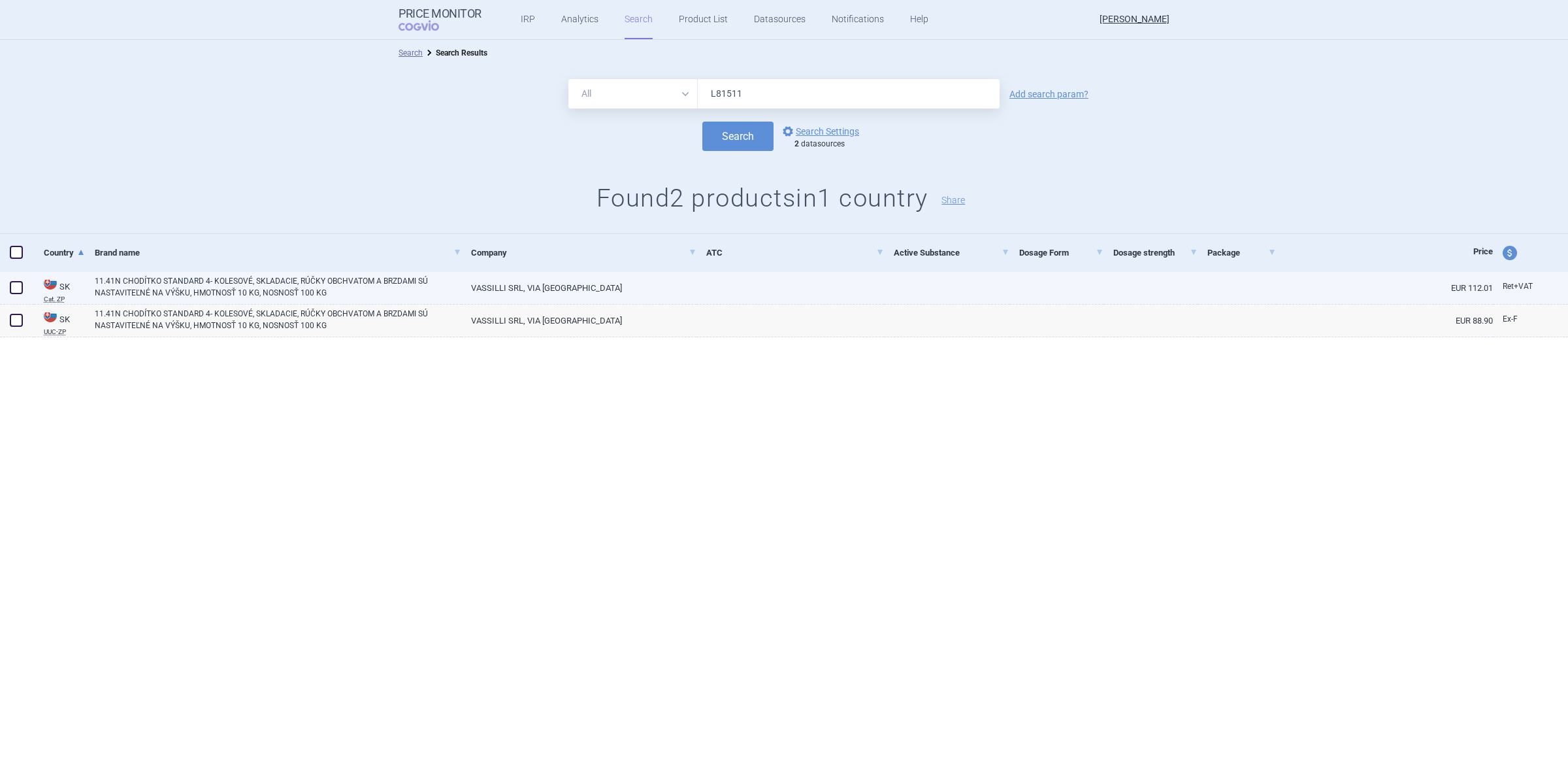
click at [348, 294] on link "11.41N CHODÍTKO STANDARD 4- KOLESOVÉ, SKLADACIE, RÚČKY OBCHVATOM A BRZDAMI SÚ N…" at bounding box center [278, 287] width 367 height 24
select select "EUR"
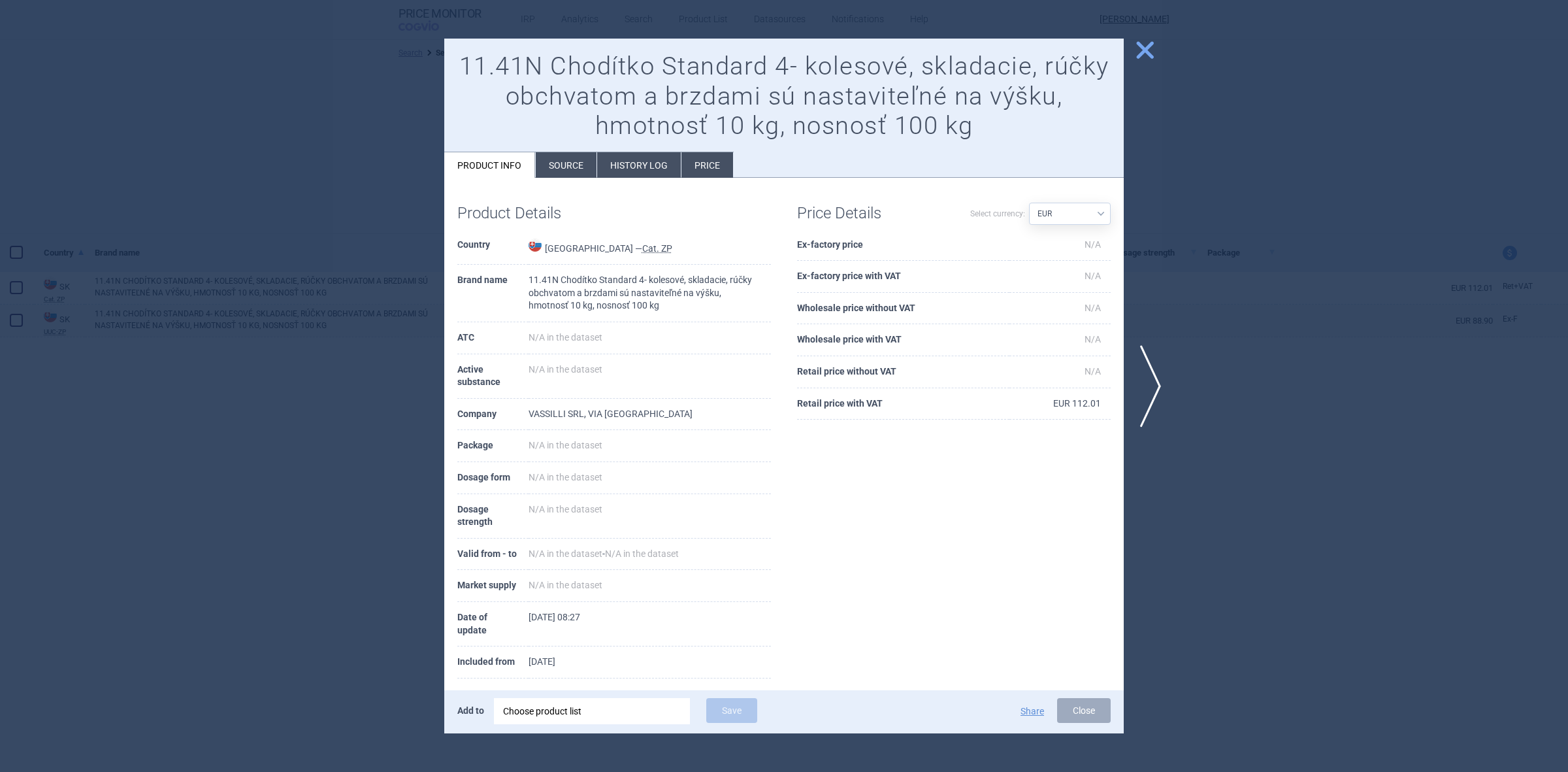
click at [577, 161] on li "Source" at bounding box center [566, 164] width 61 height 25
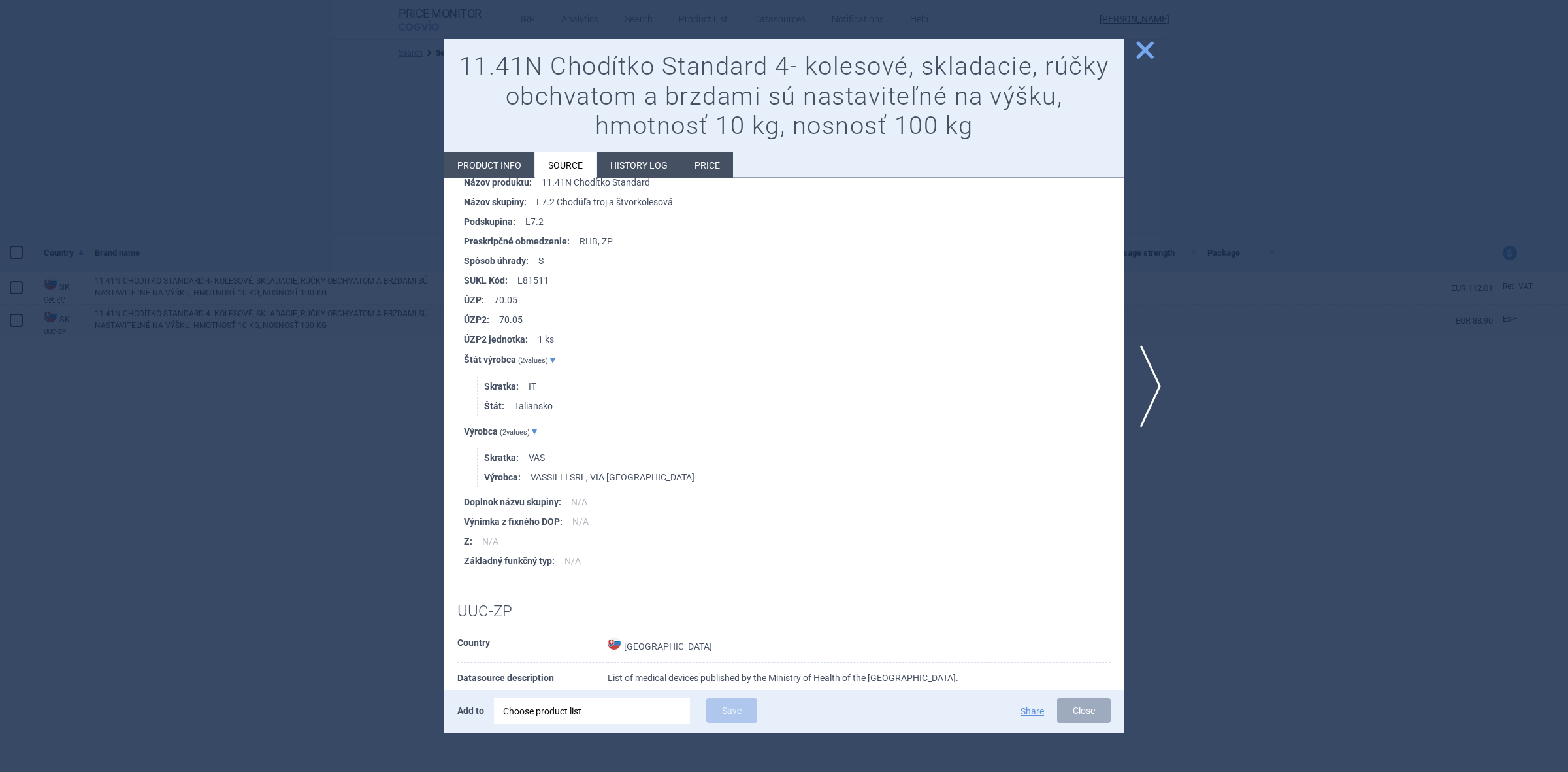
scroll to position [409, 0]
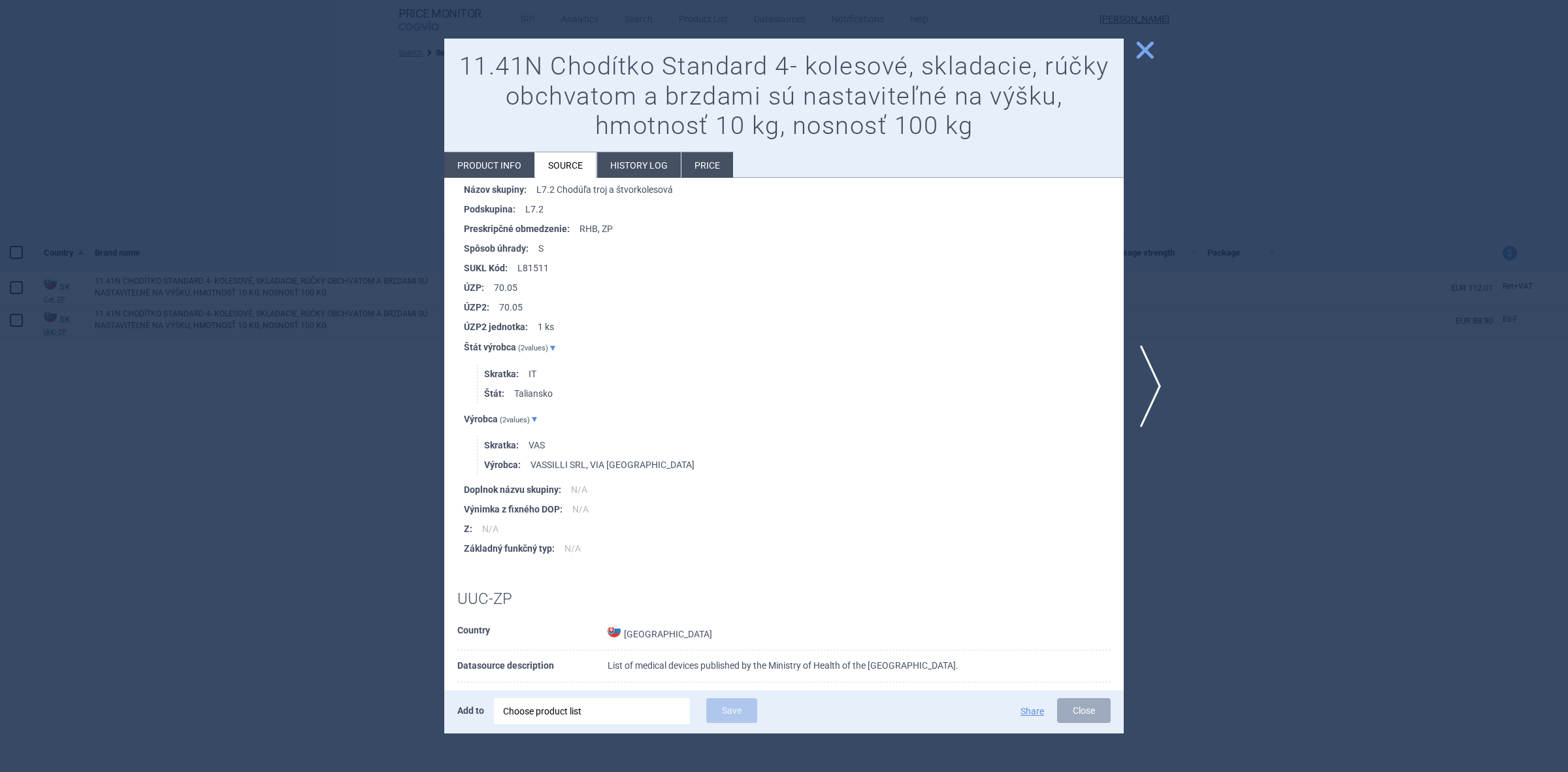
drag, startPoint x: 512, startPoint y: 419, endPoint x: 767, endPoint y: 481, distance: 262.4
click at [767, 481] on li "Doplnok názvu skupiny : N/A" at bounding box center [793, 489] width 660 height 19
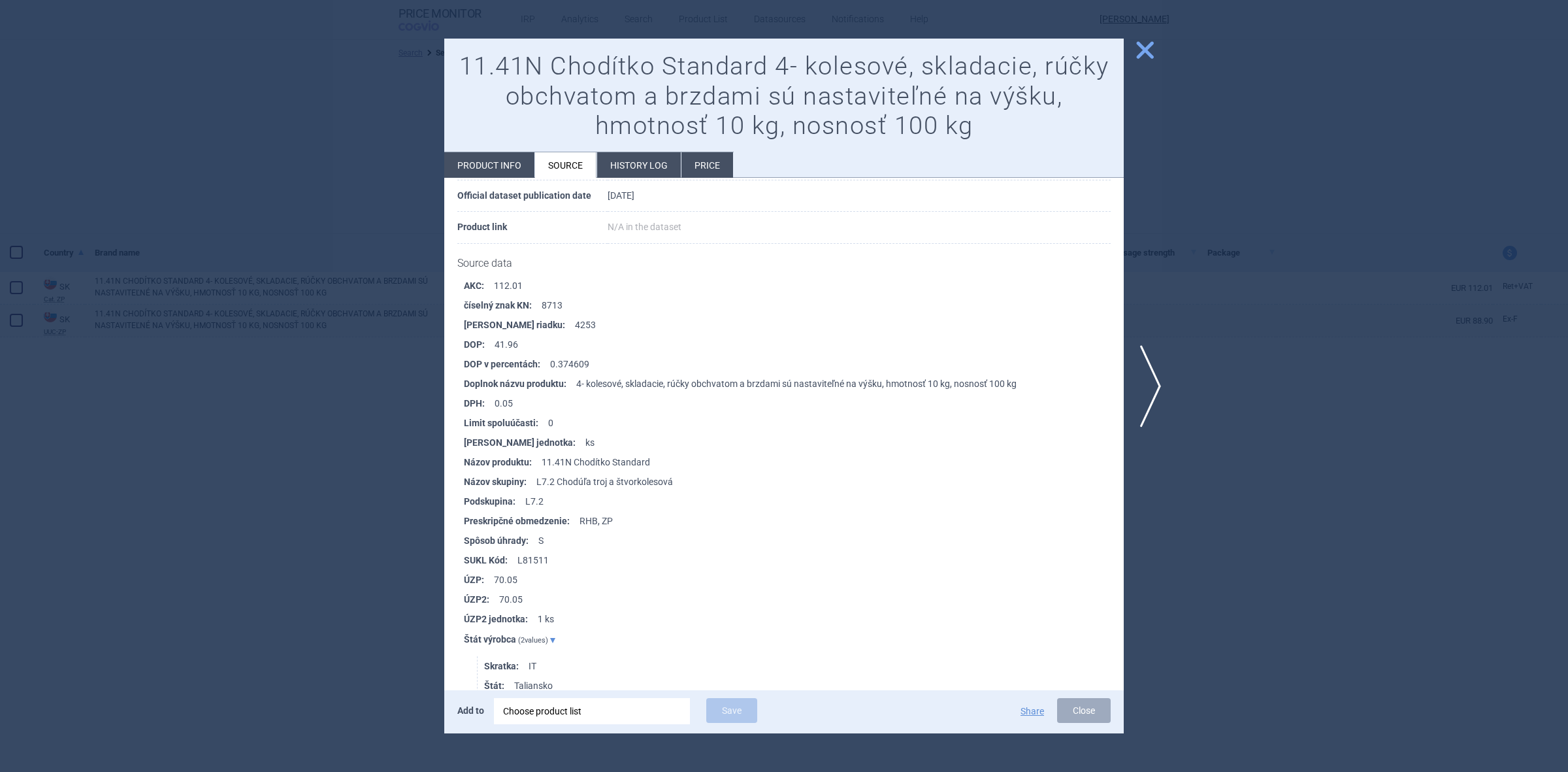
scroll to position [82, 0]
